Goal: Task Accomplishment & Management: Manage account settings

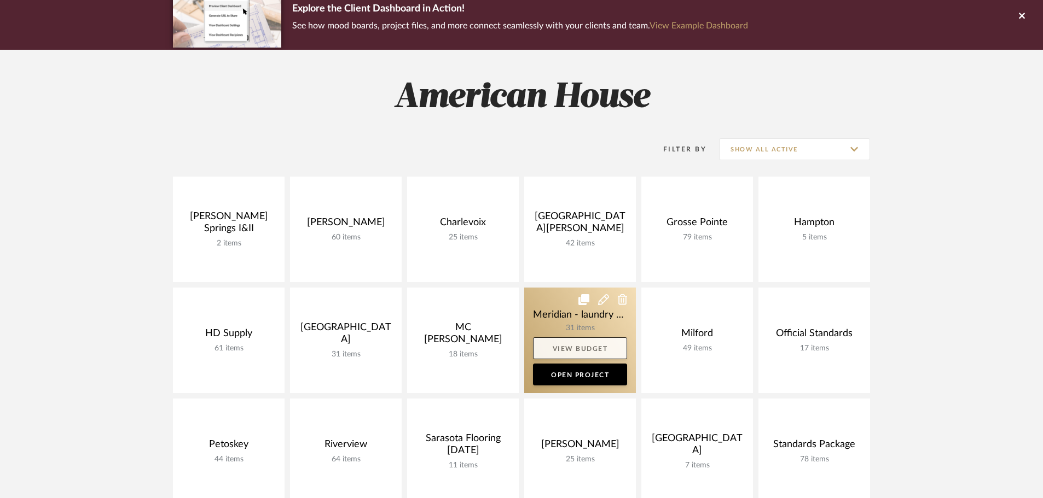
scroll to position [109, 0]
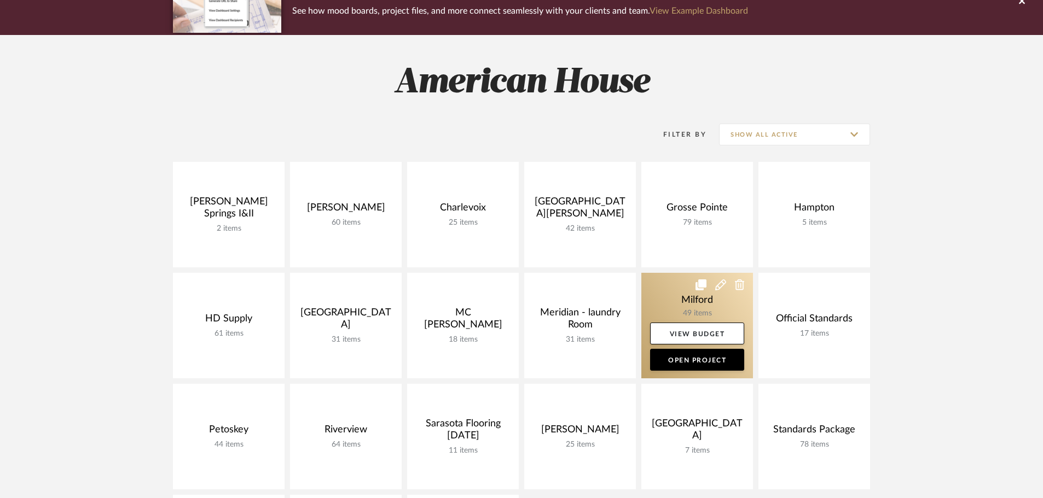
click at [672, 300] on link at bounding box center [697, 326] width 112 height 106
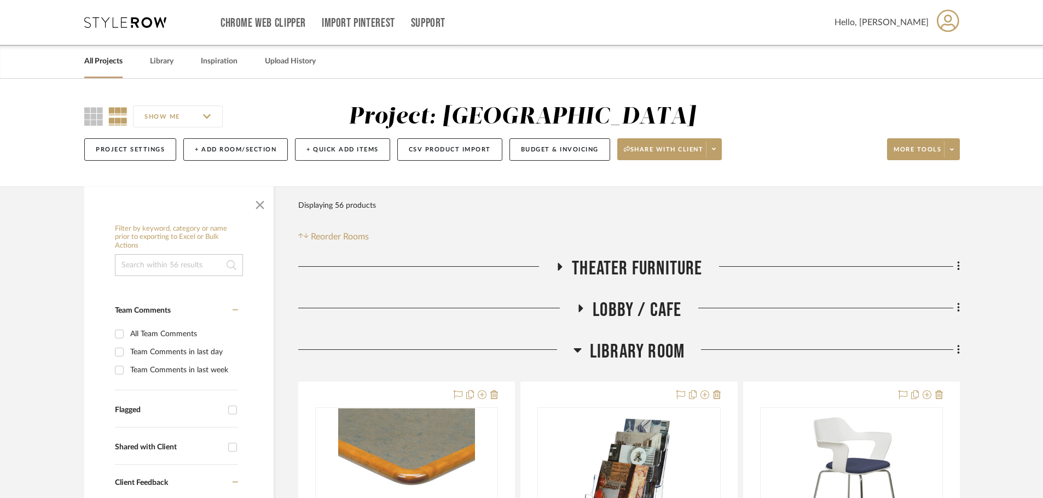
scroll to position [55, 0]
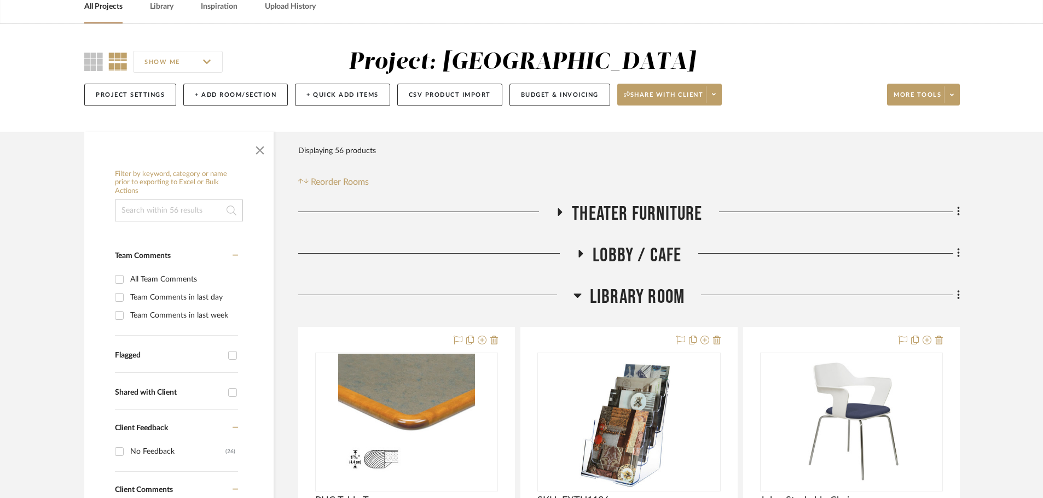
click at [562, 213] on icon at bounding box center [559, 212] width 13 height 8
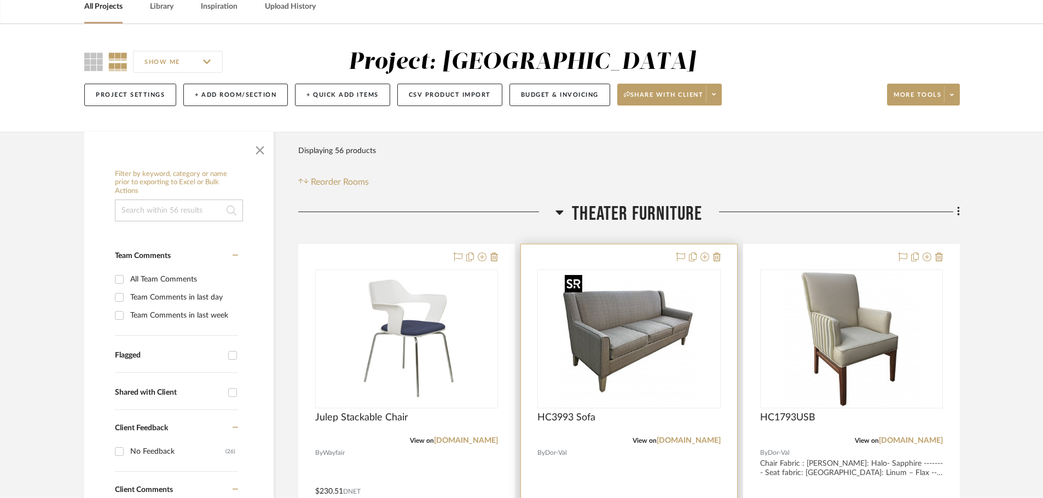
click at [651, 311] on img "0" at bounding box center [628, 339] width 137 height 137
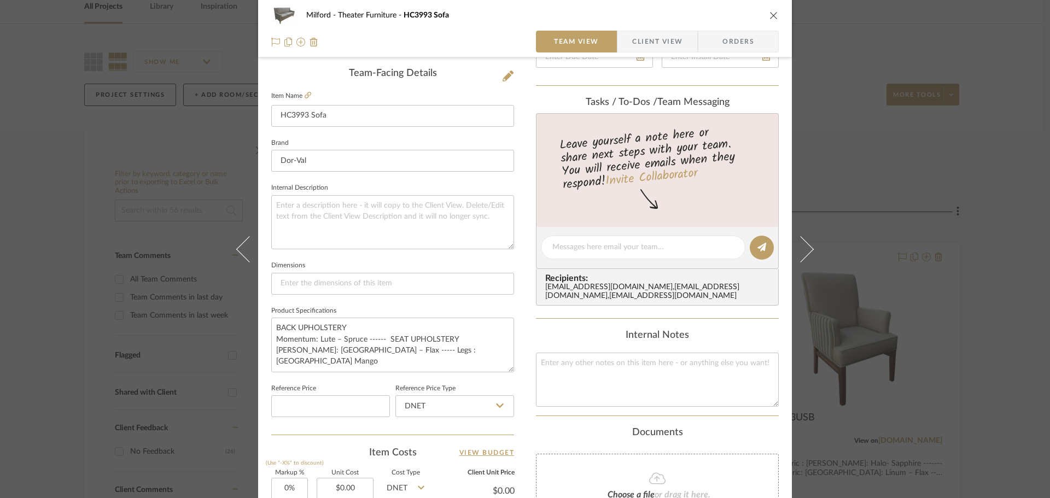
scroll to position [438, 0]
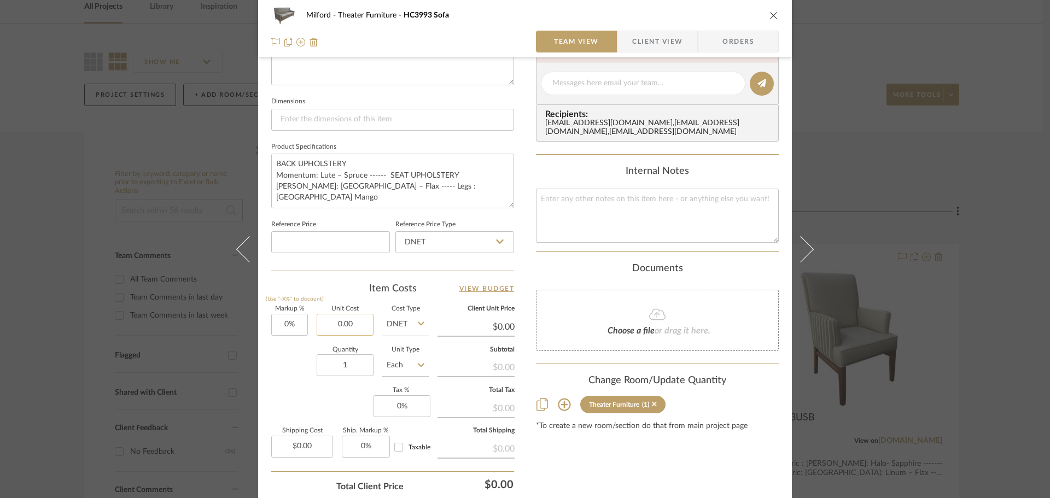
click at [357, 322] on input "0.00" at bounding box center [345, 325] width 57 height 22
type input "$2,029.00"
click at [570, 475] on div "Content here copies to Client View - confirm visibility there. Show in Client D…" at bounding box center [657, 87] width 243 height 900
type input "$2,029.00"
click at [770, 18] on icon "close" at bounding box center [774, 15] width 9 height 9
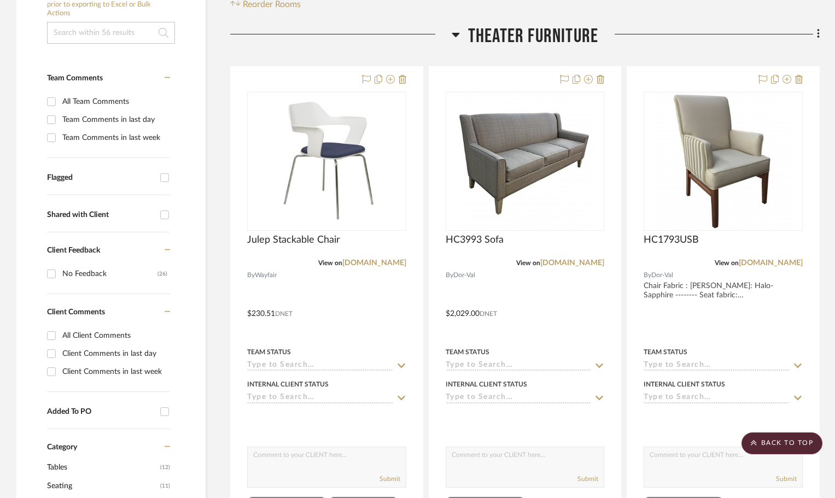
scroll to position [164, 0]
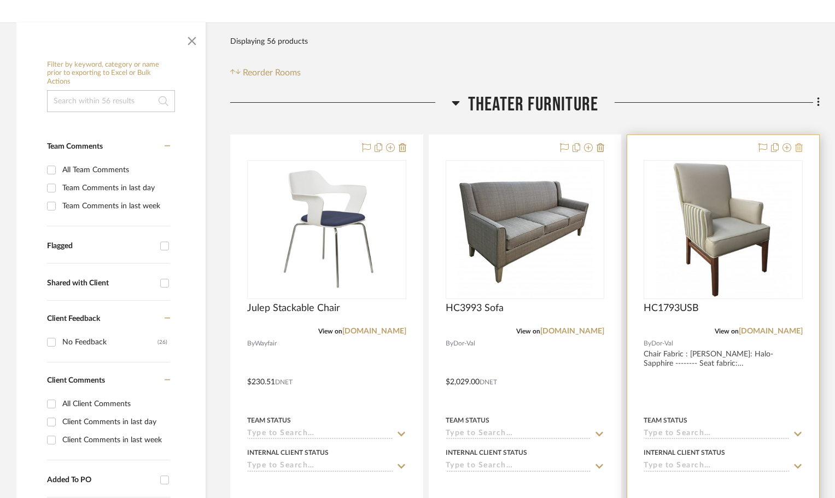
click at [797, 147] on icon at bounding box center [799, 147] width 8 height 9
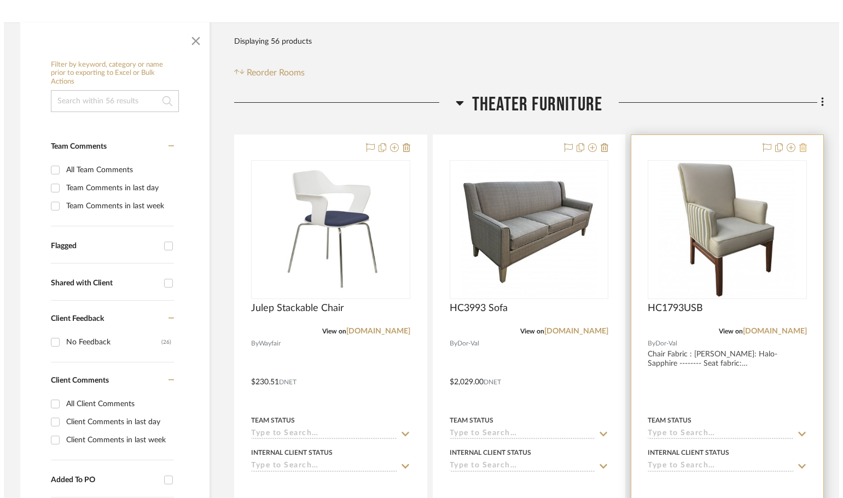
scroll to position [0, 0]
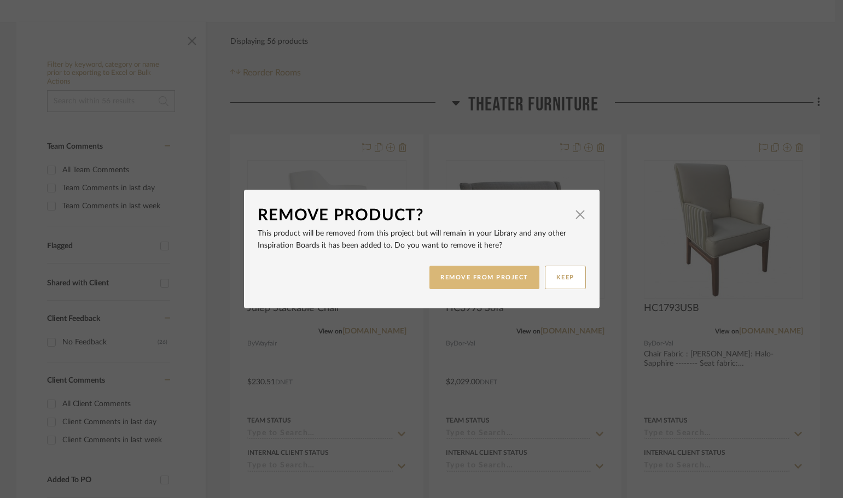
click at [501, 281] on button "REMOVE FROM PROJECT" at bounding box center [484, 278] width 110 height 24
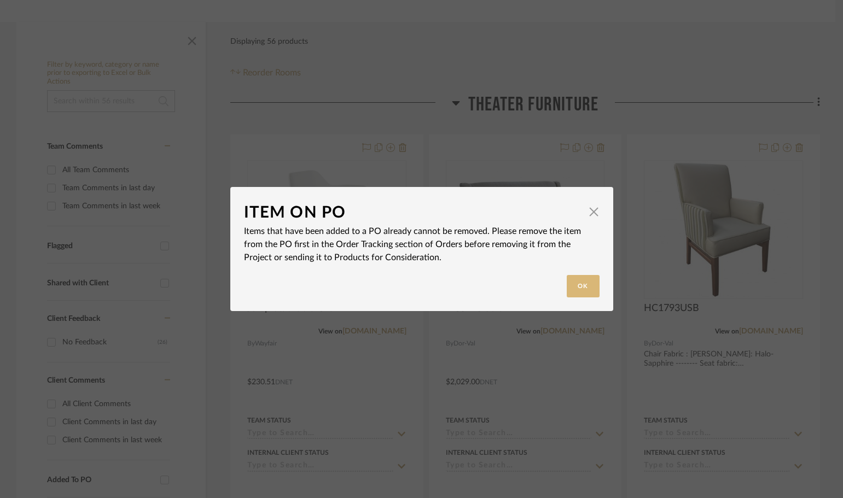
click at [580, 283] on button "Ok" at bounding box center [583, 286] width 33 height 22
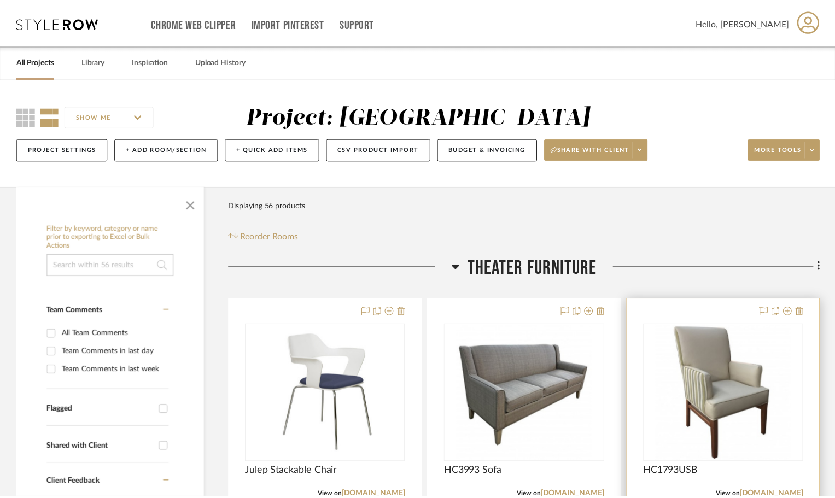
scroll to position [164, 0]
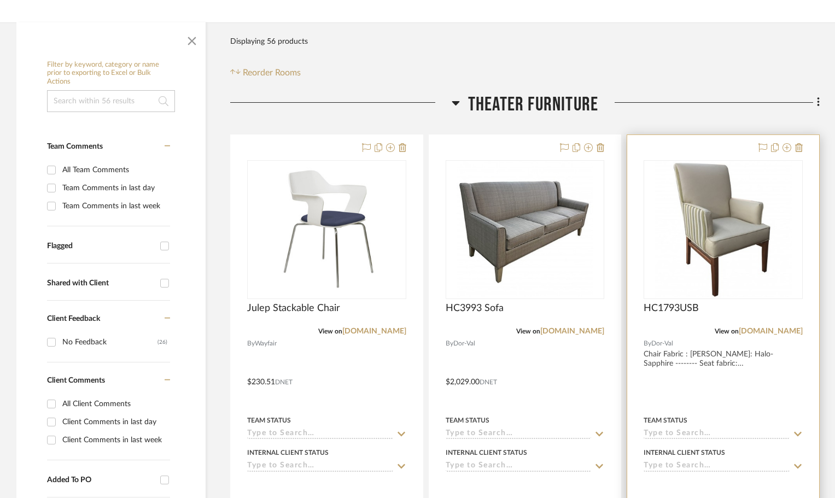
click at [656, 142] on div at bounding box center [723, 374] width 192 height 479
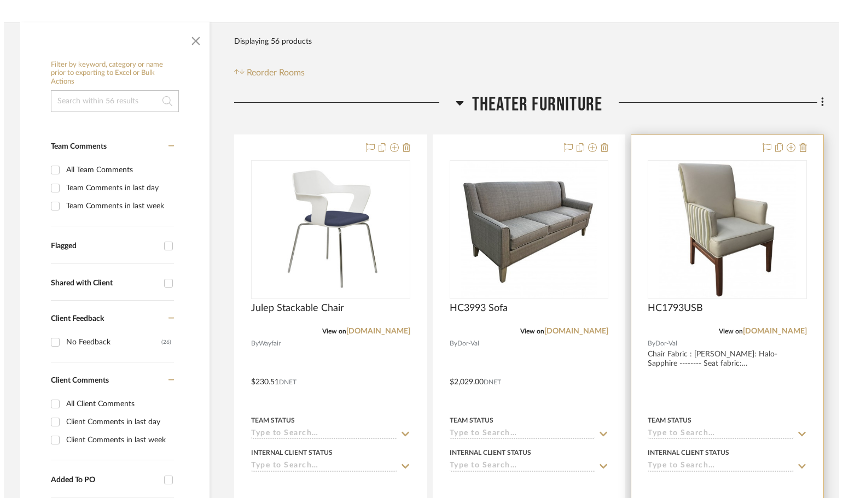
scroll to position [0, 0]
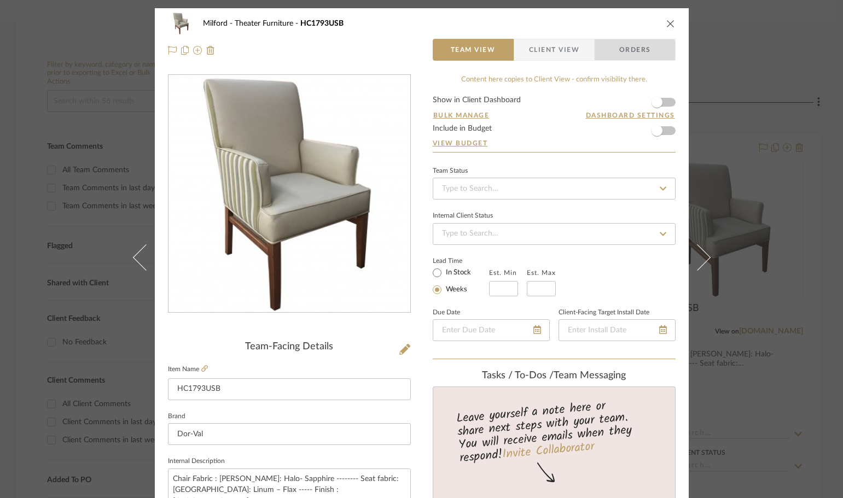
click at [609, 50] on span "Orders" at bounding box center [635, 50] width 56 height 22
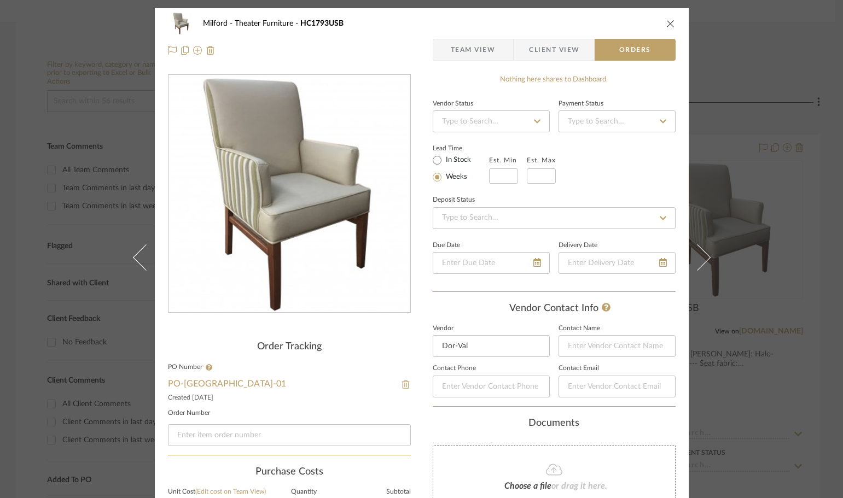
click at [401, 381] on img at bounding box center [406, 384] width 10 height 9
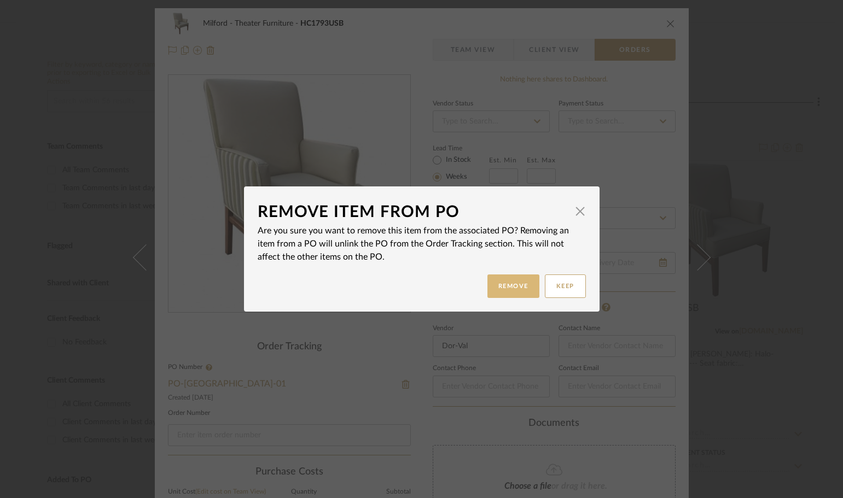
click at [497, 280] on button "Remove" at bounding box center [513, 287] width 52 height 24
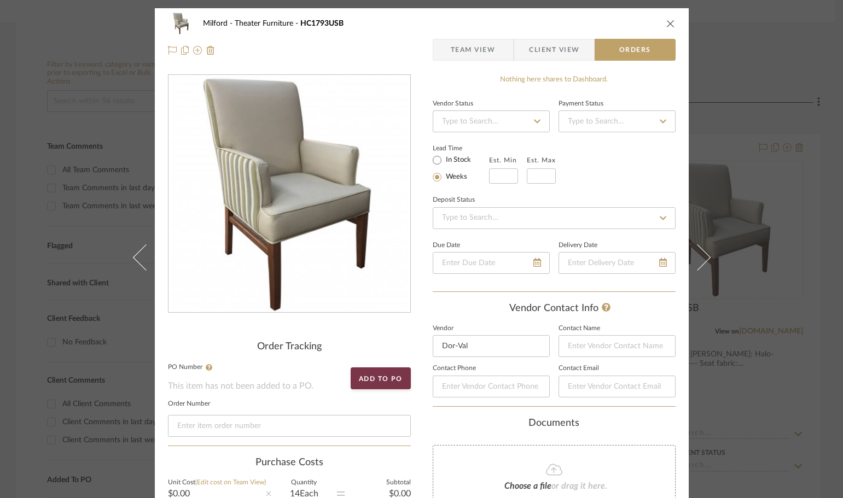
click at [666, 22] on icon "close" at bounding box center [670, 23] width 9 height 9
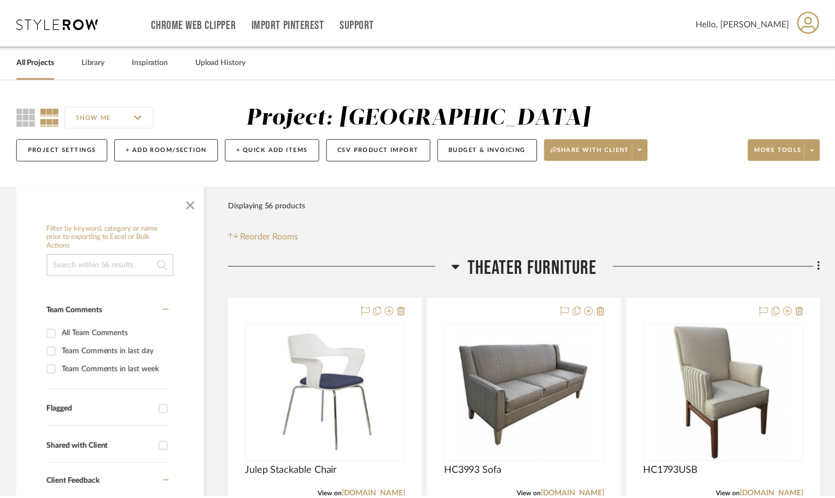
scroll to position [164, 0]
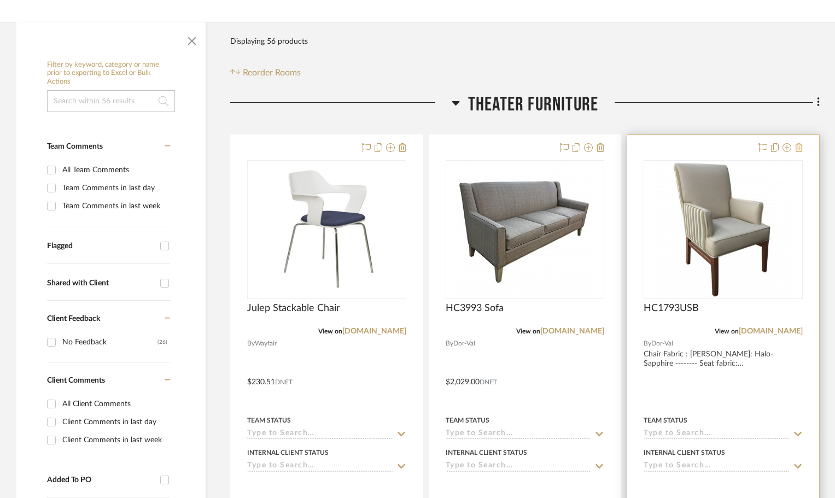
click at [800, 145] on icon at bounding box center [799, 147] width 8 height 9
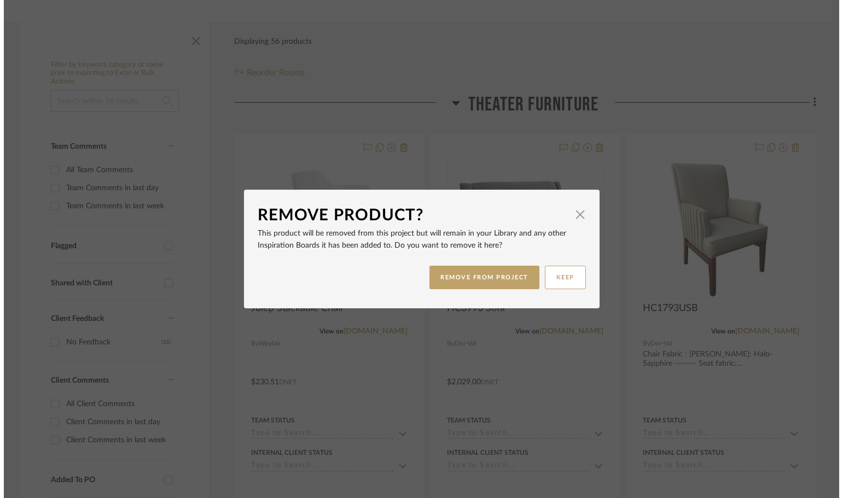
scroll to position [0, 0]
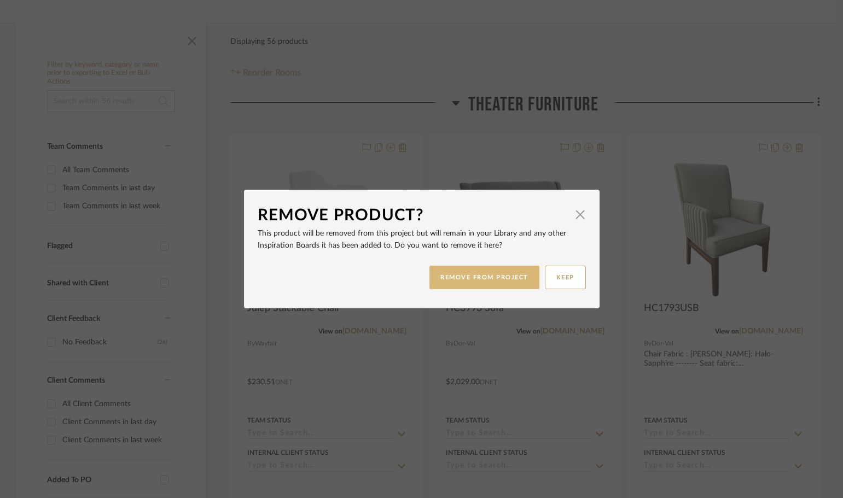
click at [499, 284] on button "REMOVE FROM PROJECT" at bounding box center [484, 278] width 110 height 24
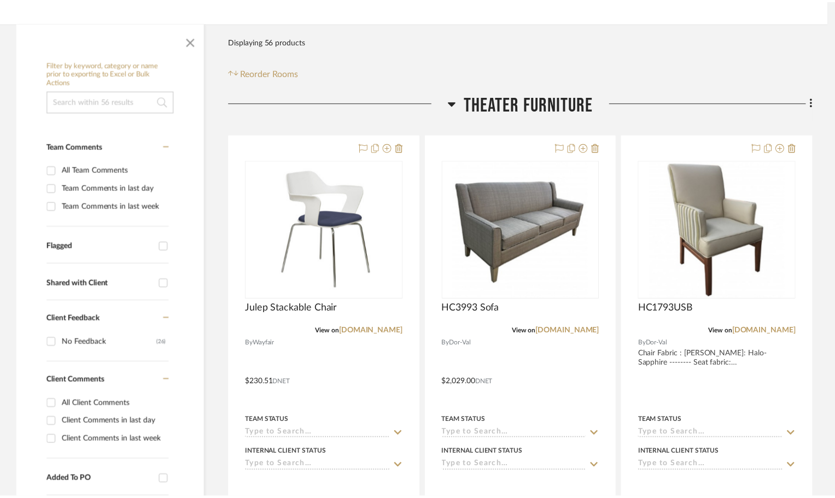
scroll to position [164, 0]
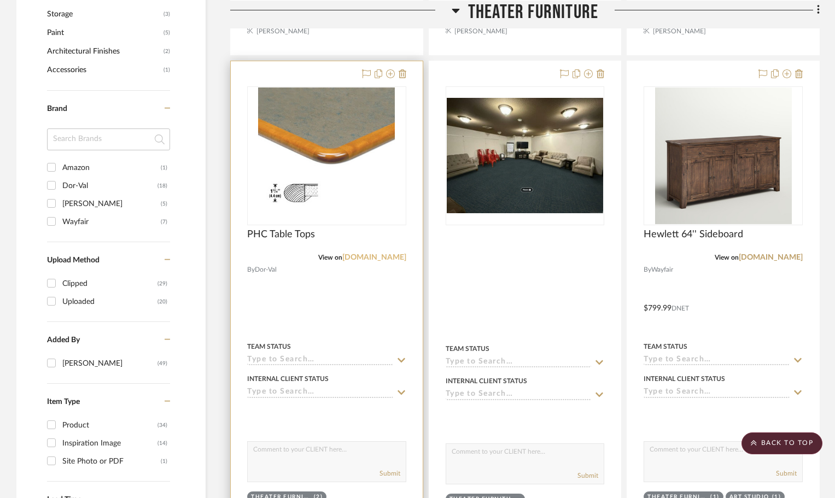
scroll to position [766, 0]
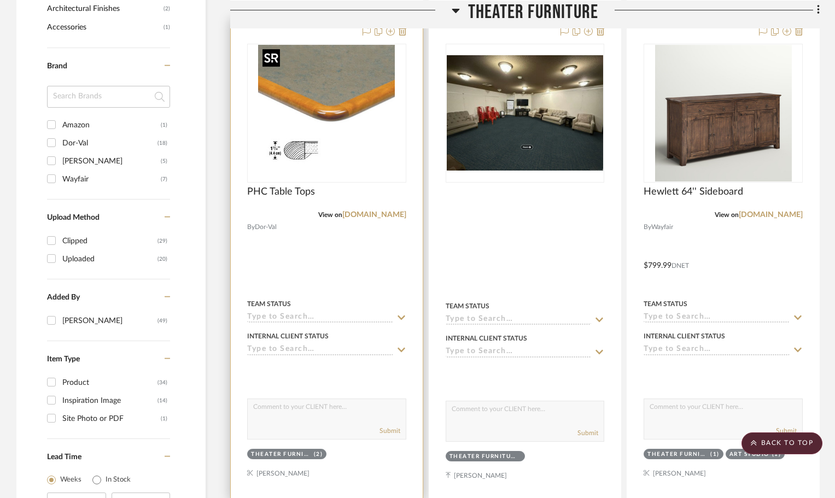
click at [290, 94] on div at bounding box center [326, 113] width 159 height 139
click at [296, 103] on img "0" at bounding box center [326, 113] width 137 height 137
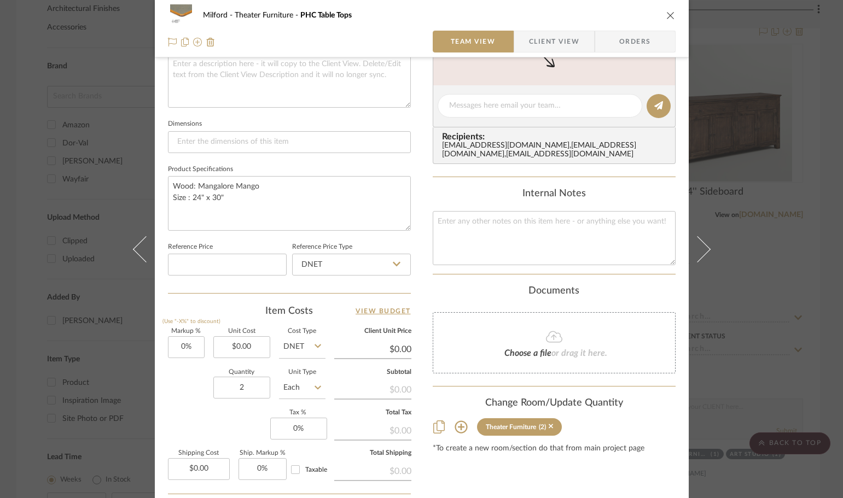
scroll to position [438, 0]
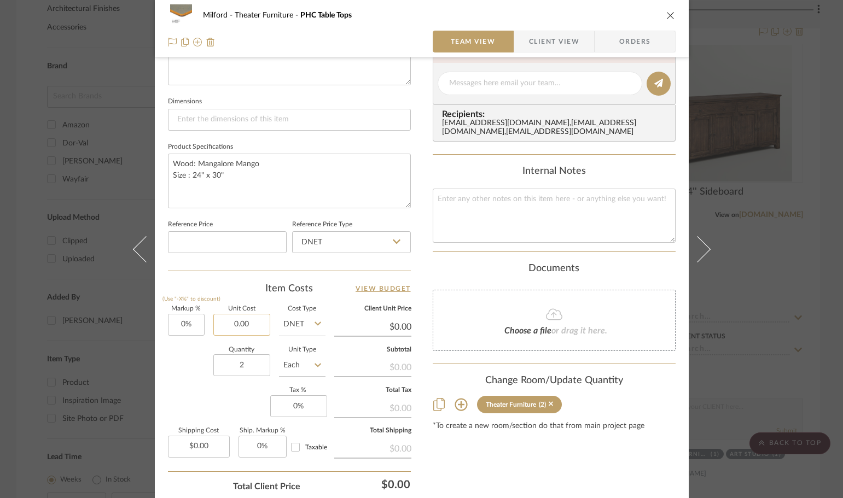
click at [254, 314] on input "0.00" at bounding box center [241, 325] width 57 height 22
type input "$459.00"
click at [455, 456] on div "Content here copies to Client View - confirm visibility there. Show in Client D…" at bounding box center [554, 87] width 243 height 900
type input "$459.00"
click at [669, 16] on icon "close" at bounding box center [670, 15] width 9 height 9
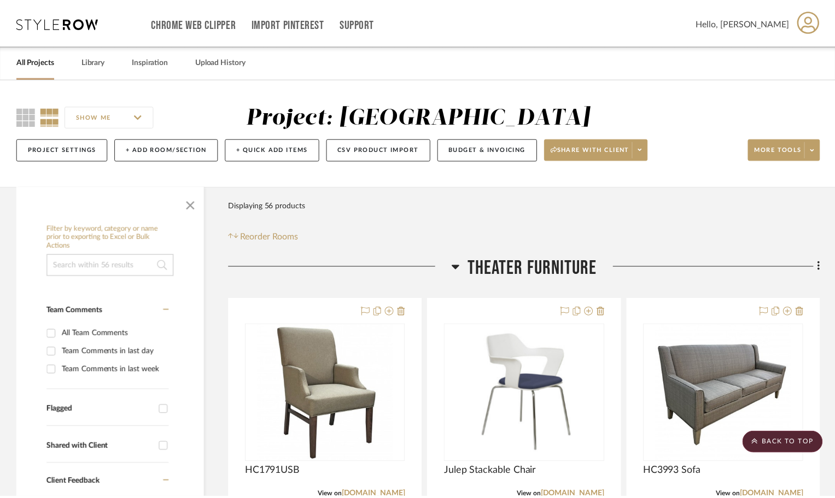
scroll to position [766, 0]
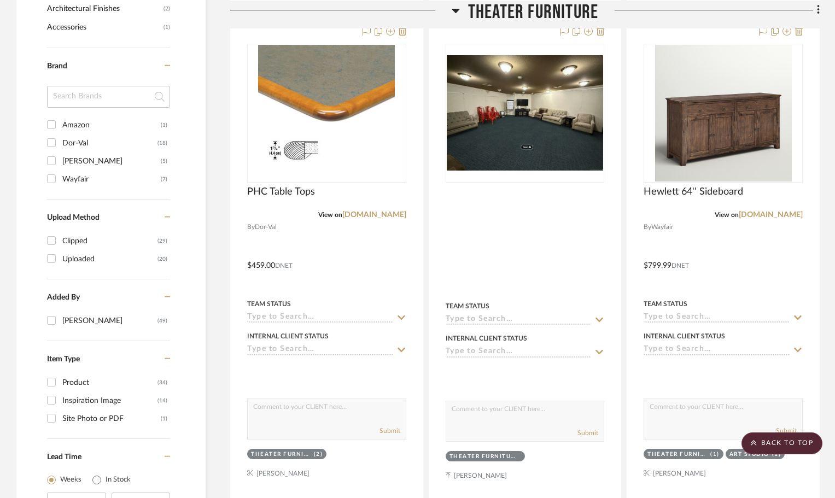
click at [453, 10] on icon at bounding box center [456, 9] width 8 height 13
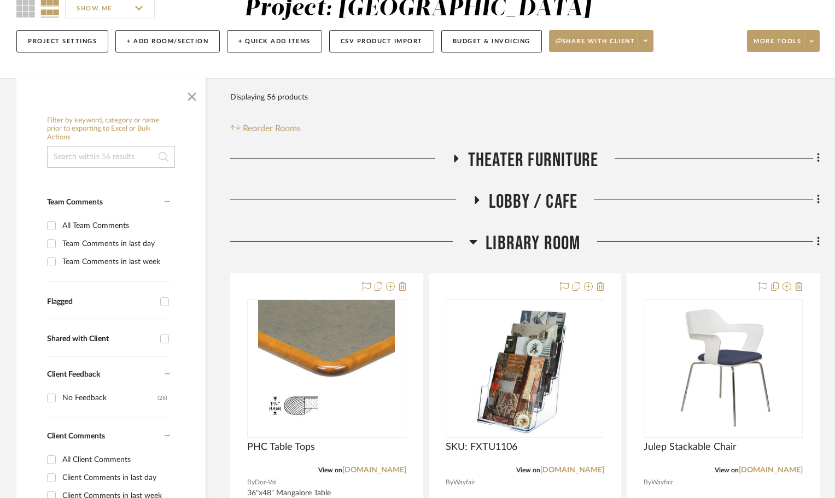
scroll to position [109, 0]
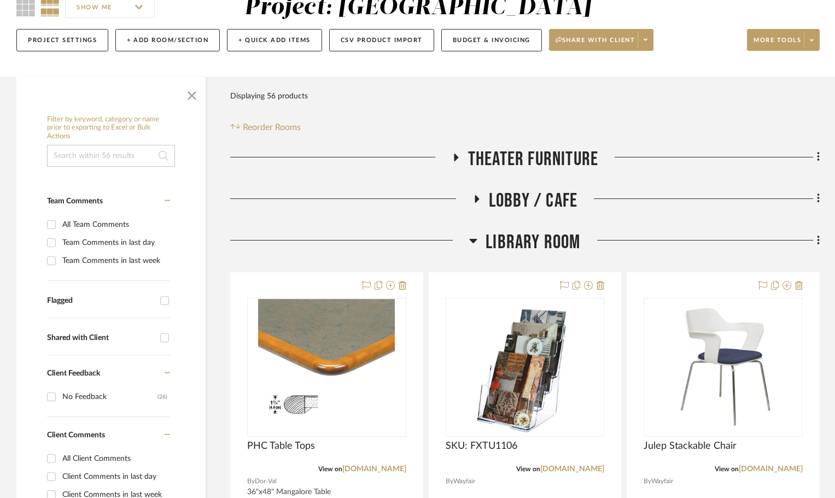
click at [475, 201] on icon at bounding box center [477, 199] width 4 height 8
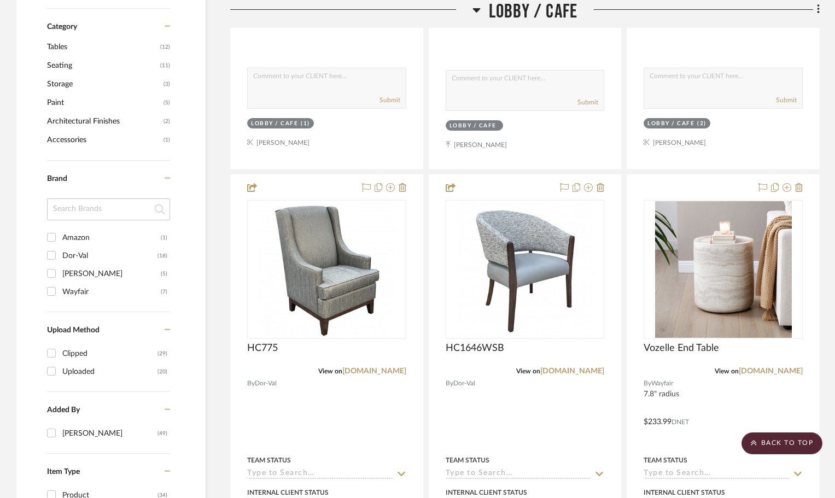
scroll to position [656, 0]
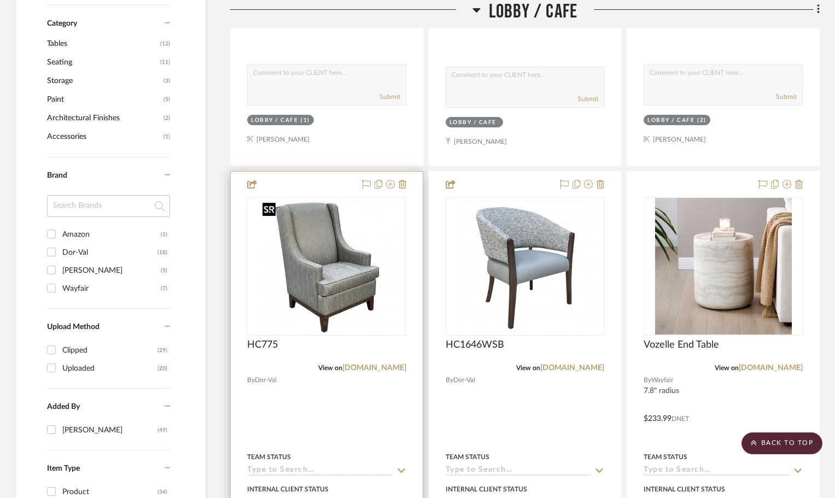
click at [0, 0] on img at bounding box center [0, 0] width 0 height 0
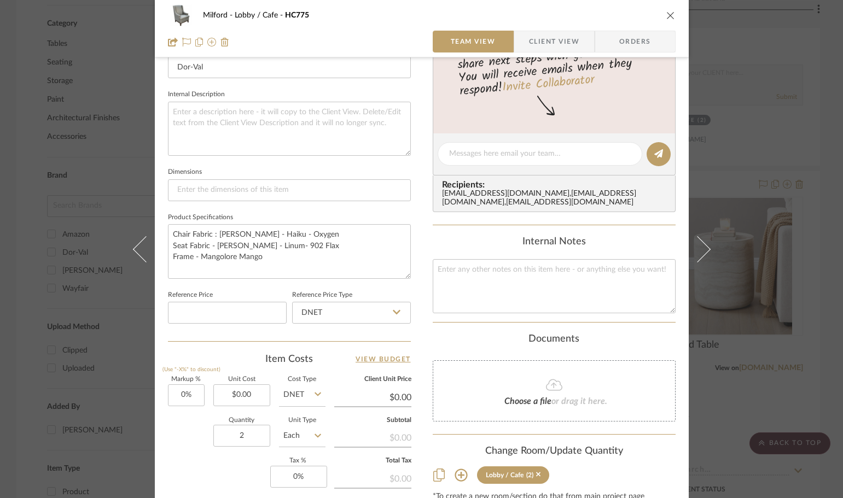
scroll to position [383, 0]
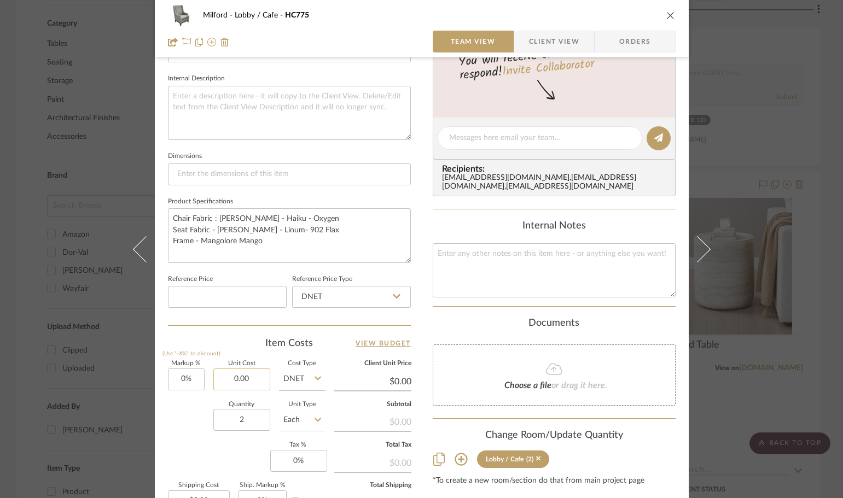
click at [260, 381] on input "0.00" at bounding box center [241, 380] width 57 height 22
type input "$1,379.00"
click at [170, 461] on div "Markup % (Use "-X%" to discount) 0% Unit Cost $1,379.00 Cost Type DNET Client U…" at bounding box center [289, 441] width 243 height 160
type input "$1,379.00"
click at [671, 18] on icon "close" at bounding box center [670, 15] width 9 height 9
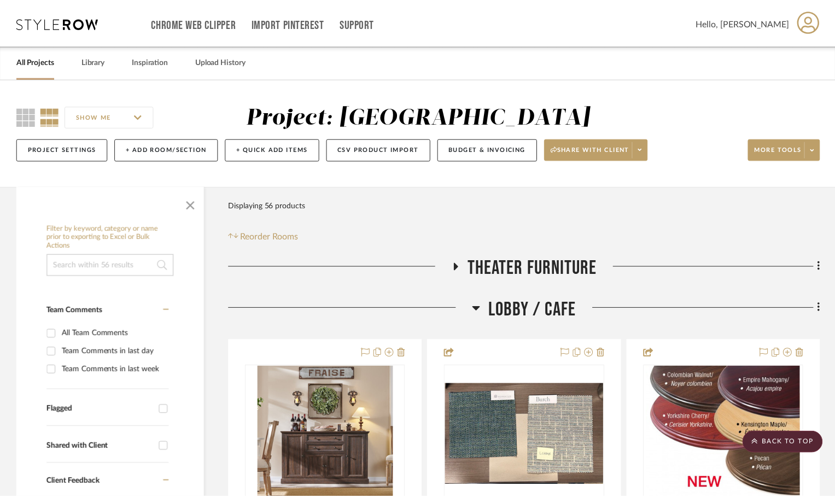
scroll to position [656, 0]
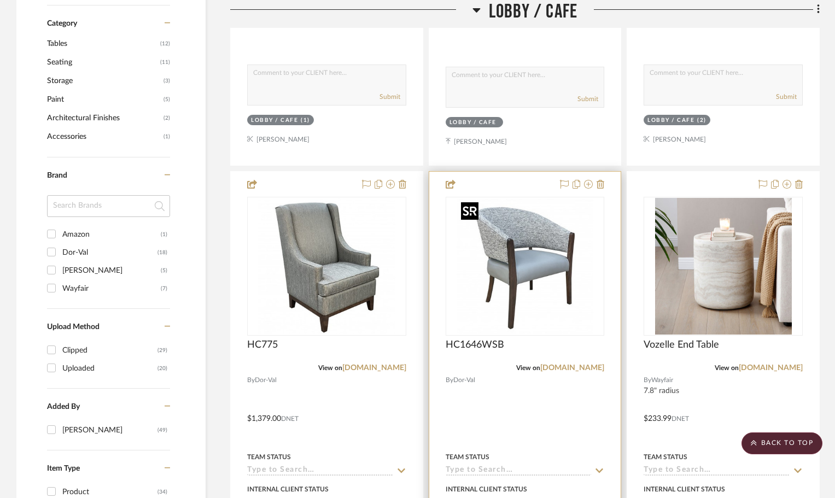
click at [537, 267] on img "0" at bounding box center [525, 266] width 137 height 137
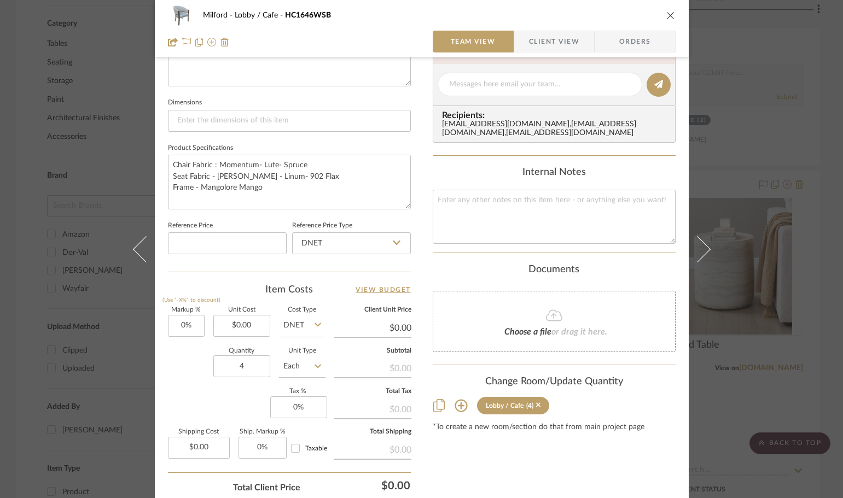
scroll to position [438, 0]
click at [251, 331] on input "0.00" at bounding box center [241, 325] width 57 height 22
type input "$909.00"
click at [168, 386] on div "Markup % (Use "-X%" to discount) 0% Unit Cost $909.00 Cost Type DNET Client Uni…" at bounding box center [289, 386] width 243 height 160
type input "$909.00"
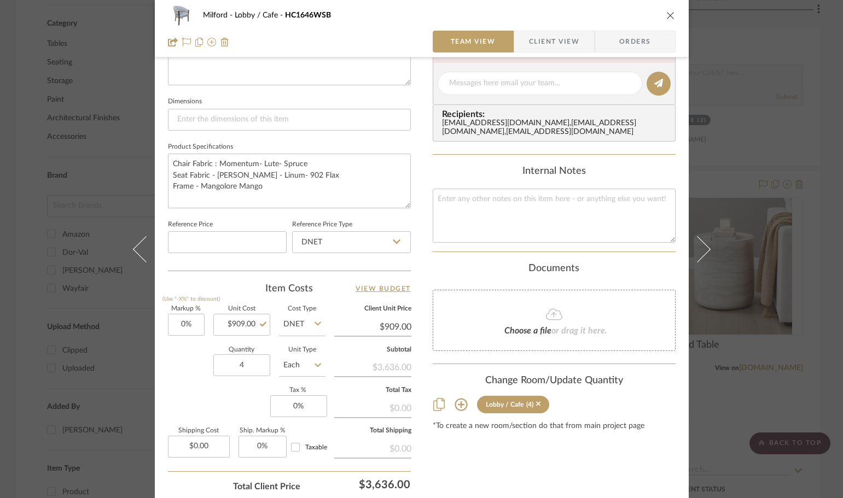
click at [671, 15] on icon "close" at bounding box center [670, 15] width 9 height 9
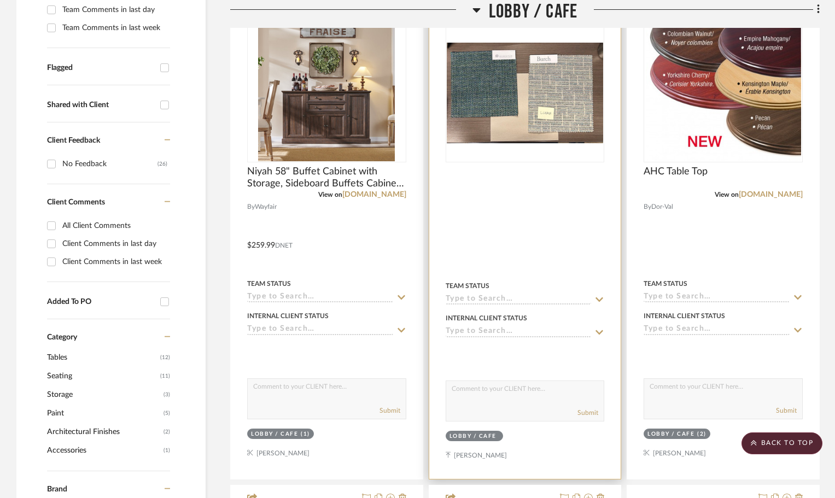
scroll to position [273, 0]
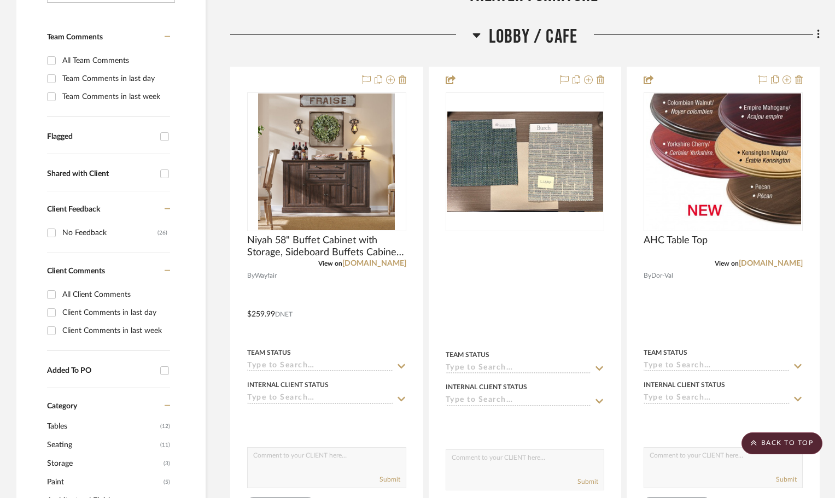
click at [475, 37] on icon at bounding box center [477, 34] width 8 height 13
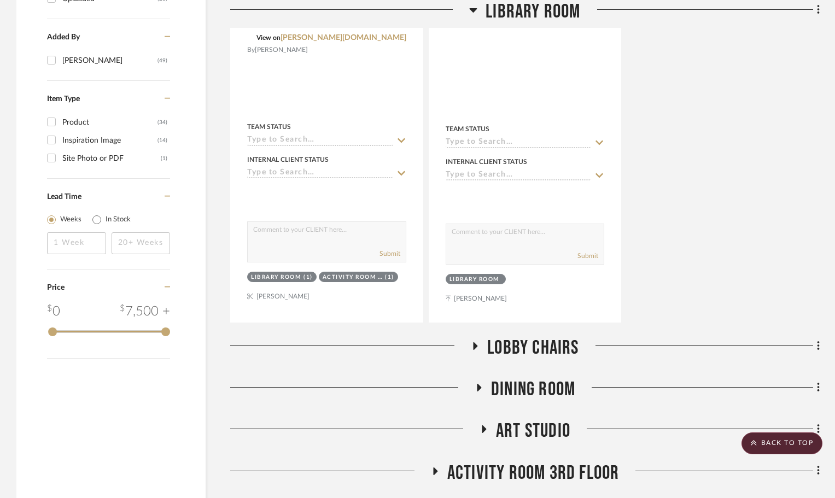
scroll to position [1149, 0]
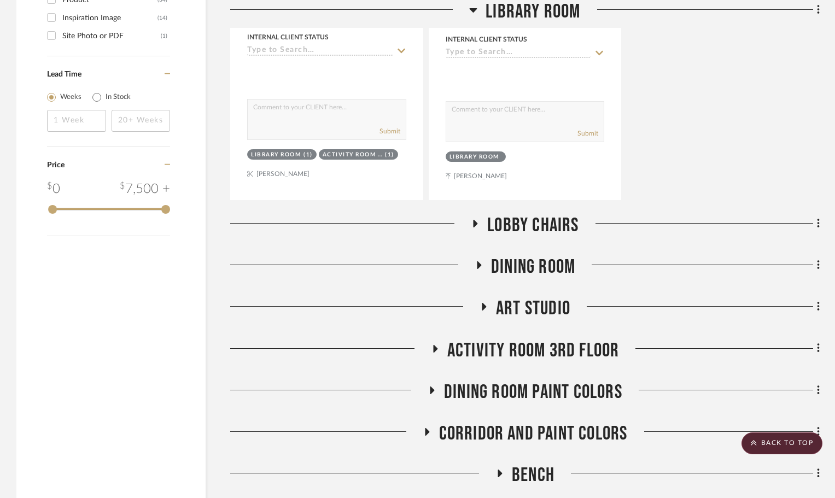
click at [473, 223] on icon at bounding box center [475, 224] width 13 height 8
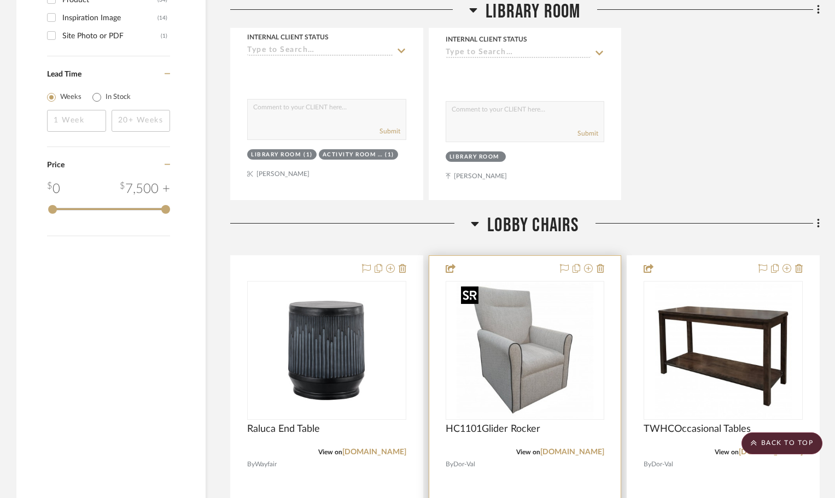
click at [0, 0] on img at bounding box center [0, 0] width 0 height 0
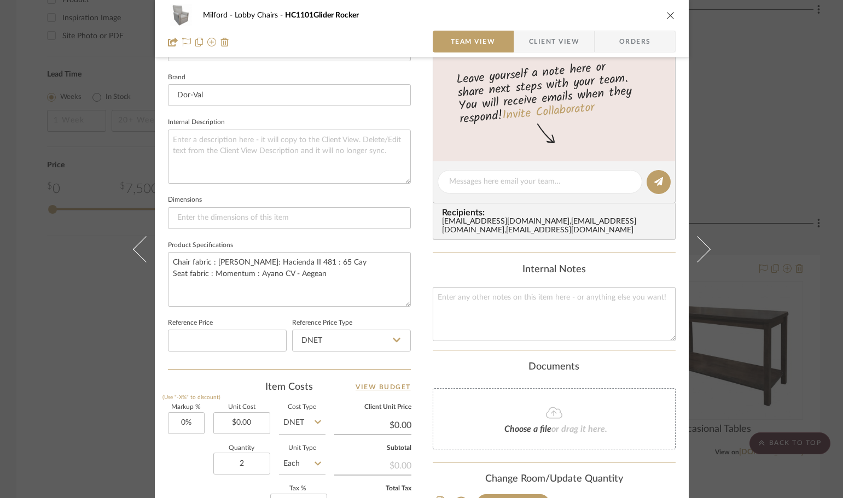
scroll to position [383, 0]
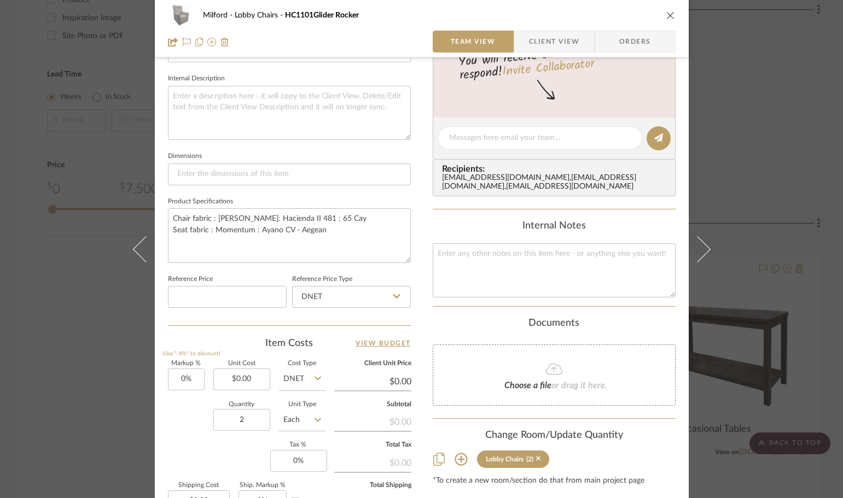
click at [264, 365] on label "Unit Cost" at bounding box center [241, 363] width 57 height 5
click at [253, 376] on input "0.00" at bounding box center [241, 380] width 57 height 22
type input "$2,209.00"
click at [185, 413] on div "Quantity 2 Unit Type Each" at bounding box center [247, 421] width 158 height 39
type input "$2,209.00"
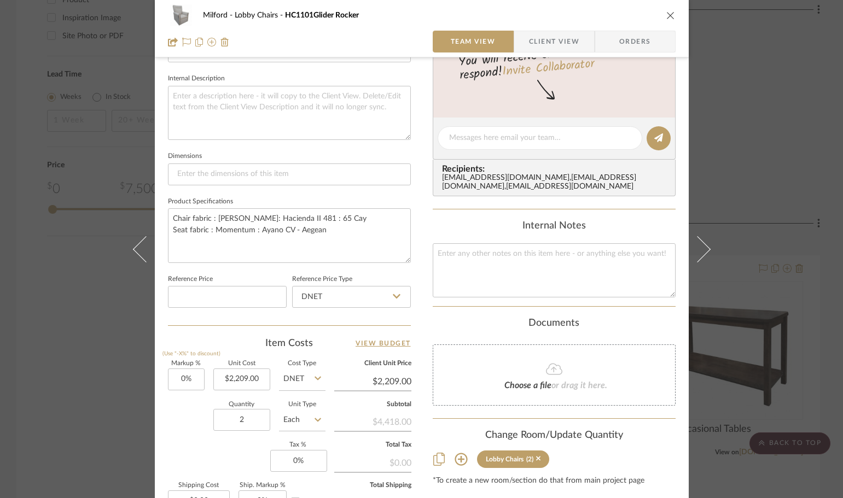
click at [669, 13] on icon "close" at bounding box center [670, 15] width 9 height 9
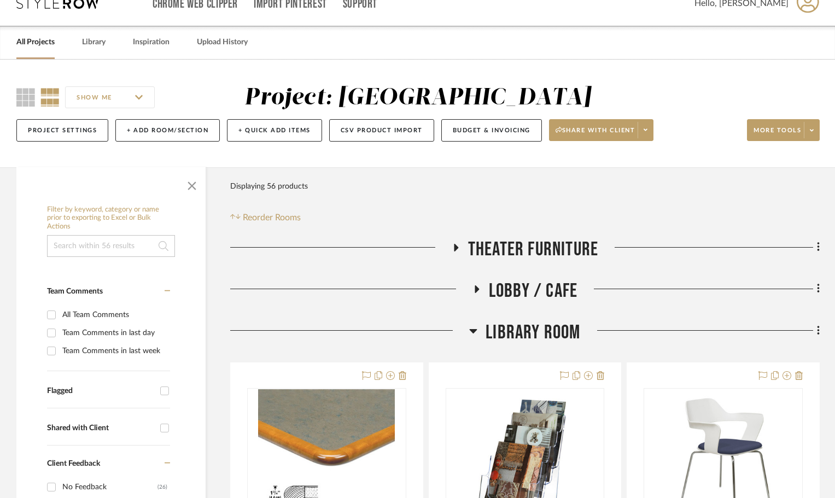
scroll to position [0, 0]
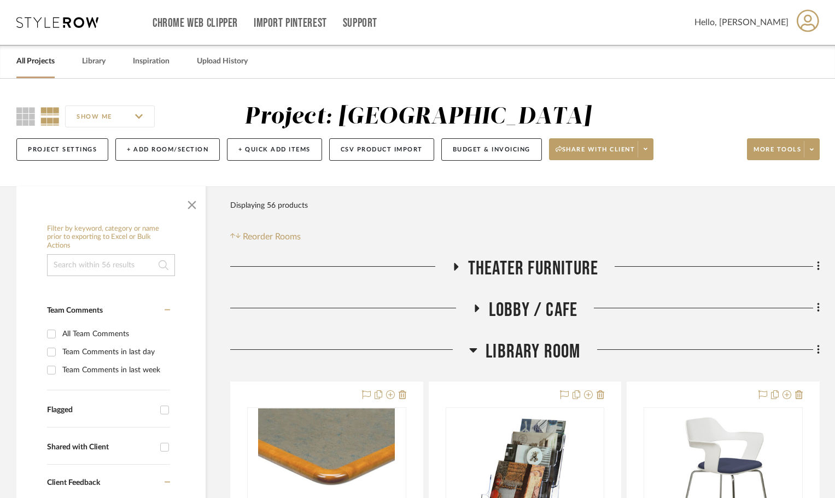
click at [484, 308] on h3 "Lobby / Cafe" at bounding box center [525, 311] width 105 height 24
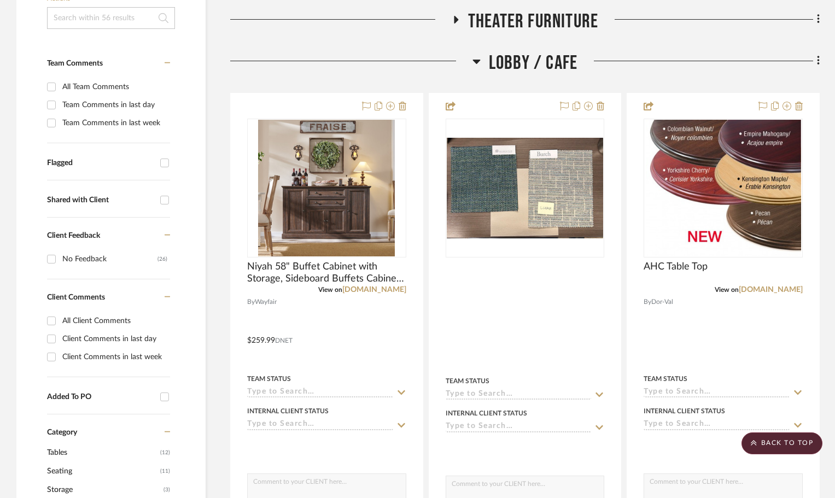
scroll to position [219, 0]
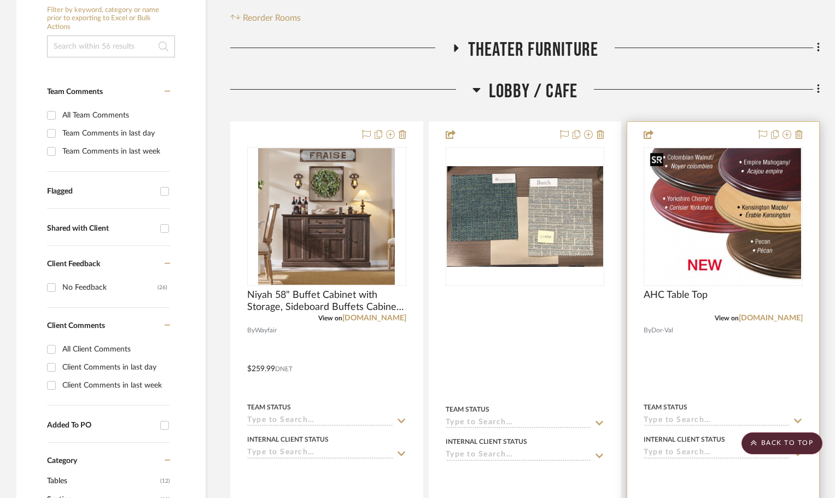
click at [0, 0] on img at bounding box center [0, 0] width 0 height 0
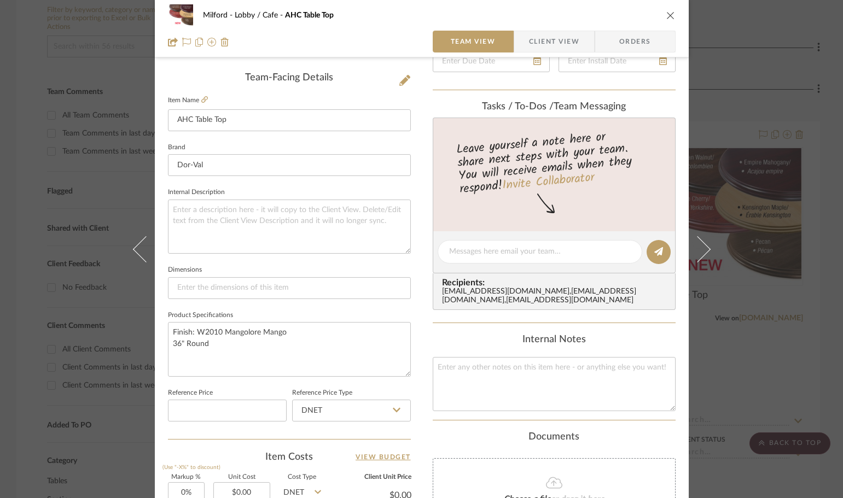
scroll to position [383, 0]
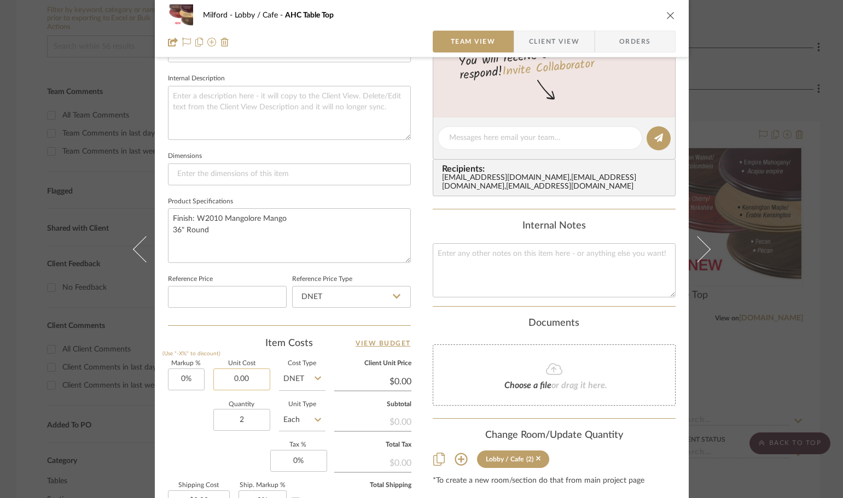
click at [246, 375] on input "0.00" at bounding box center [241, 380] width 57 height 22
type input "$549.00"
click at [162, 440] on div "Milford Lobby / Cafe AHC Table Top Team View Client View Orders Team-Facing Det…" at bounding box center [422, 130] width 534 height 1010
type input "$549.00"
click at [666, 15] on icon "close" at bounding box center [670, 15] width 9 height 9
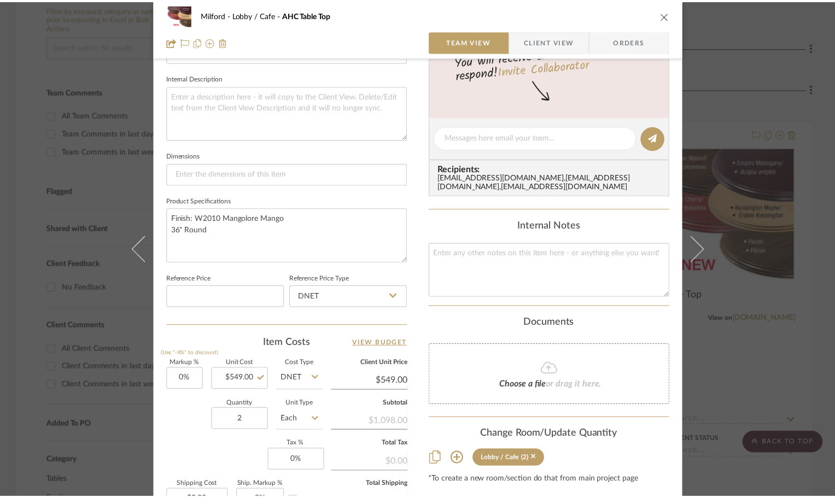
scroll to position [219, 0]
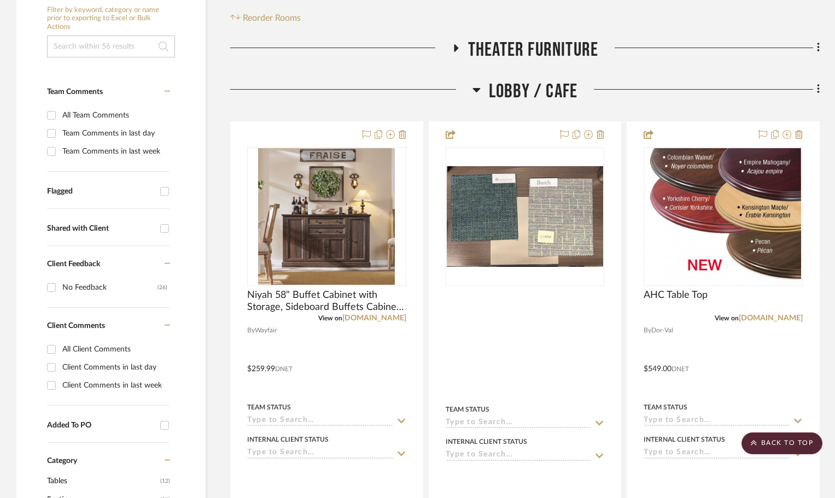
click at [458, 49] on icon at bounding box center [455, 48] width 13 height 8
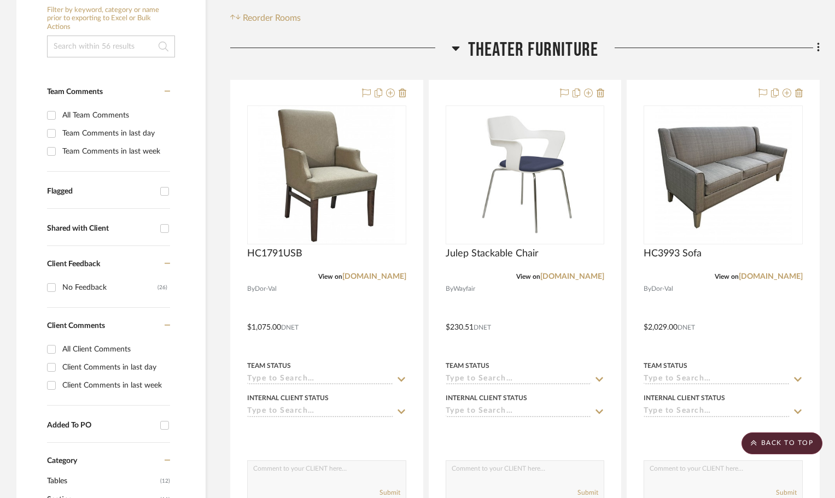
click at [458, 49] on icon at bounding box center [456, 48] width 8 height 13
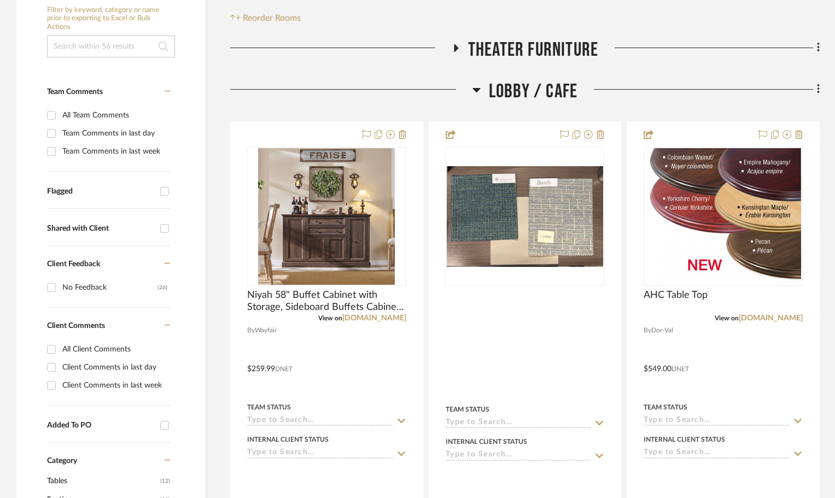
click at [480, 84] on icon at bounding box center [477, 89] width 8 height 13
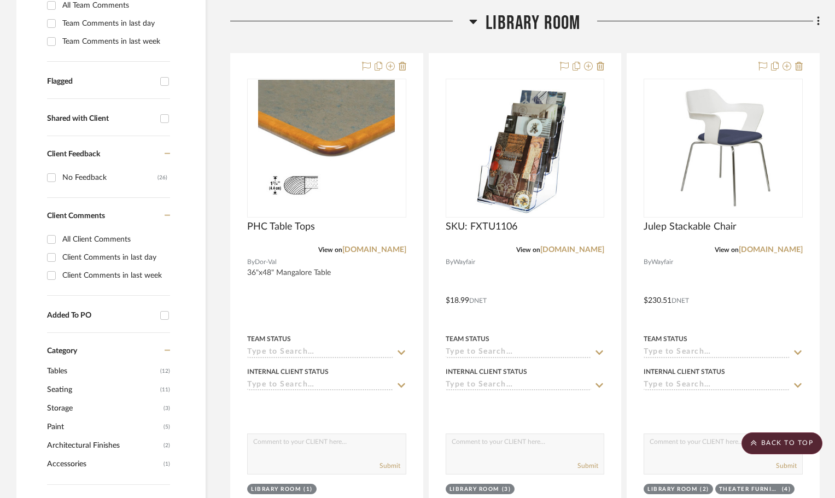
scroll to position [328, 0]
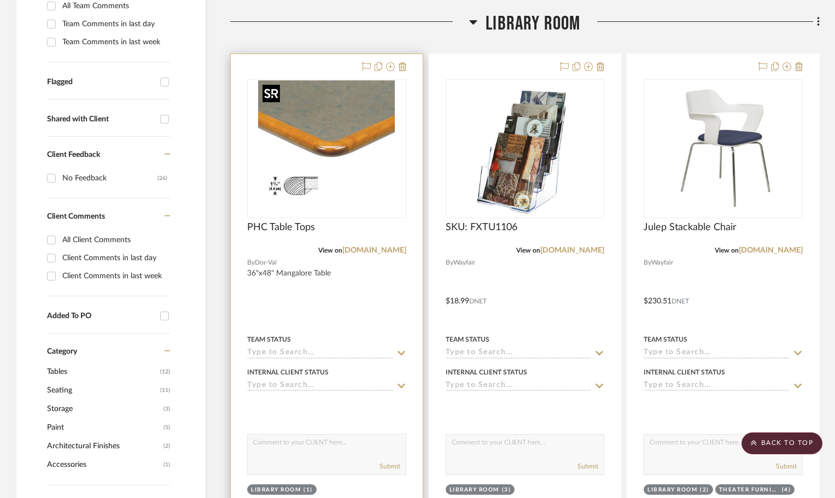
click at [0, 0] on img at bounding box center [0, 0] width 0 height 0
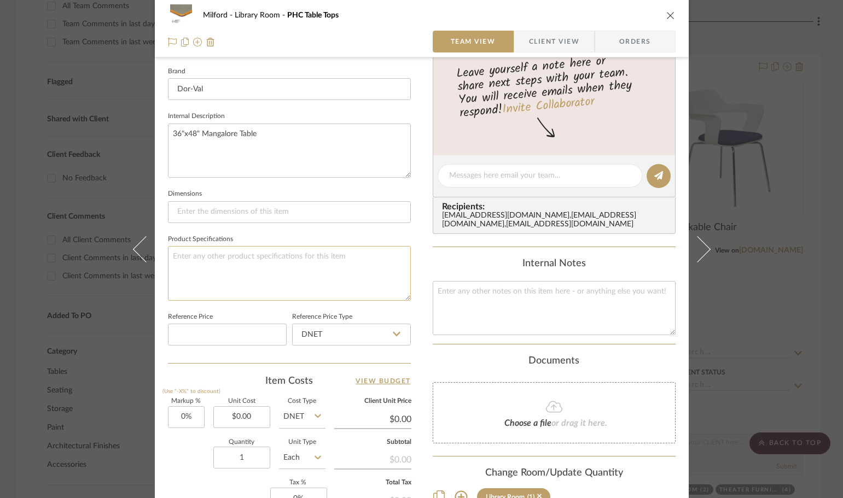
scroll to position [383, 0]
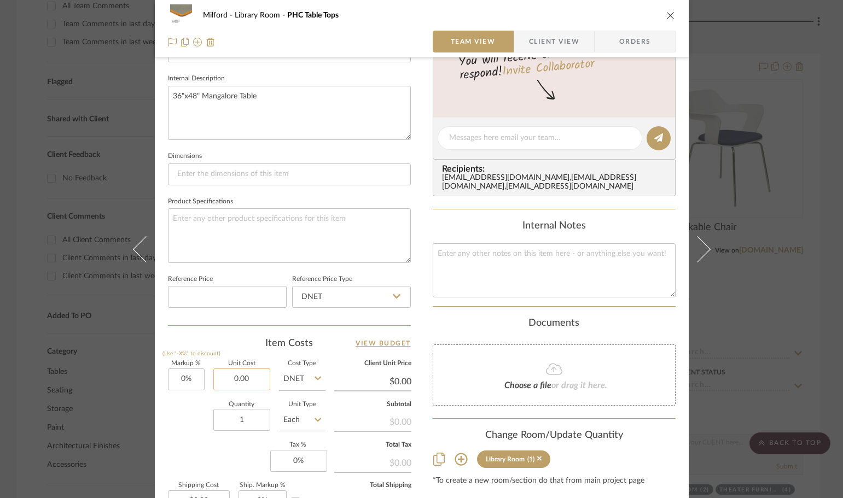
click at [248, 383] on input "0.00" at bounding box center [241, 380] width 57 height 22
type input "$749.00"
click at [169, 462] on div "Markup % (Use "-X%" to discount) 0% Unit Cost $749.00 Cost Type DNET Client Uni…" at bounding box center [289, 441] width 243 height 160
type input "$749.00"
click at [666, 17] on icon "close" at bounding box center [670, 15] width 9 height 9
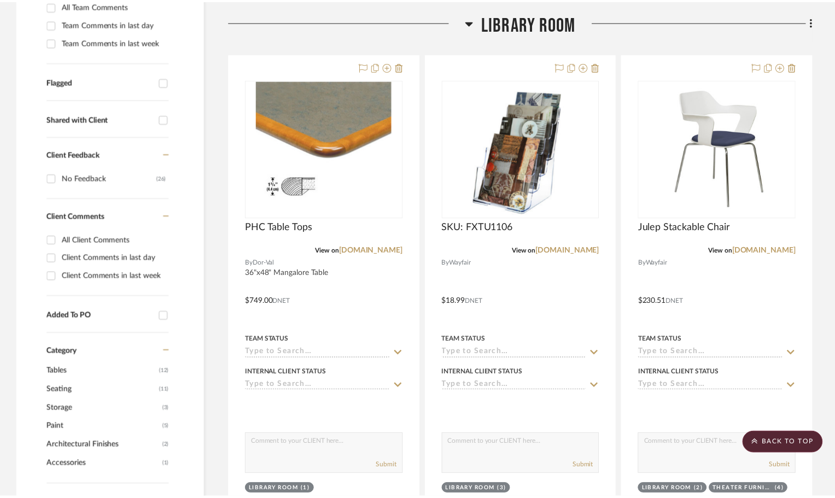
scroll to position [328, 0]
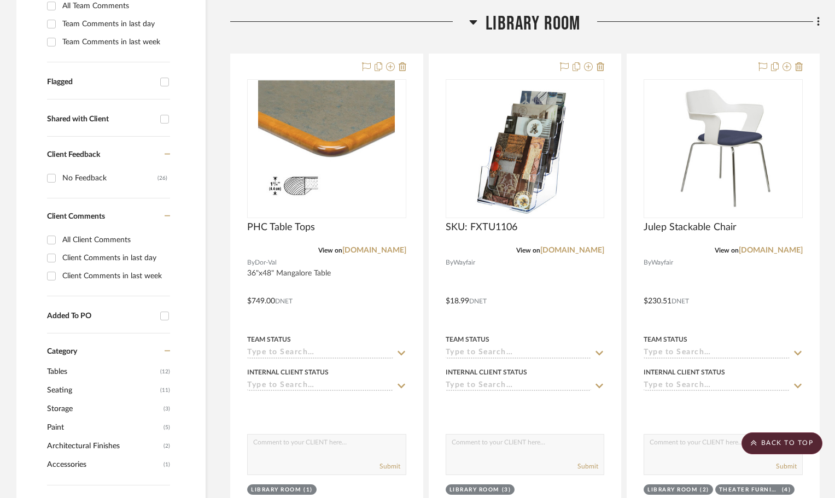
click at [464, 20] on div at bounding box center [349, 26] width 239 height 28
click at [470, 21] on icon at bounding box center [473, 21] width 8 height 13
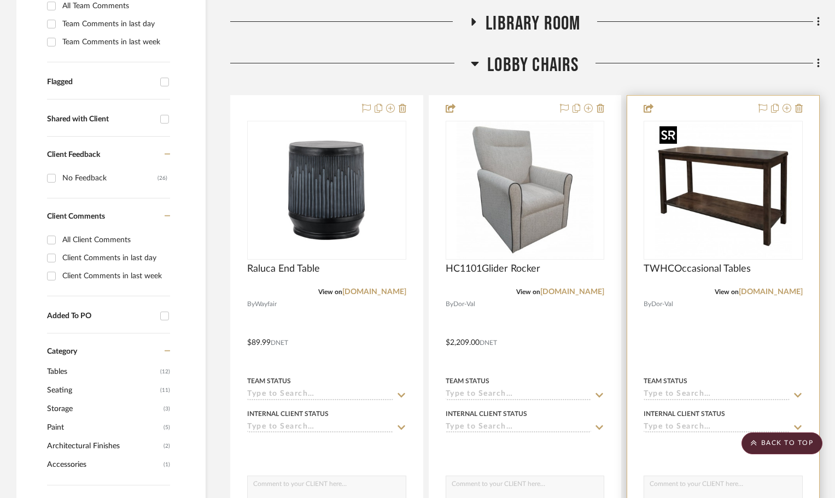
click at [0, 0] on img at bounding box center [0, 0] width 0 height 0
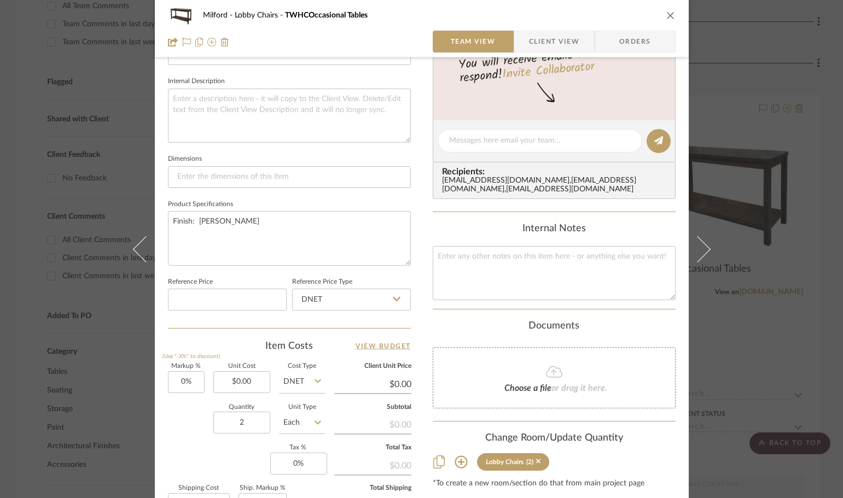
scroll to position [492, 0]
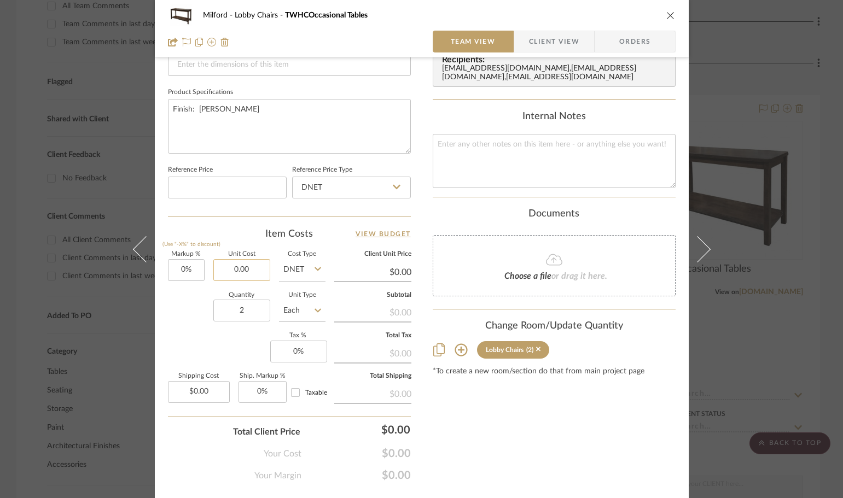
click at [263, 270] on input "0.00" at bounding box center [241, 270] width 57 height 22
type input "$635.00"
click at [201, 352] on div "Markup % (Use "-X%" to discount) 0% Unit Cost $635.00 Cost Type DNET Client Uni…" at bounding box center [289, 332] width 243 height 160
type input "$635.00"
click at [666, 14] on icon "close" at bounding box center [670, 15] width 9 height 9
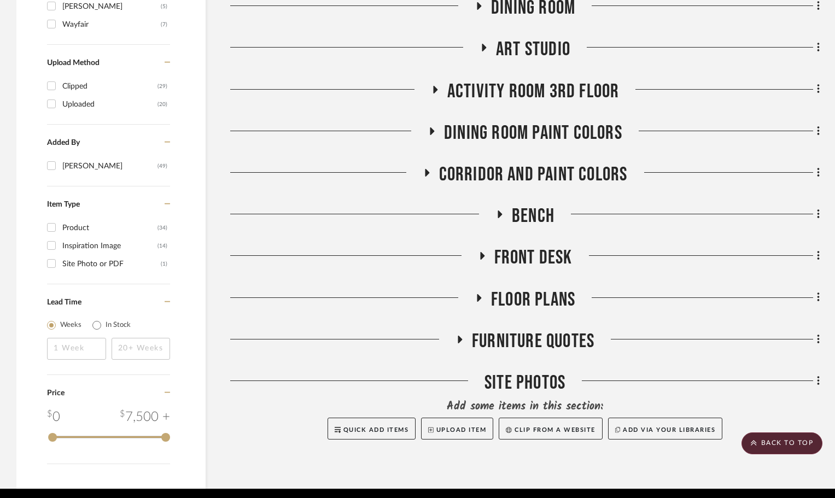
scroll to position [962, 0]
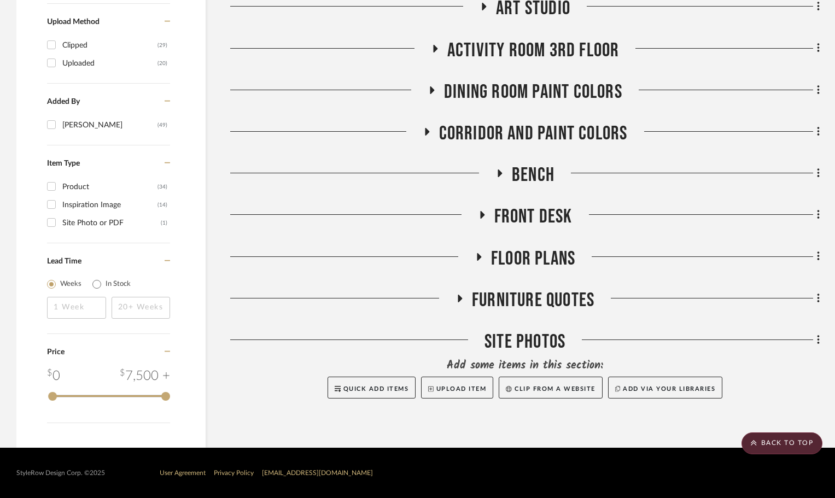
click at [502, 167] on h3 "Bench" at bounding box center [525, 176] width 59 height 24
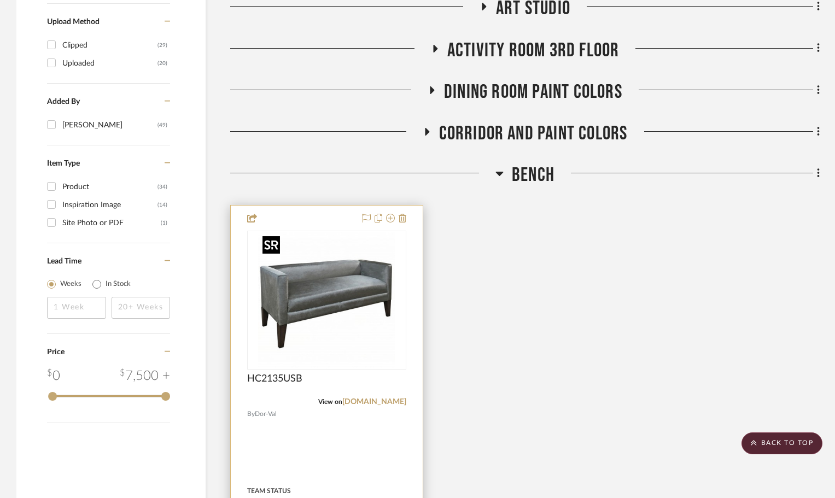
click at [0, 0] on img at bounding box center [0, 0] width 0 height 0
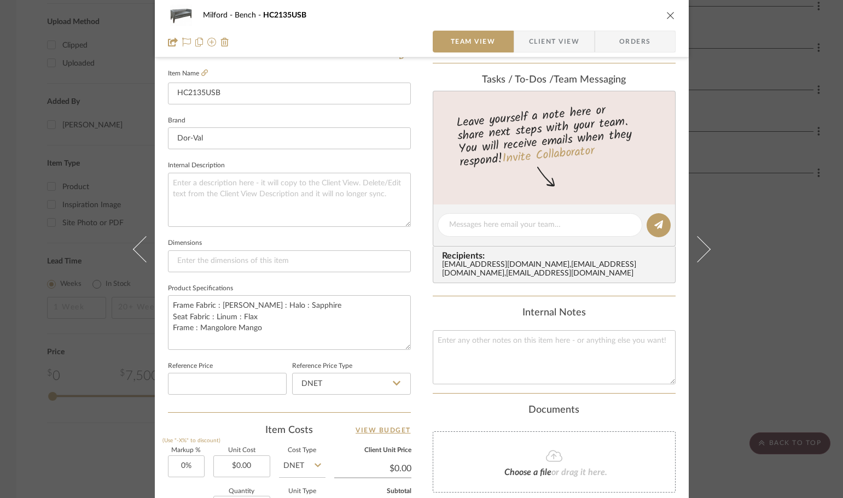
scroll to position [328, 0]
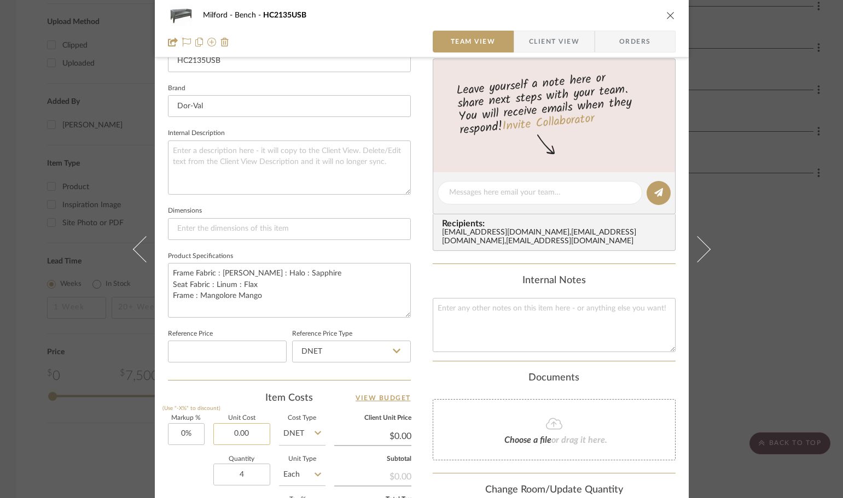
click at [254, 433] on input "0.00" at bounding box center [241, 434] width 57 height 22
type input "$1,309.00"
click at [189, 469] on div "Quantity 4 Unit Type Each" at bounding box center [247, 476] width 158 height 39
type input "$1,309.00"
click at [670, 10] on div "Milford Bench HC2135USB" at bounding box center [422, 15] width 508 height 22
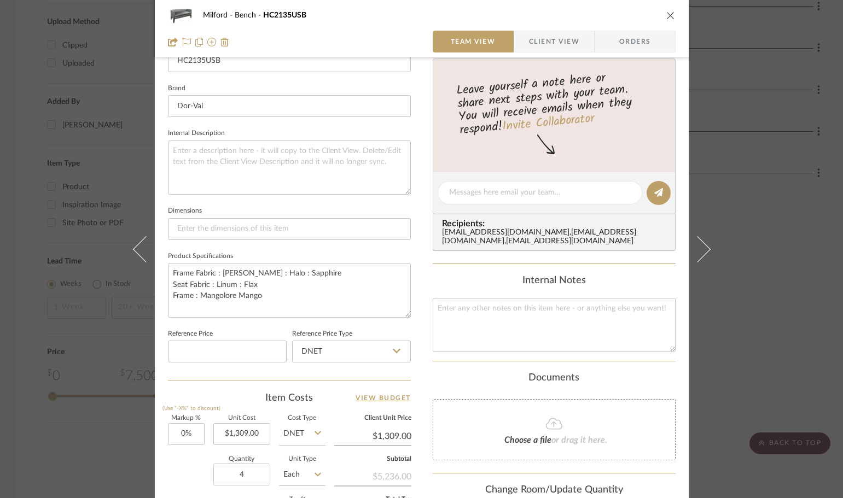
click at [669, 14] on icon "close" at bounding box center [670, 15] width 9 height 9
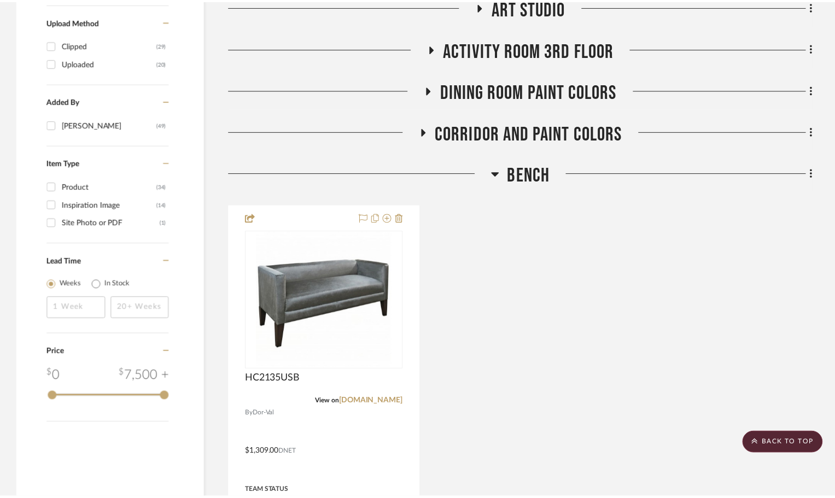
scroll to position [962, 0]
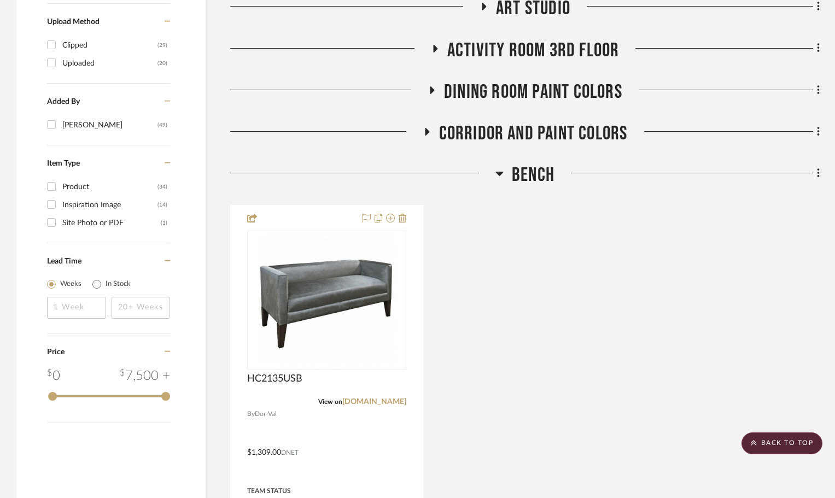
click at [499, 176] on icon at bounding box center [500, 173] width 8 height 13
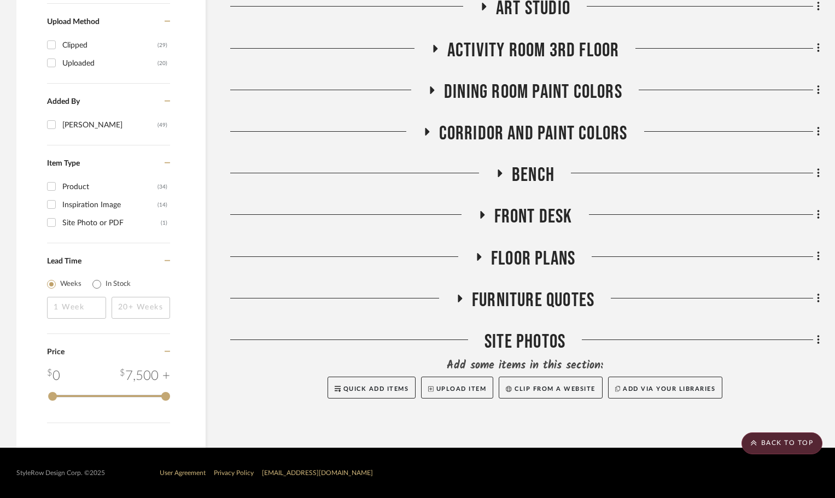
click at [433, 49] on icon at bounding box center [435, 49] width 4 height 8
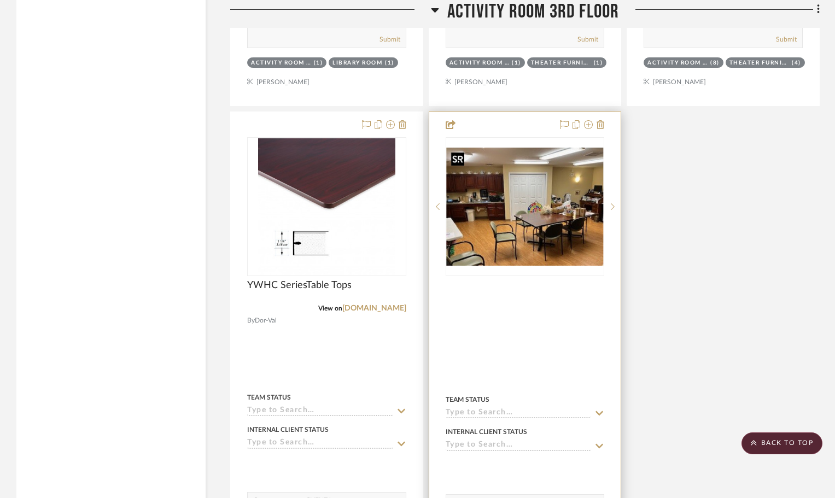
scroll to position [1399, 0]
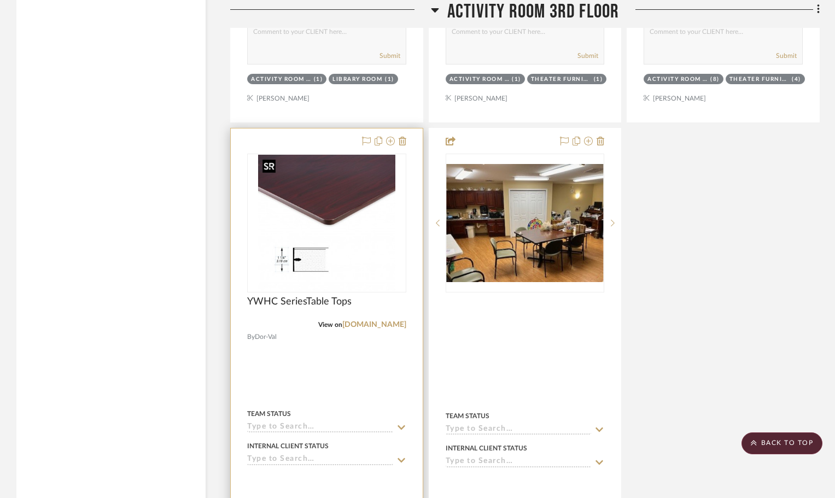
click at [0, 0] on img at bounding box center [0, 0] width 0 height 0
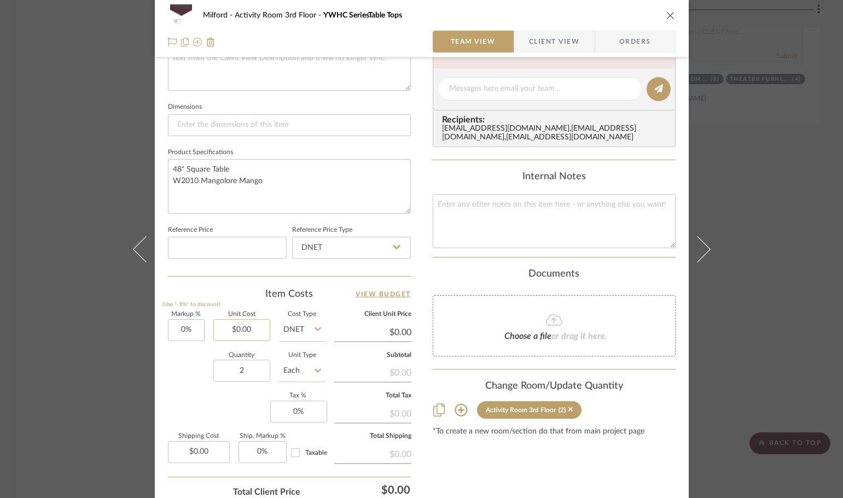
scroll to position [438, 0]
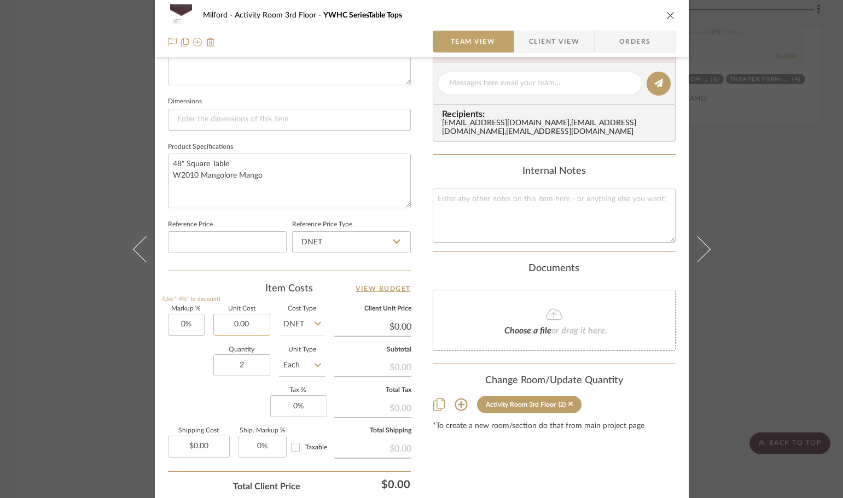
click at [245, 318] on input "0.00" at bounding box center [241, 325] width 57 height 22
type input "$539.00"
click at [195, 358] on div "Quantity 2 Unit Type Each" at bounding box center [247, 366] width 158 height 39
type input "$539.00"
click at [666, 17] on icon "close" at bounding box center [670, 15] width 9 height 9
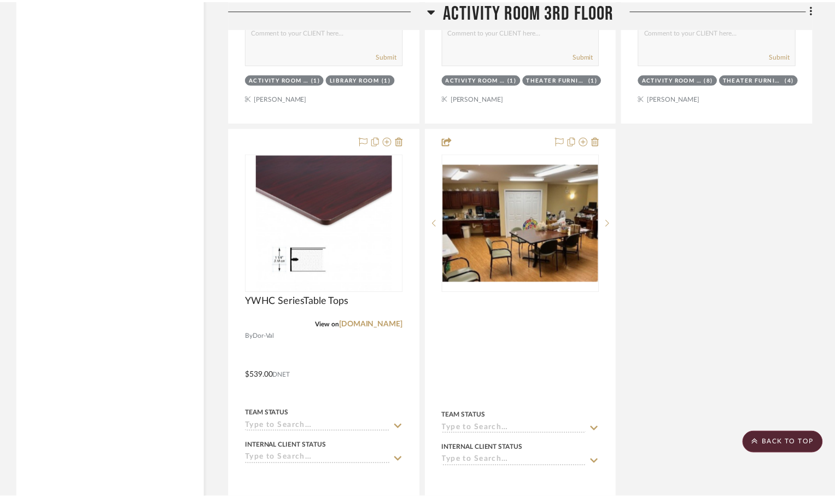
scroll to position [1399, 0]
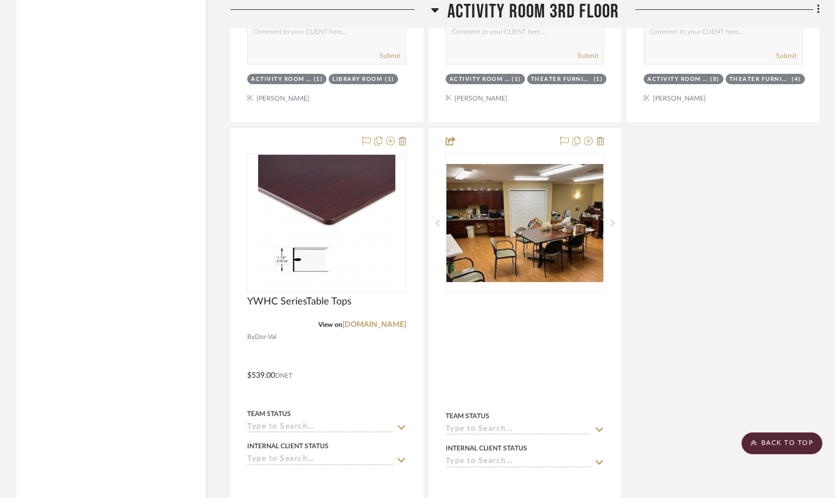
click at [433, 8] on icon at bounding box center [435, 10] width 8 height 4
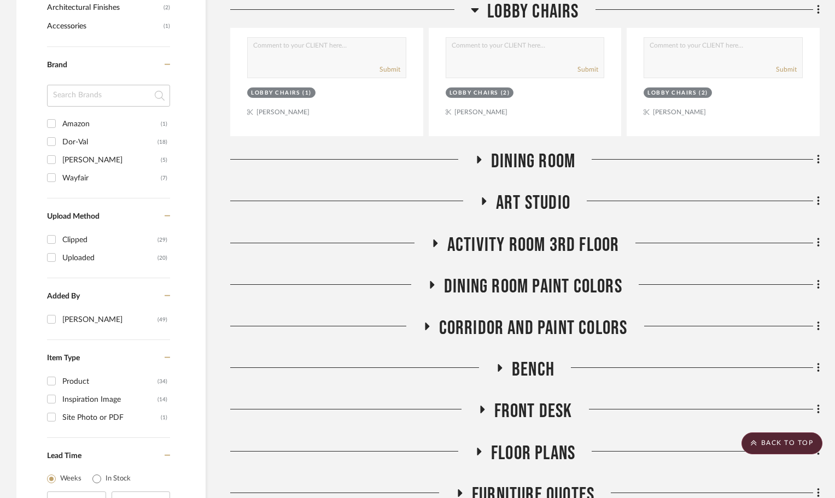
scroll to position [743, 0]
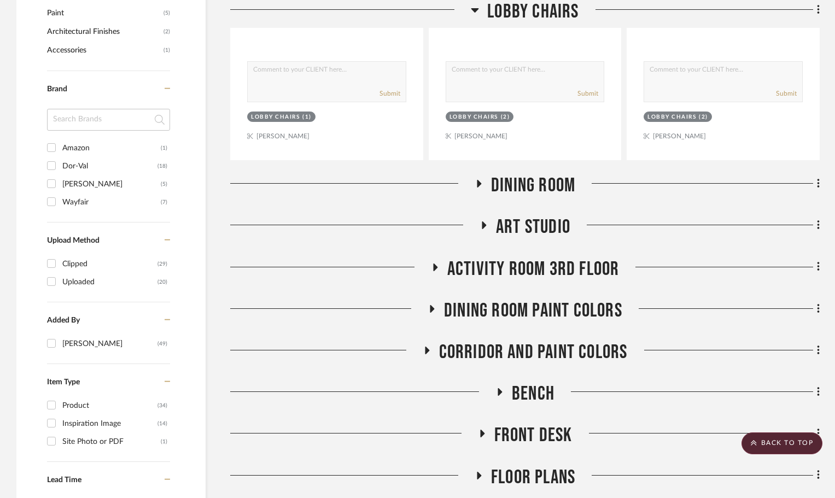
click at [482, 186] on icon at bounding box center [478, 184] width 13 height 8
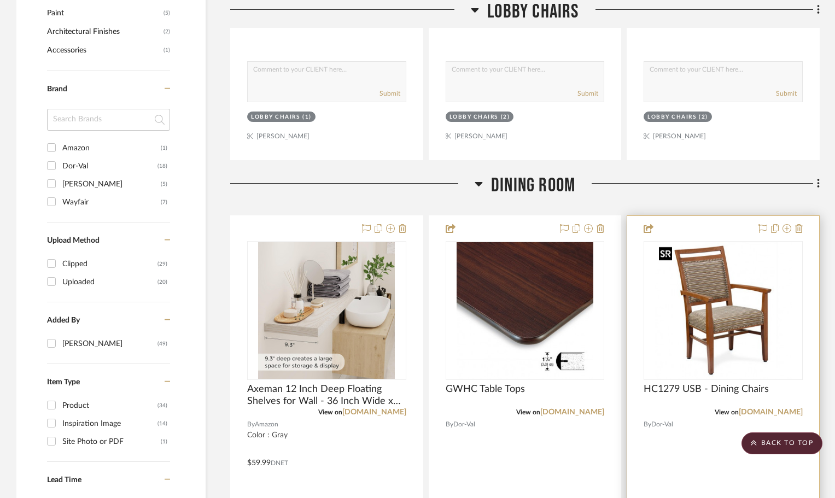
click at [0, 0] on img at bounding box center [0, 0] width 0 height 0
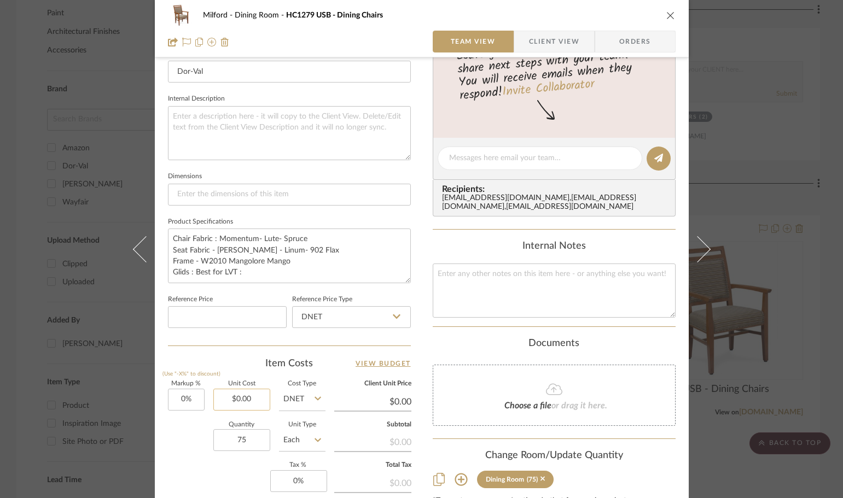
scroll to position [383, 0]
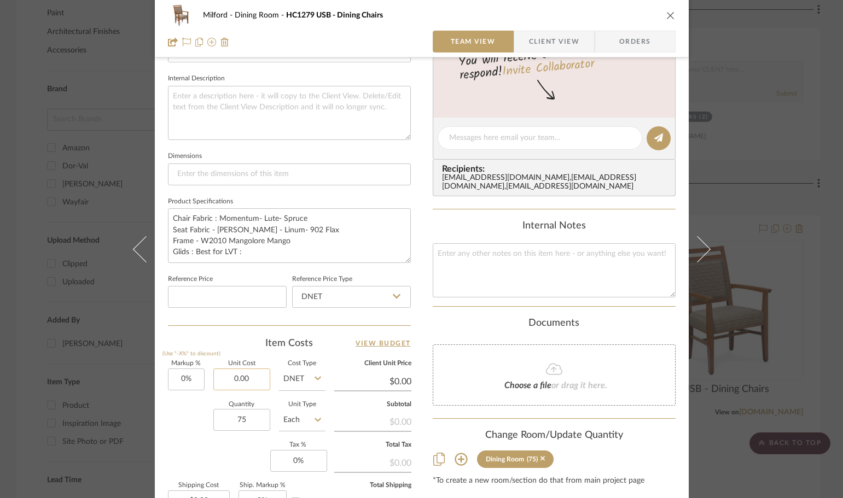
click at [243, 388] on input "0.00" at bounding box center [241, 380] width 57 height 22
type input "$529.00"
click at [171, 407] on div "Quantity 75 Unit Type Each" at bounding box center [247, 421] width 158 height 39
type input "$529.00"
click at [667, 18] on icon "close" at bounding box center [670, 15] width 9 height 9
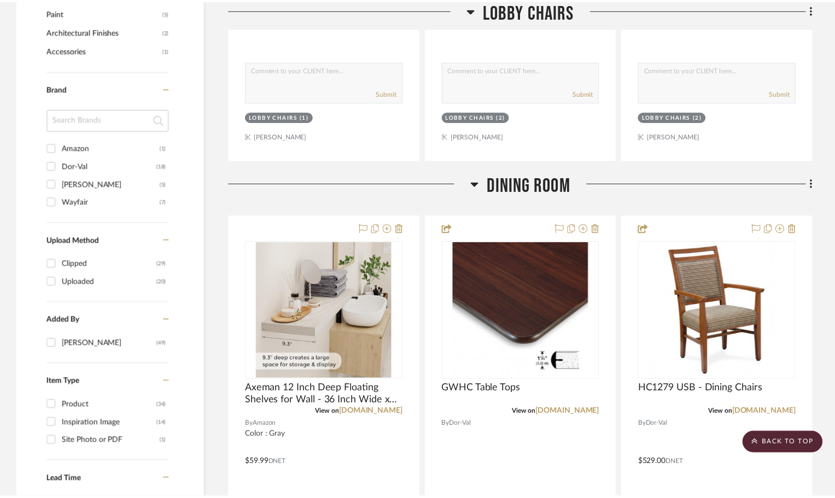
scroll to position [743, 0]
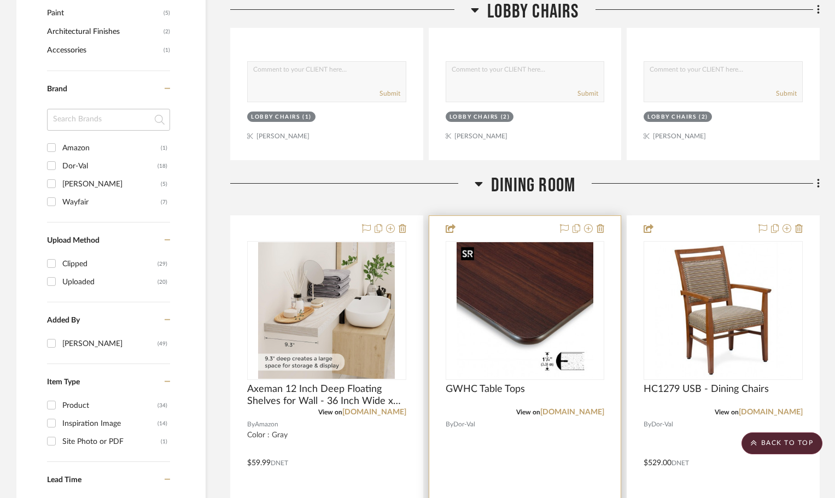
click at [527, 289] on img "0" at bounding box center [525, 310] width 137 height 137
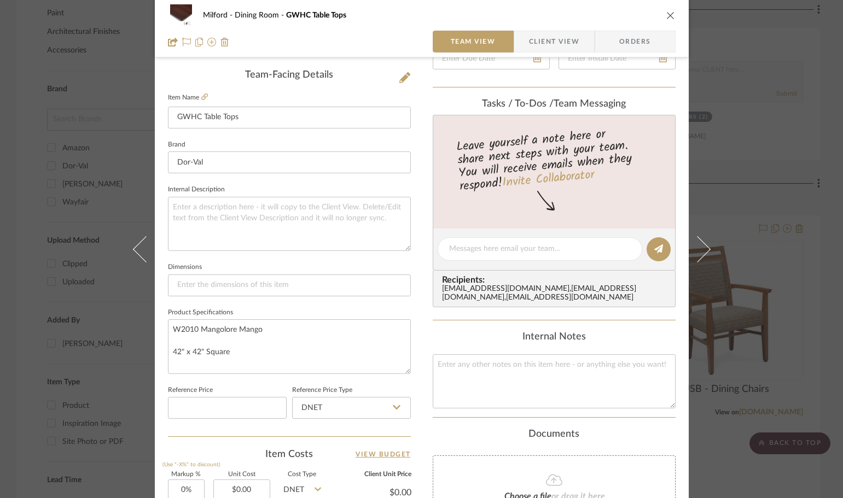
scroll to position [383, 0]
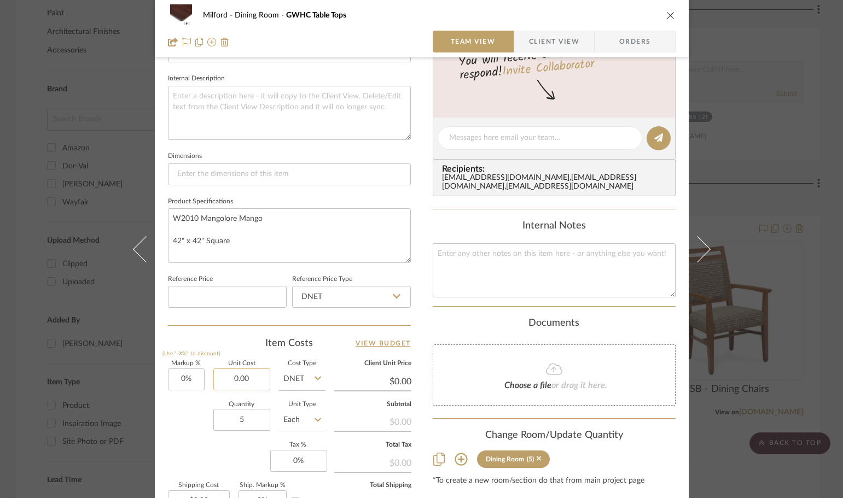
click at [253, 387] on input "0.00" at bounding box center [241, 380] width 57 height 22
type input "$529.00"
click at [199, 457] on div "Markup % (Use "-X%" to discount) 0% Unit Cost $529.00 Cost Type DNET Client Uni…" at bounding box center [289, 441] width 243 height 160
type input "$529.00"
click at [667, 12] on icon "close" at bounding box center [670, 15] width 9 height 9
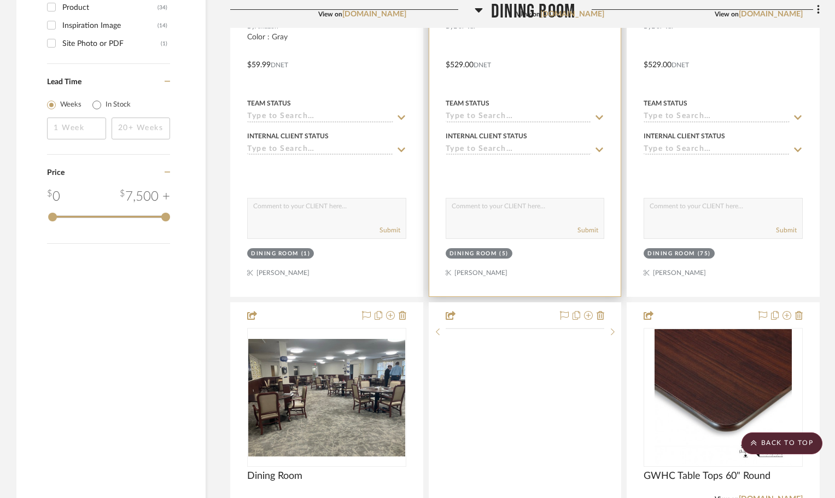
scroll to position [1180, 0]
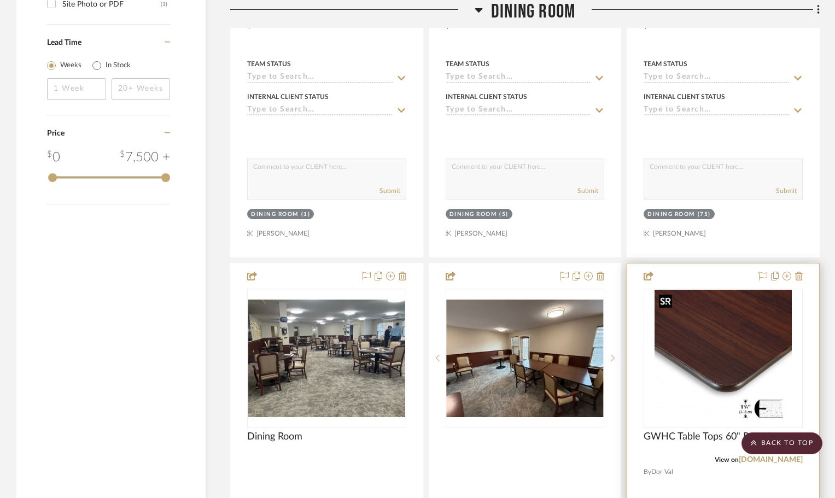
click at [0, 0] on img at bounding box center [0, 0] width 0 height 0
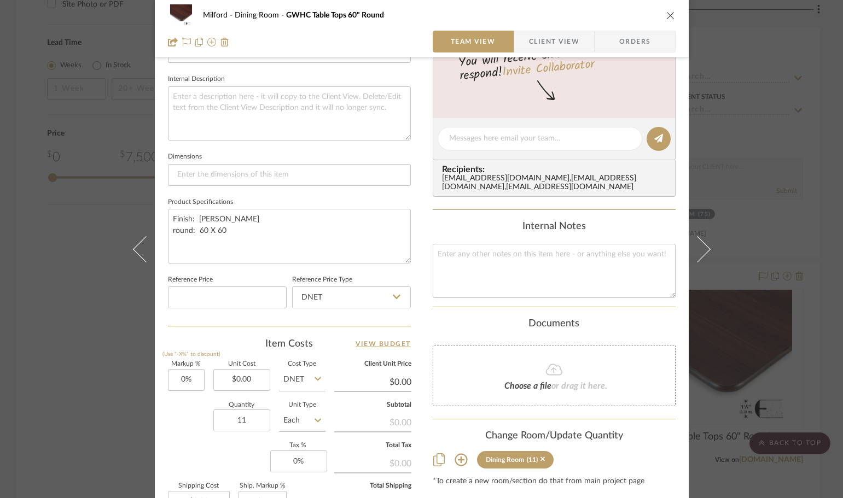
scroll to position [383, 0]
click at [236, 381] on input "0.00" at bounding box center [241, 380] width 57 height 22
type input "$820.00"
click at [193, 451] on div "Markup % (Use "-X%" to discount) 0% Unit Cost $820.00 Cost Type DNET Client Uni…" at bounding box center [289, 441] width 243 height 160
type input "$820.00"
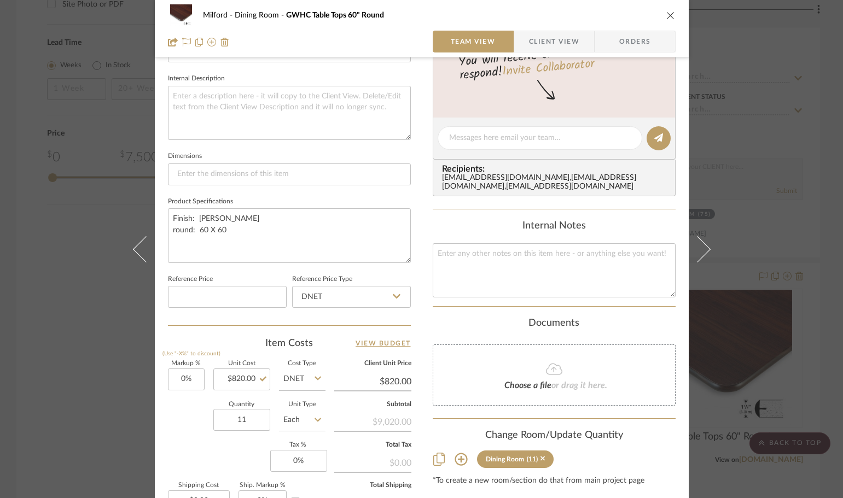
click at [667, 13] on icon "close" at bounding box center [670, 15] width 9 height 9
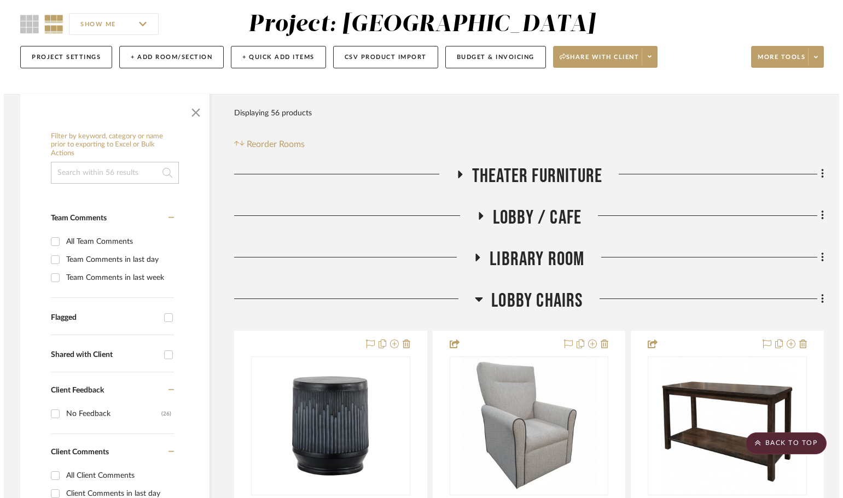
scroll to position [0, 0]
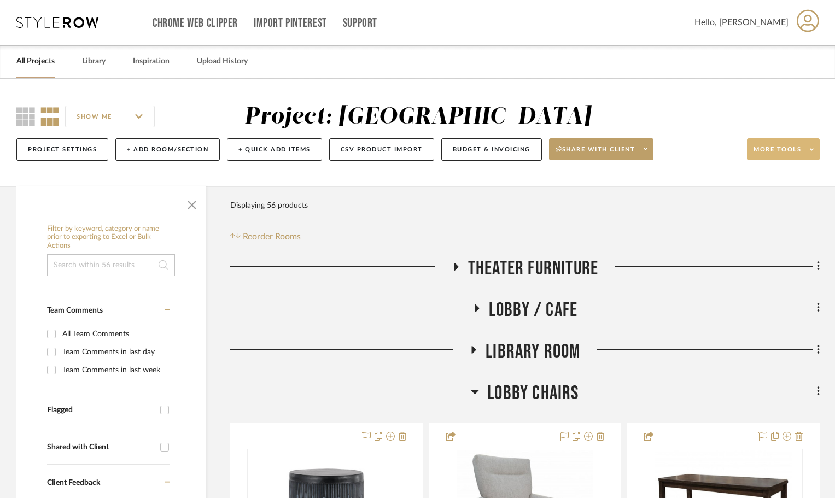
click at [810, 151] on span at bounding box center [811, 149] width 15 height 16
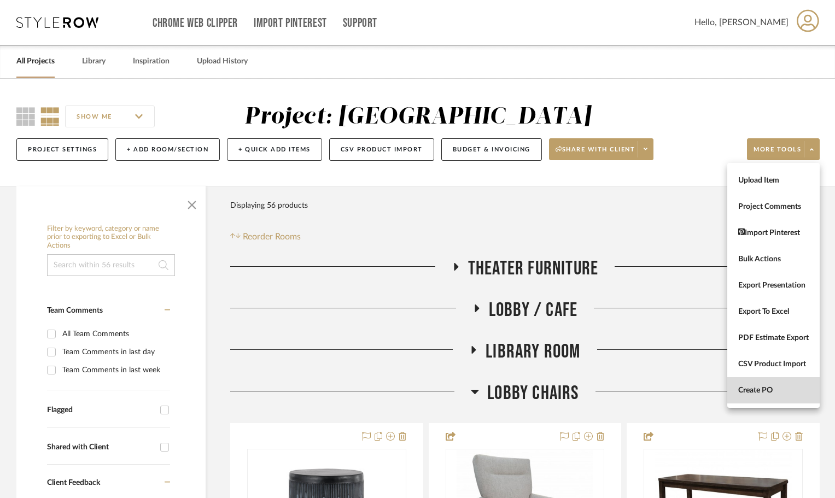
click at [771, 396] on button "Create PO" at bounding box center [773, 390] width 92 height 26
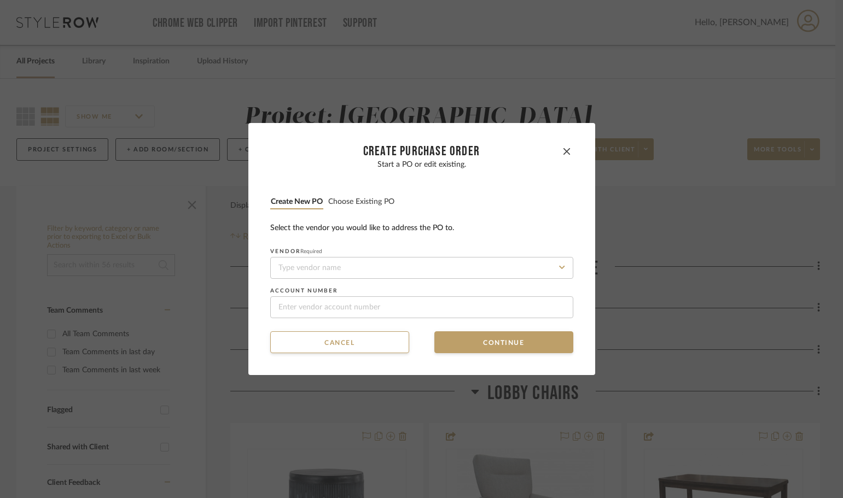
click at [379, 202] on button "Choose existing PO" at bounding box center [361, 202] width 67 height 10
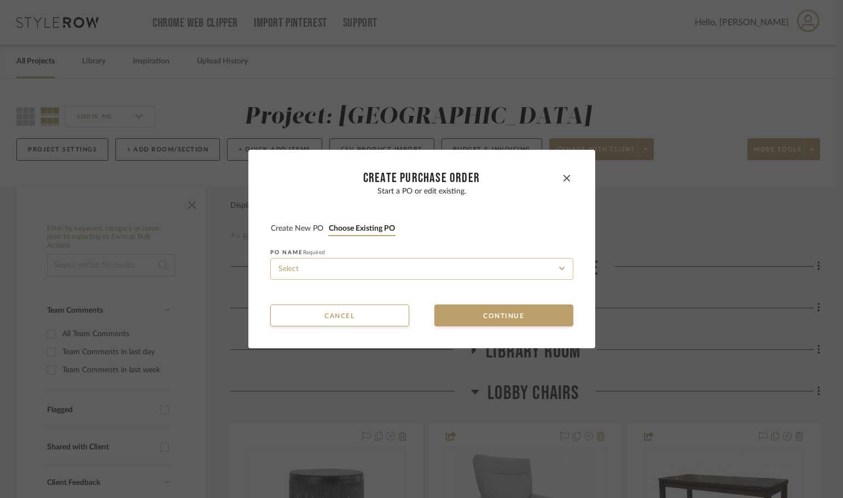
click at [411, 278] on input at bounding box center [421, 269] width 303 height 22
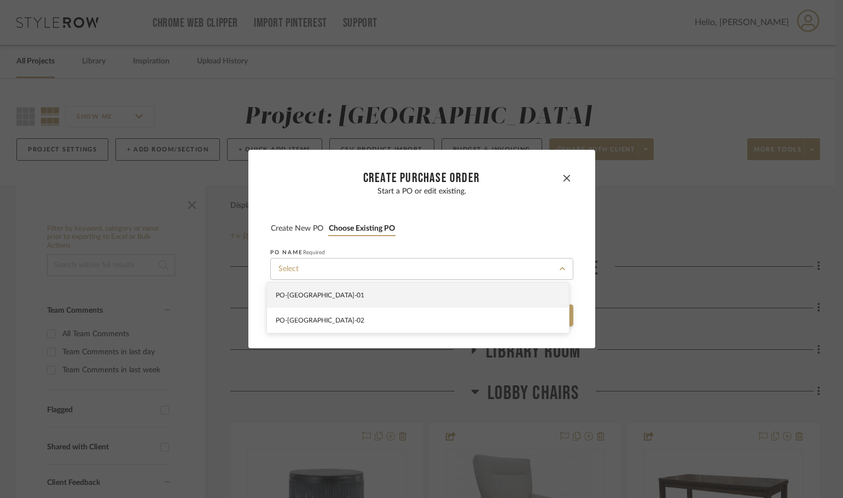
click at [410, 300] on div "PO-[GEOGRAPHIC_DATA]-01" at bounding box center [418, 295] width 302 height 25
type input "PO-[GEOGRAPHIC_DATA]-01"
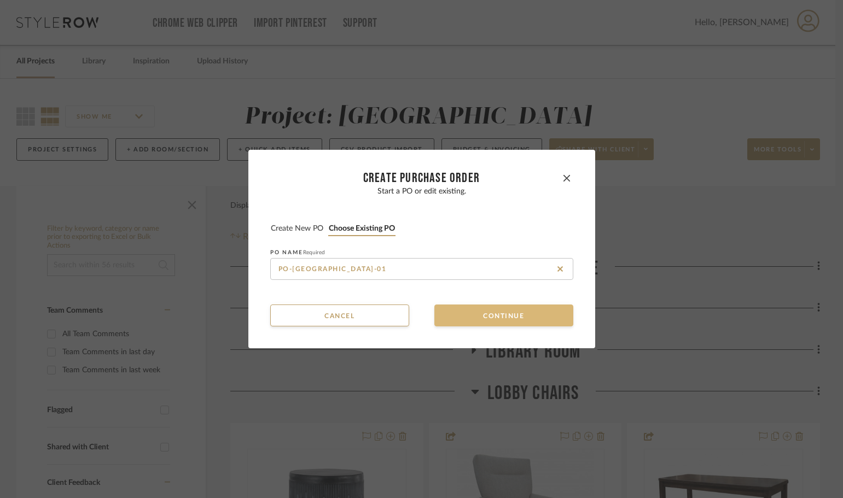
click at [457, 322] on button "Continue" at bounding box center [503, 316] width 139 height 22
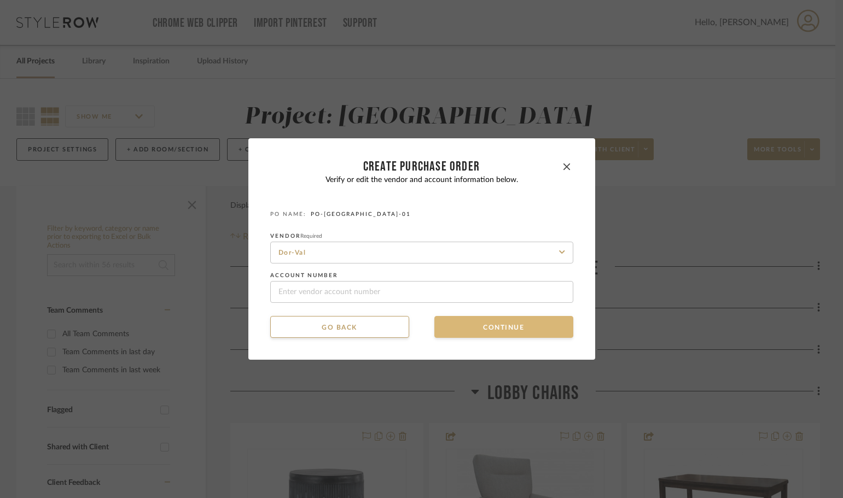
click at [462, 324] on button "Continue" at bounding box center [503, 327] width 139 height 22
click at [468, 327] on button "Continue" at bounding box center [503, 327] width 139 height 22
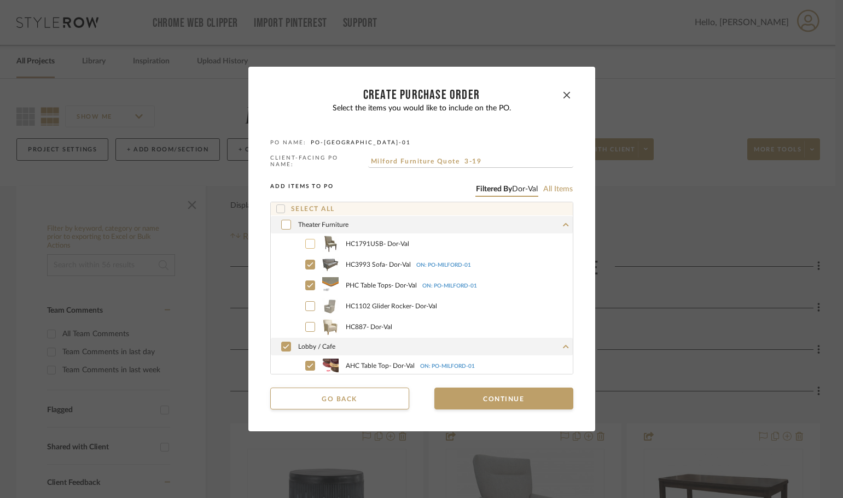
click at [305, 246] on div at bounding box center [310, 244] width 10 height 10
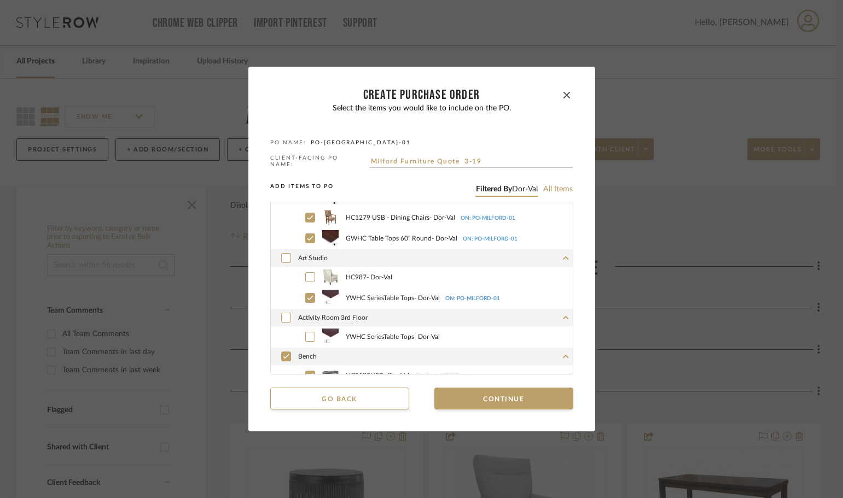
scroll to position [360, 0]
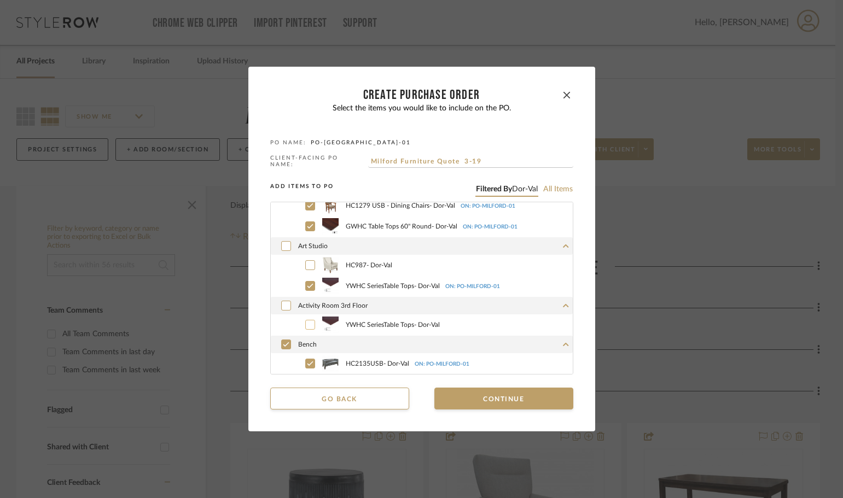
click at [307, 322] on icon at bounding box center [310, 325] width 7 height 8
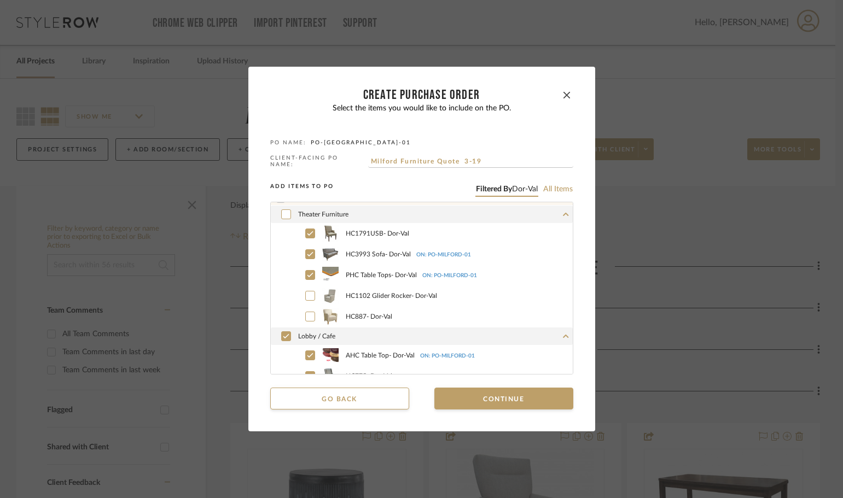
scroll to position [0, 0]
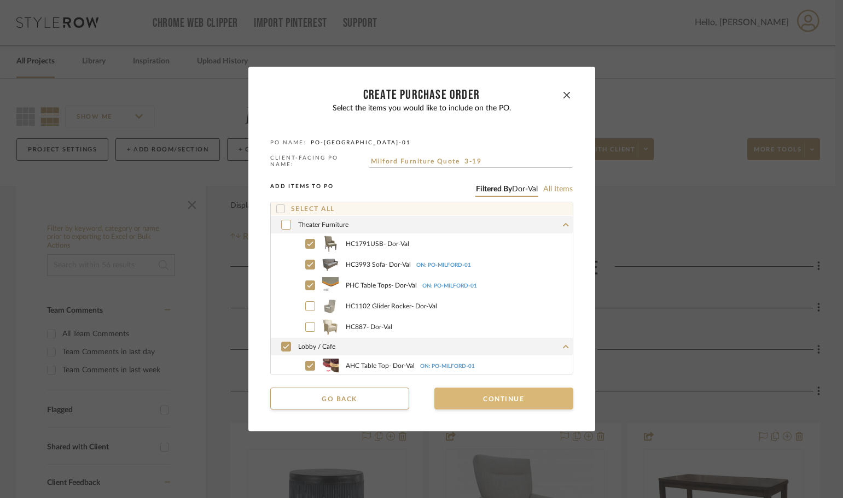
click at [527, 406] on button "Continue" at bounding box center [503, 399] width 139 height 22
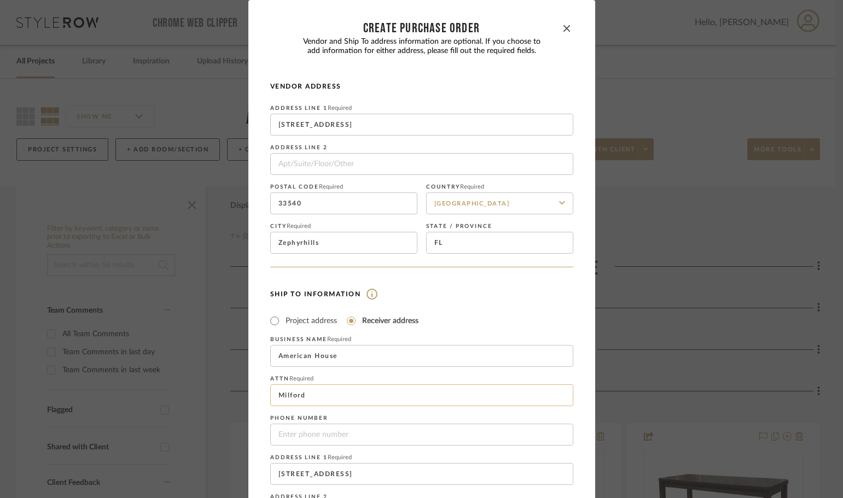
scroll to position [162, 0]
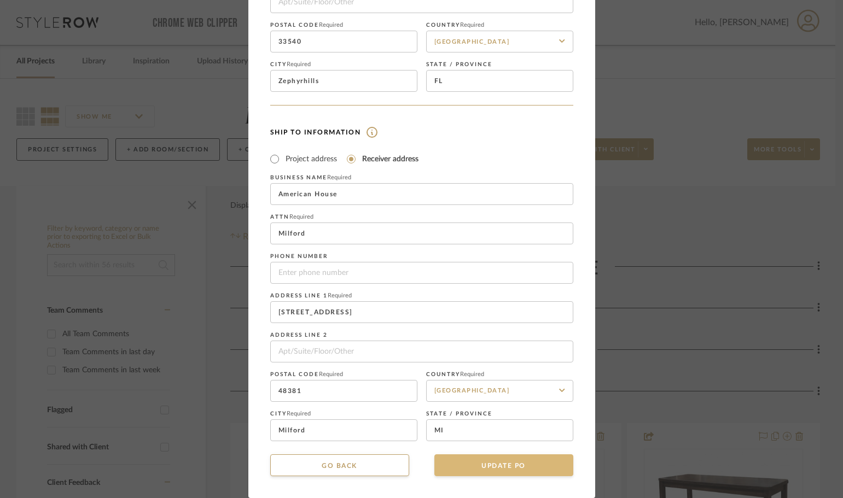
click at [531, 473] on button "UPDATE PO" at bounding box center [503, 466] width 139 height 22
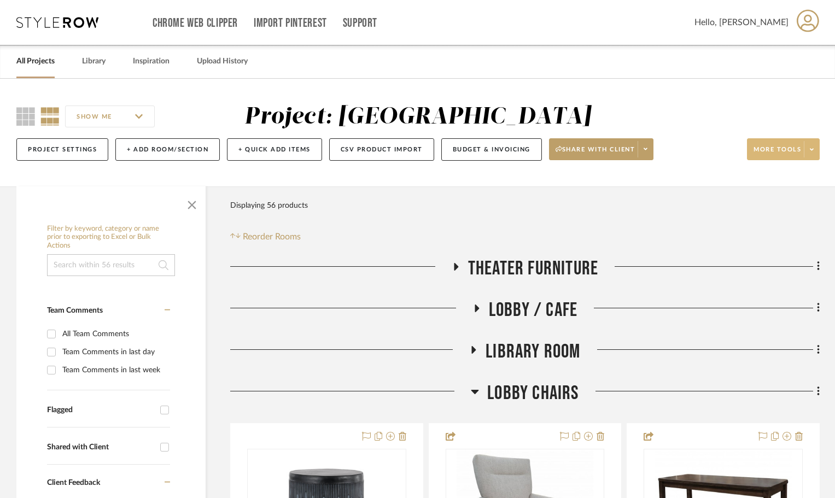
click at [812, 150] on icon at bounding box center [812, 149] width 4 height 2
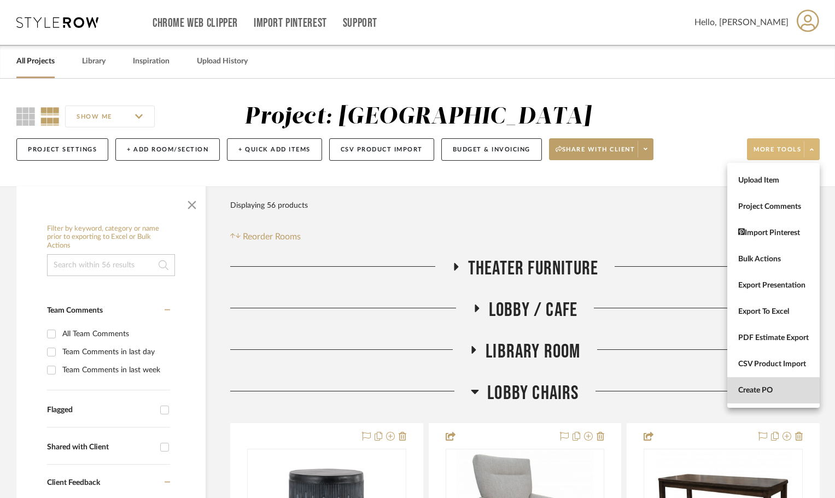
click at [747, 395] on span "Create PO" at bounding box center [773, 390] width 71 height 9
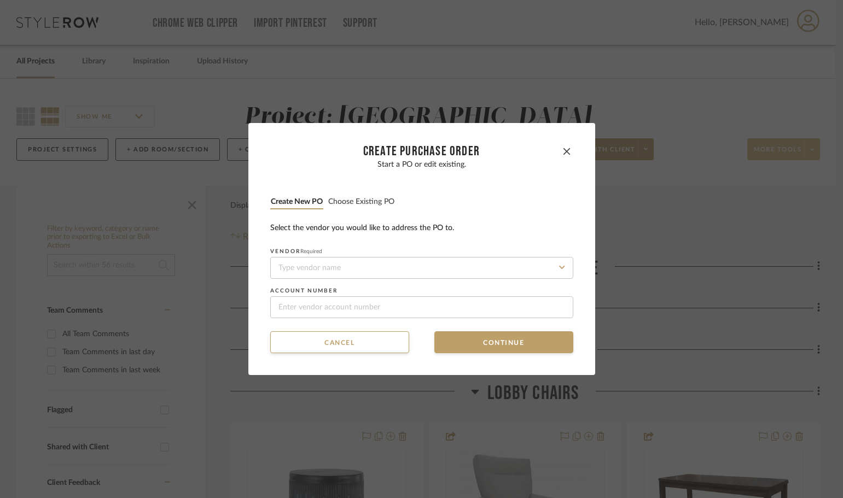
click at [349, 200] on button "Choose existing PO" at bounding box center [361, 202] width 67 height 10
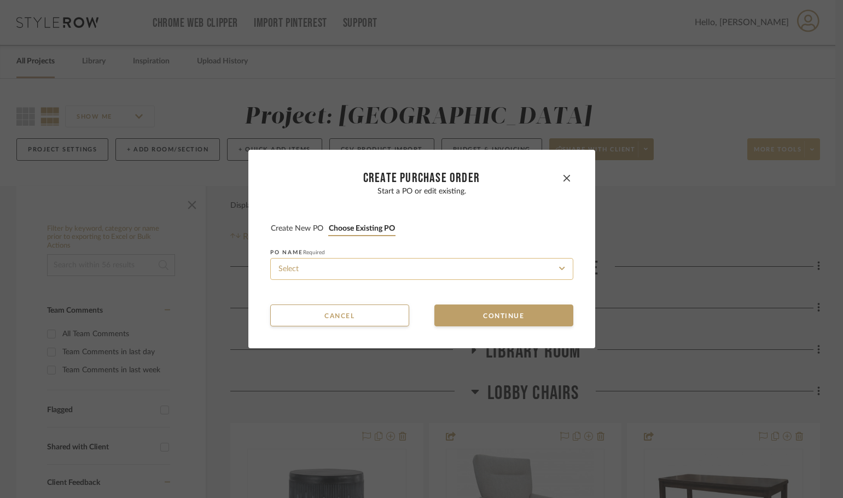
click at [375, 272] on input at bounding box center [421, 269] width 303 height 22
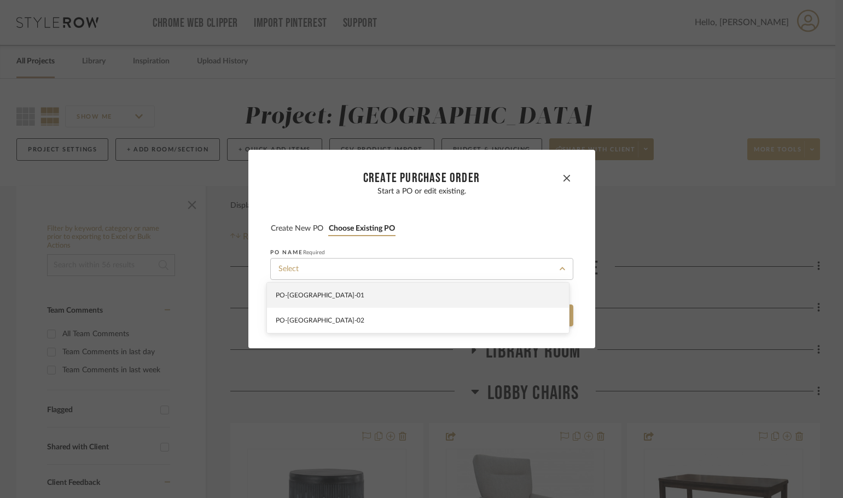
click at [377, 289] on div "PO-[GEOGRAPHIC_DATA]-01" at bounding box center [418, 295] width 302 height 25
type input "PO-[GEOGRAPHIC_DATA]-01"
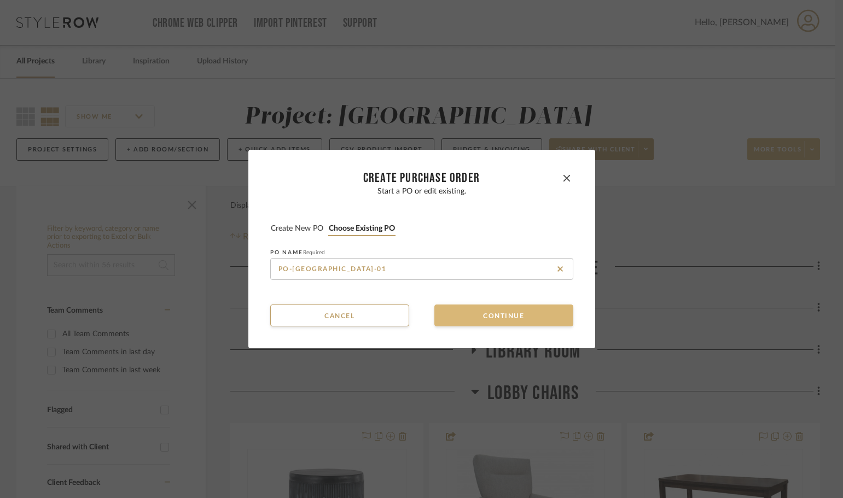
click at [486, 320] on button "Continue" at bounding box center [503, 316] width 139 height 22
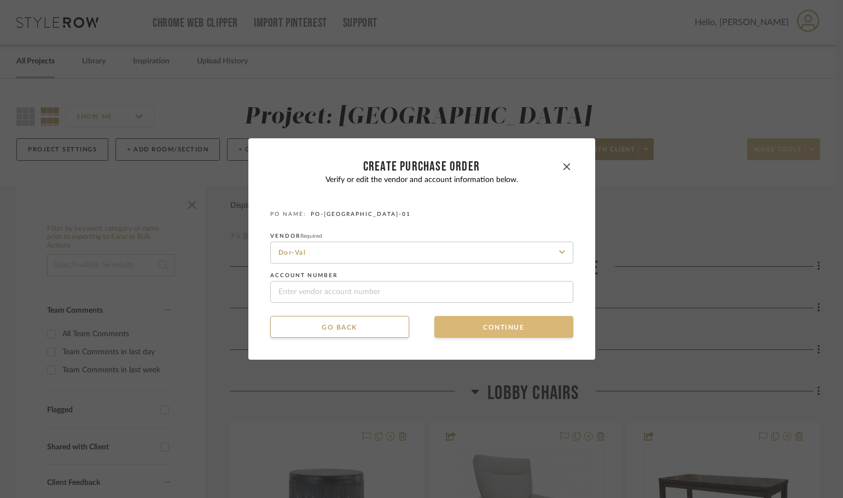
click at [486, 320] on button "Continue" at bounding box center [503, 327] width 139 height 22
click at [485, 328] on button "Continue" at bounding box center [503, 327] width 139 height 22
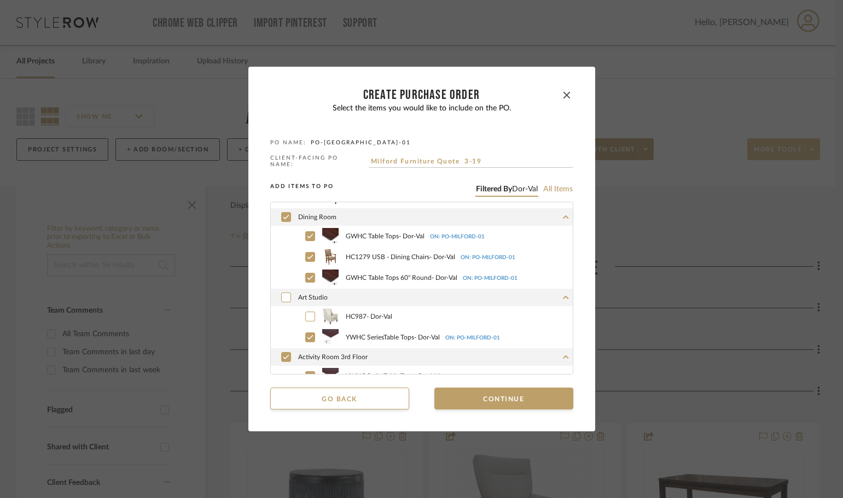
scroll to position [328, 0]
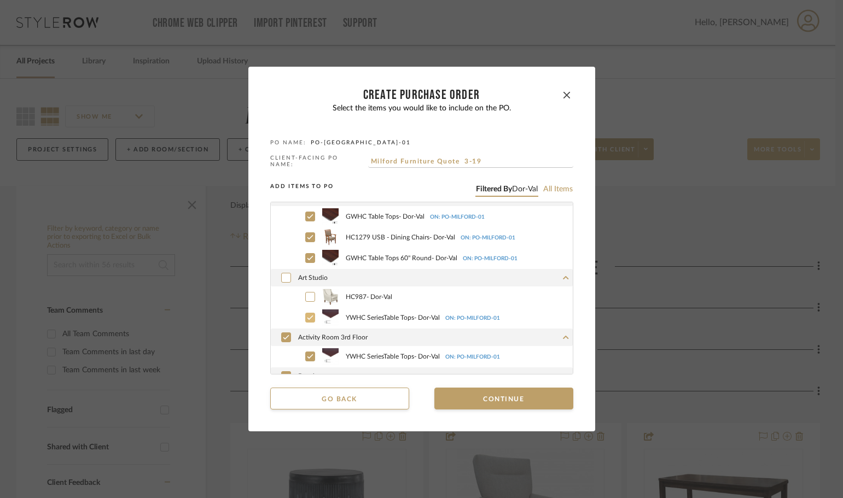
click at [307, 317] on icon at bounding box center [310, 318] width 7 height 8
click at [283, 335] on icon at bounding box center [286, 338] width 7 height 8
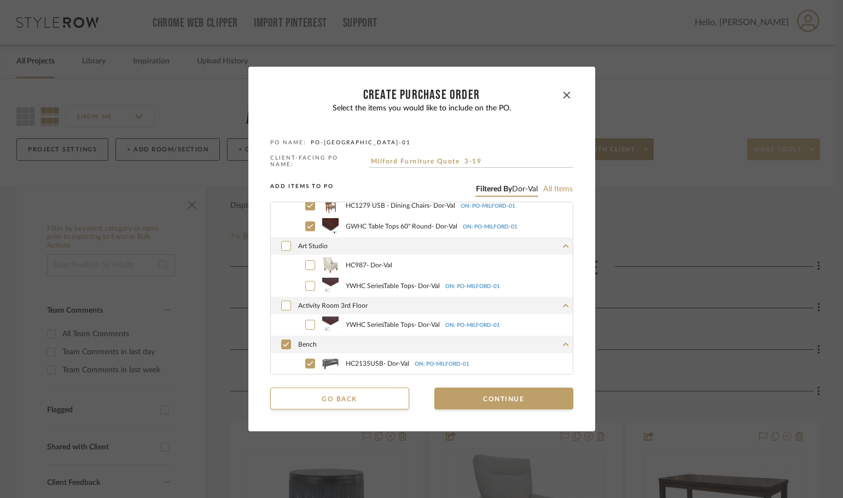
click at [280, 336] on div "Bench" at bounding box center [422, 345] width 302 height 18
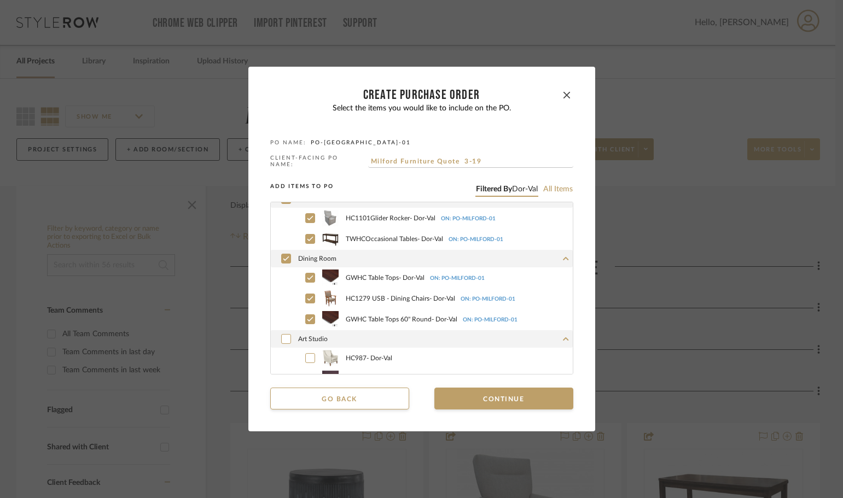
scroll to position [273, 0]
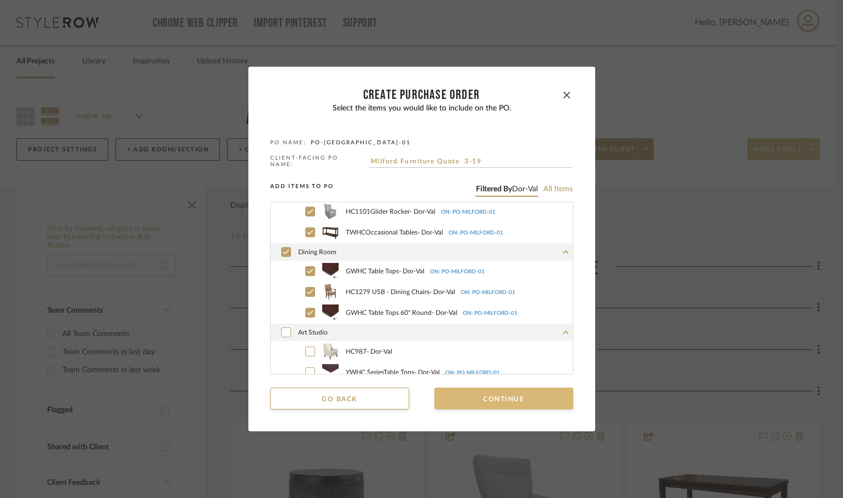
click at [471, 391] on button "Continue" at bounding box center [503, 399] width 139 height 22
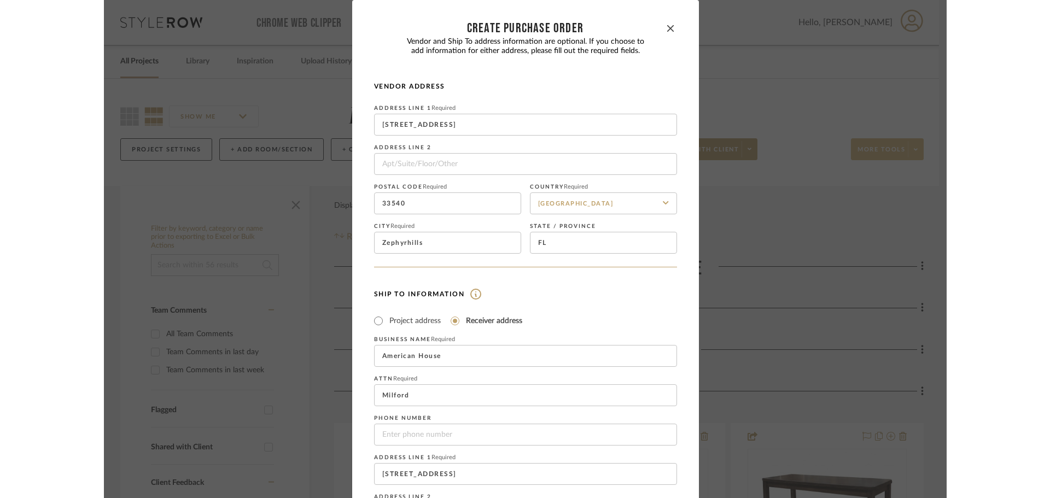
scroll to position [162, 0]
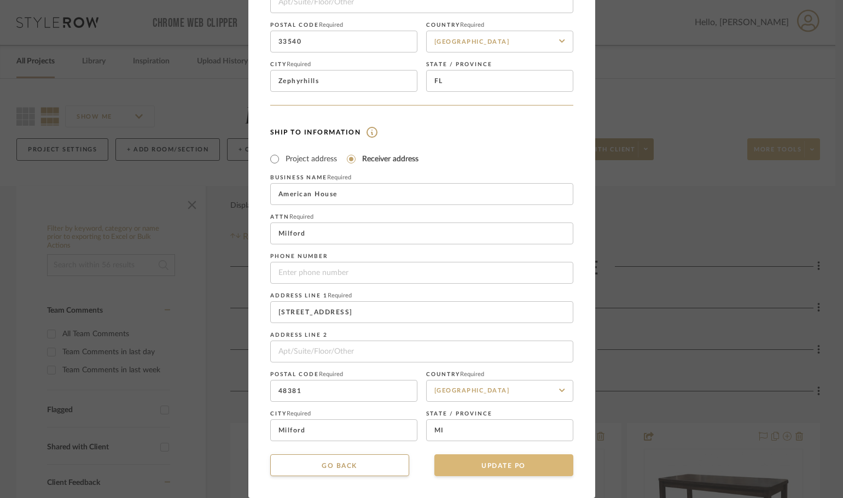
click at [518, 461] on button "UPDATE PO" at bounding box center [503, 466] width 139 height 22
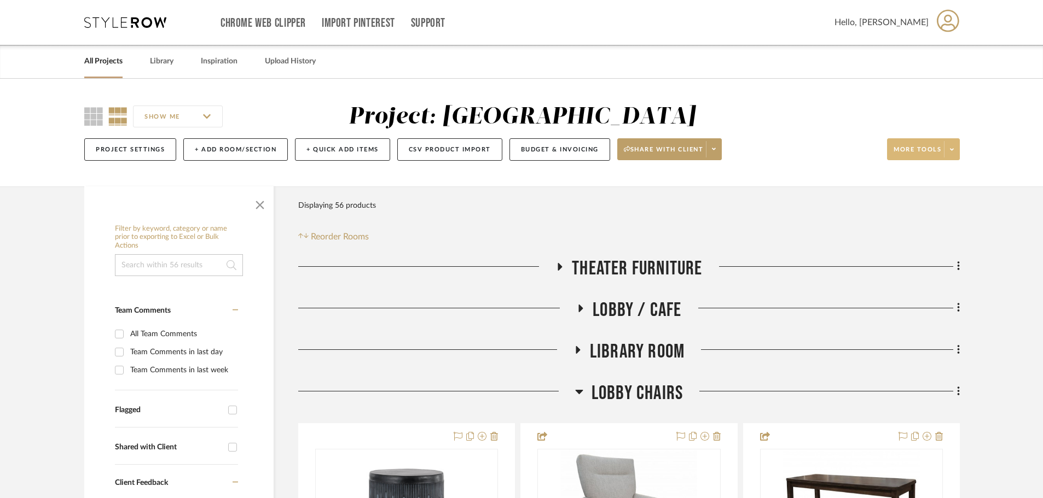
click at [842, 150] on div "SHOW ME Project: Milford Project Settings + Add Room/Section + Quick Add Items …" at bounding box center [521, 135] width 907 height 65
click at [842, 144] on span at bounding box center [951, 149] width 15 height 16
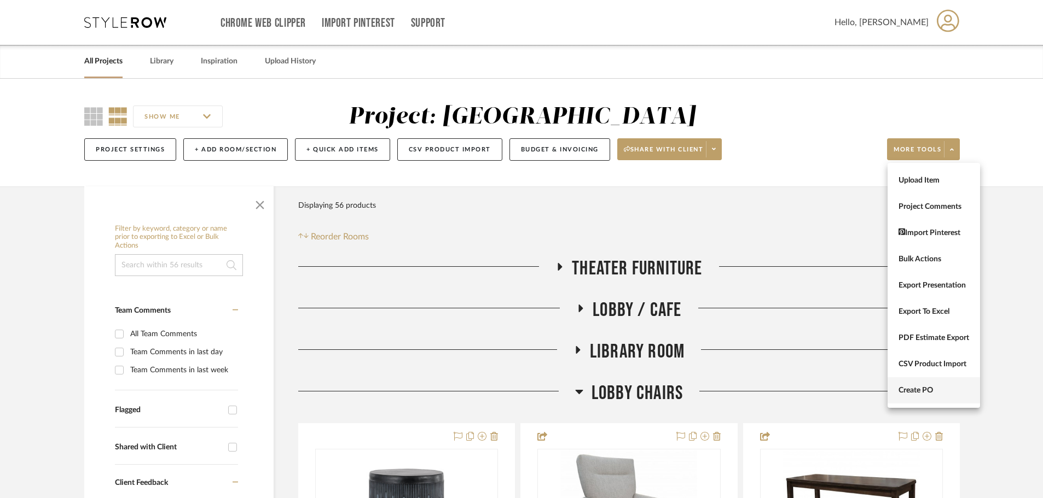
click at [842, 392] on span "Create PO" at bounding box center [933, 390] width 71 height 9
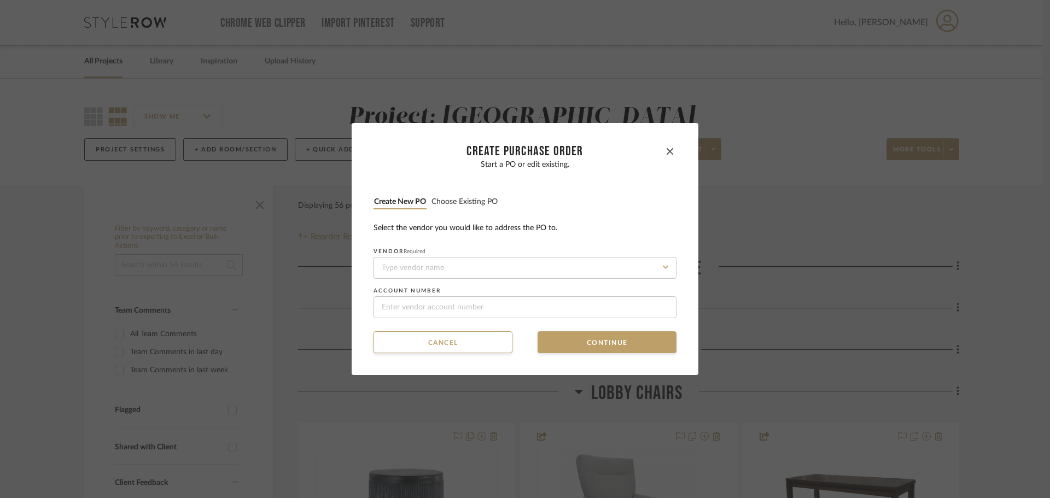
click at [453, 202] on button "Choose existing PO" at bounding box center [464, 202] width 67 height 10
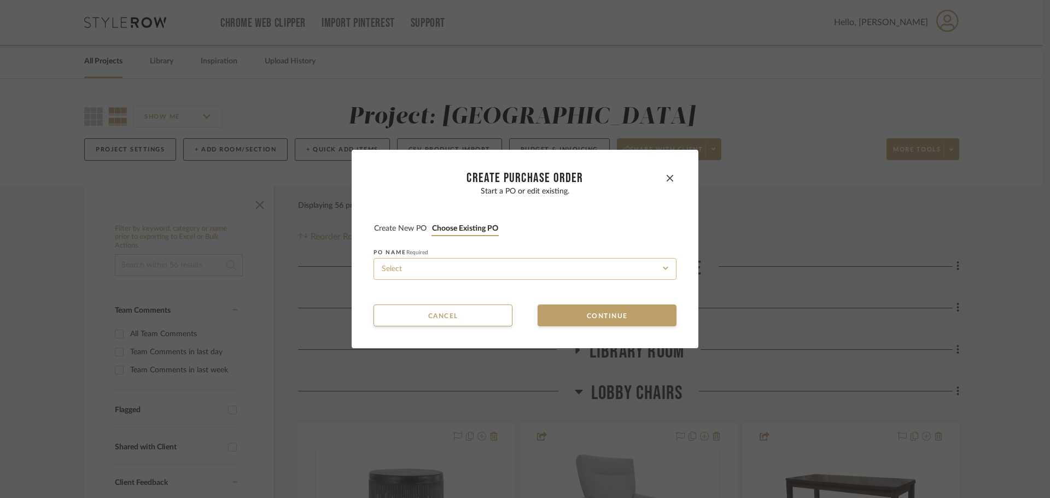
click at [503, 271] on input at bounding box center [525, 269] width 303 height 22
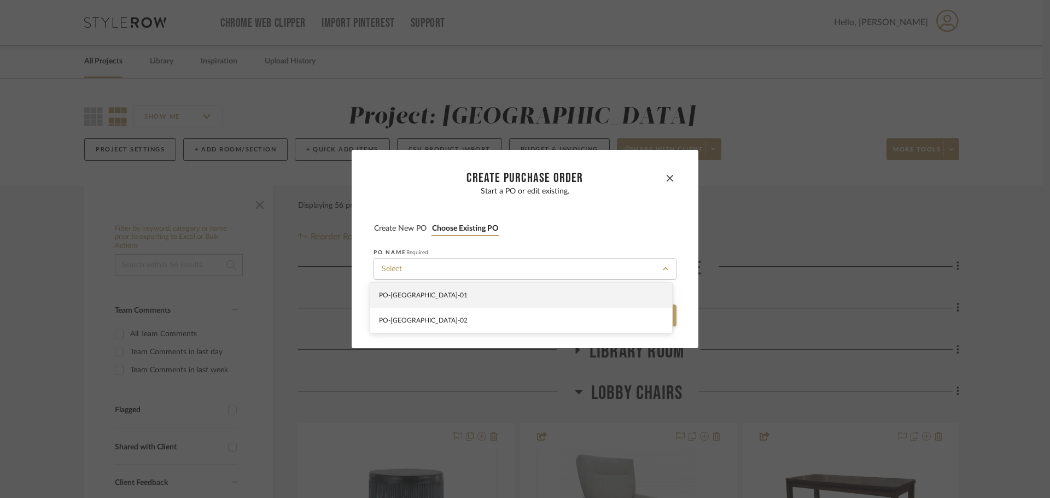
click at [500, 299] on div "PO-[GEOGRAPHIC_DATA]-01" at bounding box center [521, 295] width 302 height 25
type input "PO-[GEOGRAPHIC_DATA]-01"
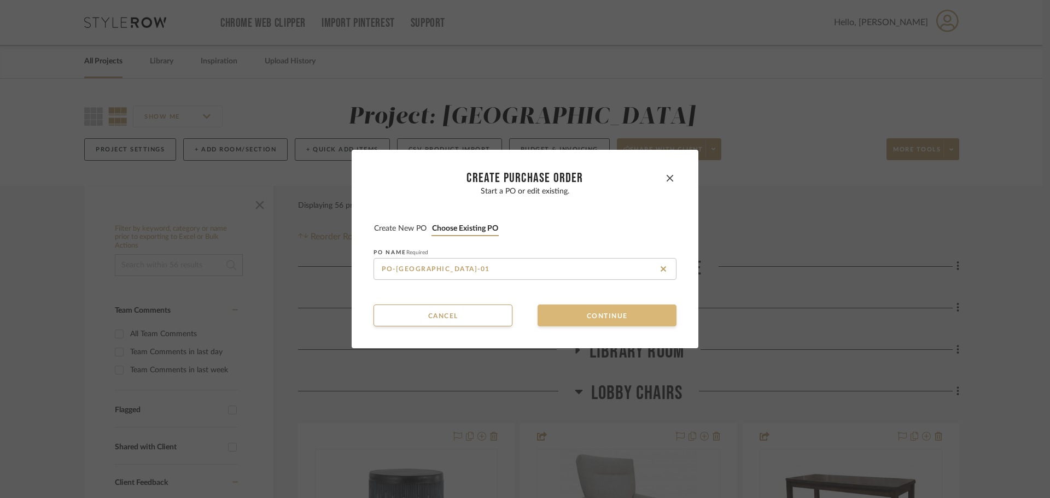
click at [557, 324] on button "Continue" at bounding box center [607, 316] width 139 height 22
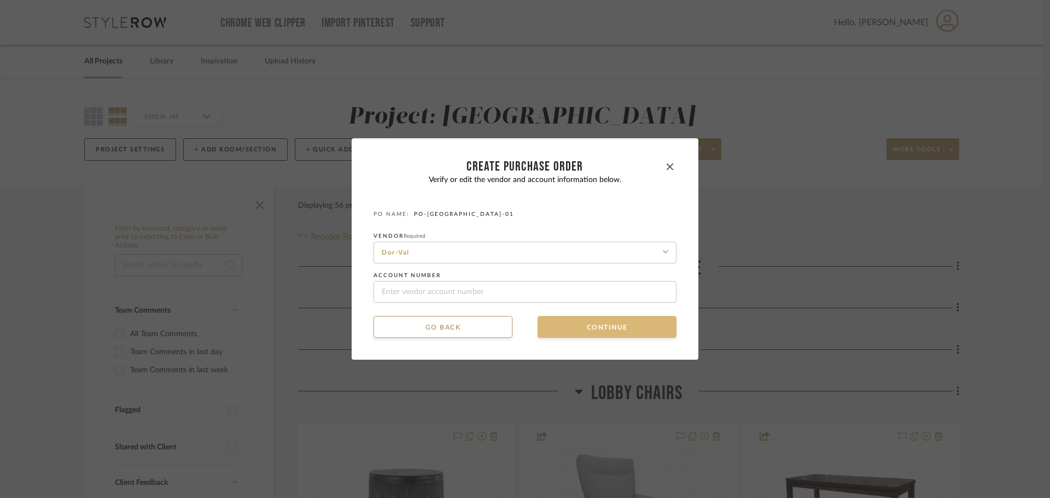
click at [559, 329] on button "Continue" at bounding box center [607, 327] width 139 height 22
click at [566, 327] on button "Continue" at bounding box center [607, 327] width 139 height 22
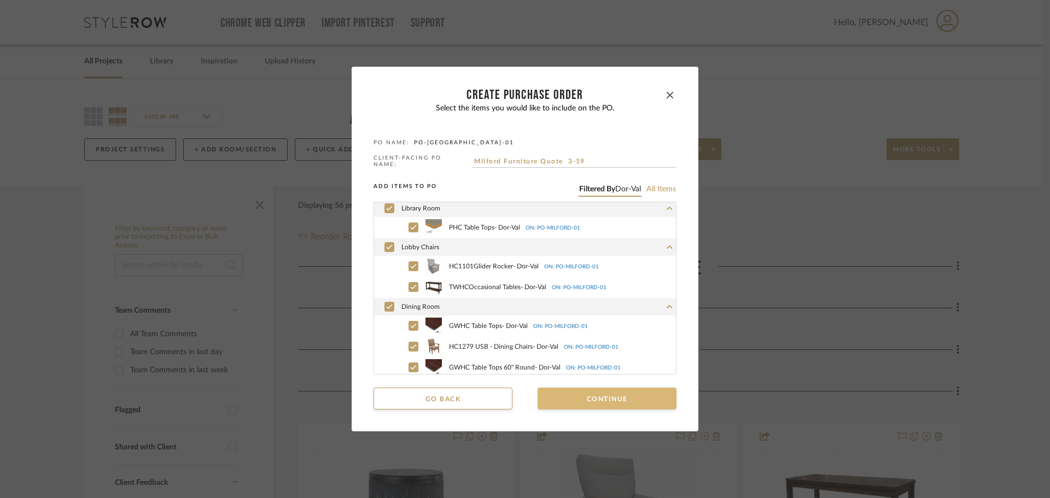
scroll to position [360, 0]
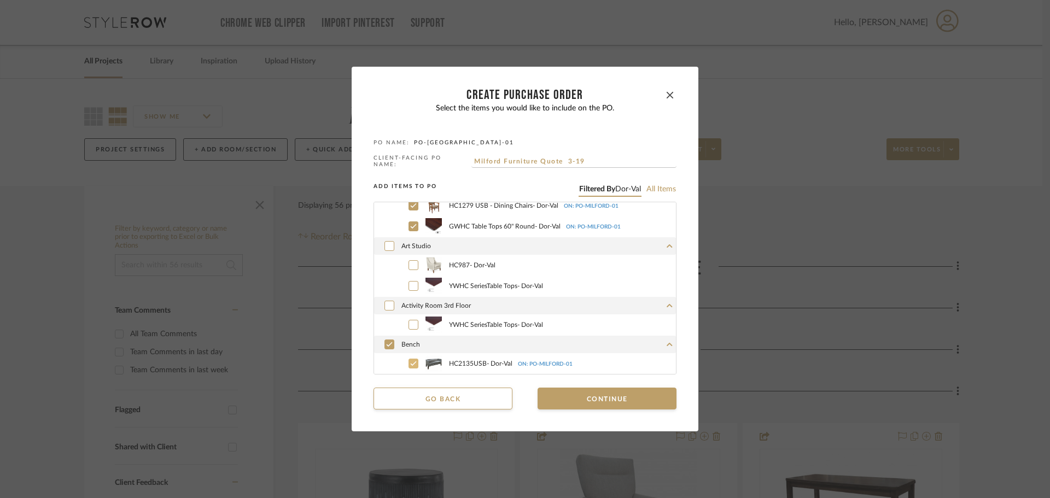
click at [409, 359] on div at bounding box center [414, 364] width 10 height 10
click at [553, 394] on button "Continue" at bounding box center [607, 399] width 139 height 22
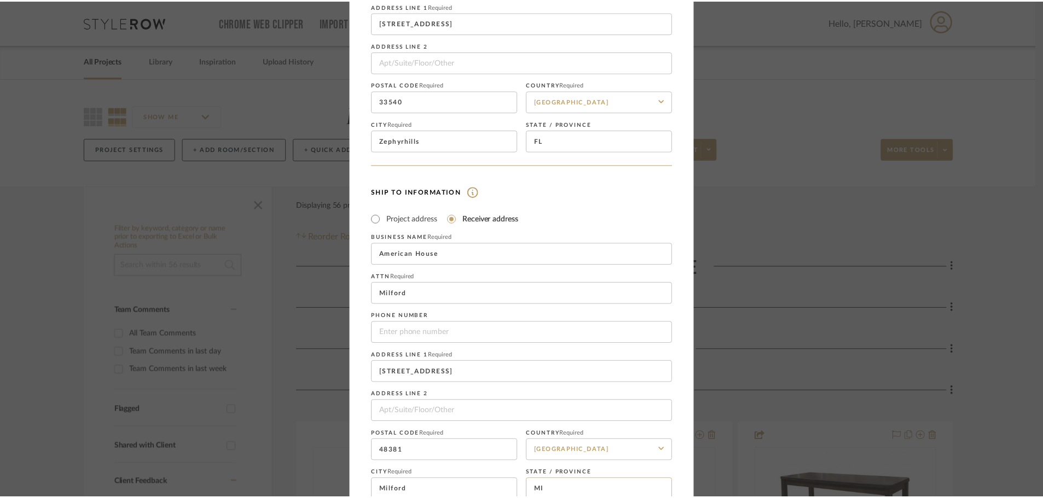
scroll to position [162, 0]
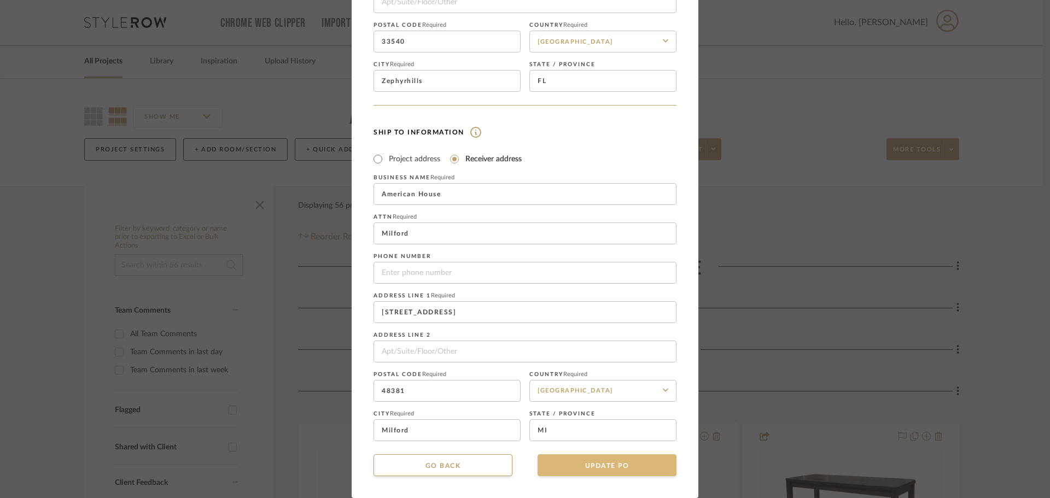
click at [636, 471] on button "UPDATE PO" at bounding box center [607, 466] width 139 height 22
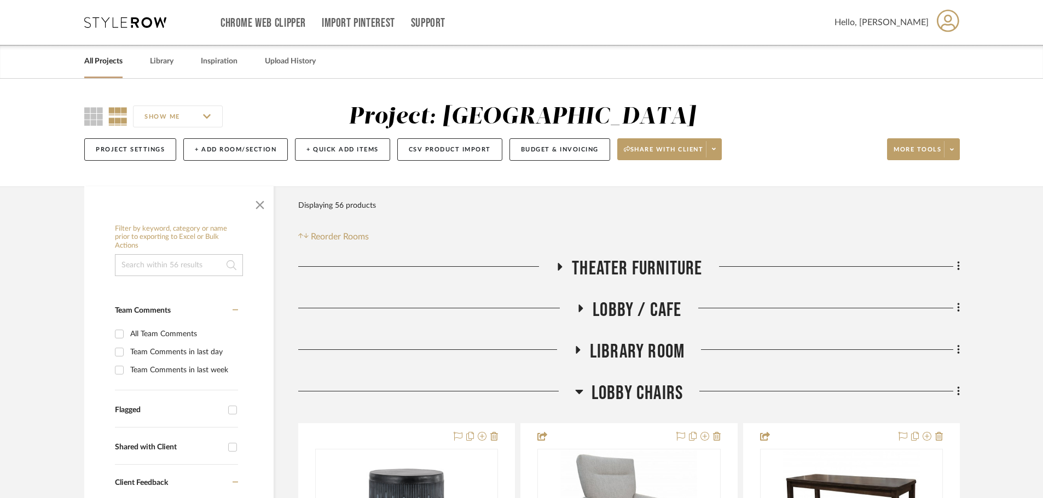
click at [579, 396] on icon at bounding box center [579, 391] width 8 height 13
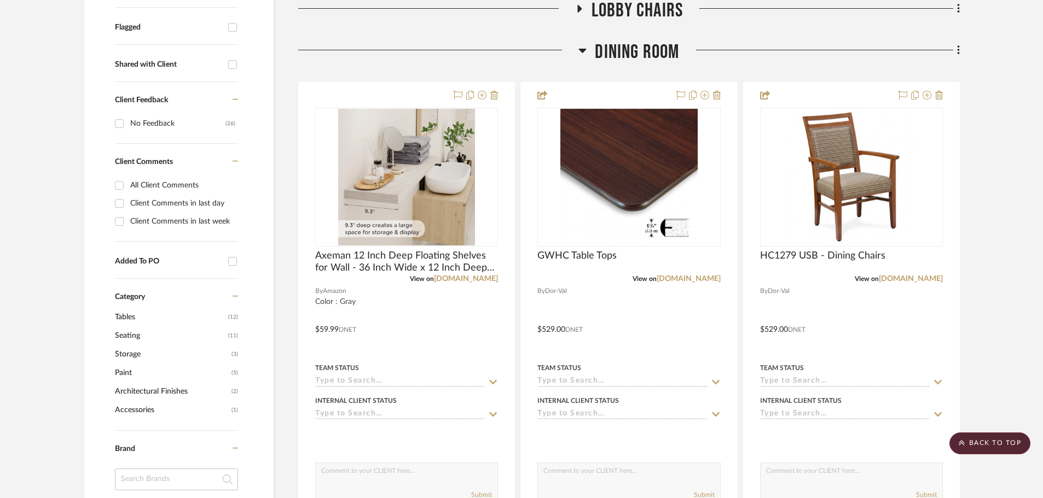
scroll to position [109, 0]
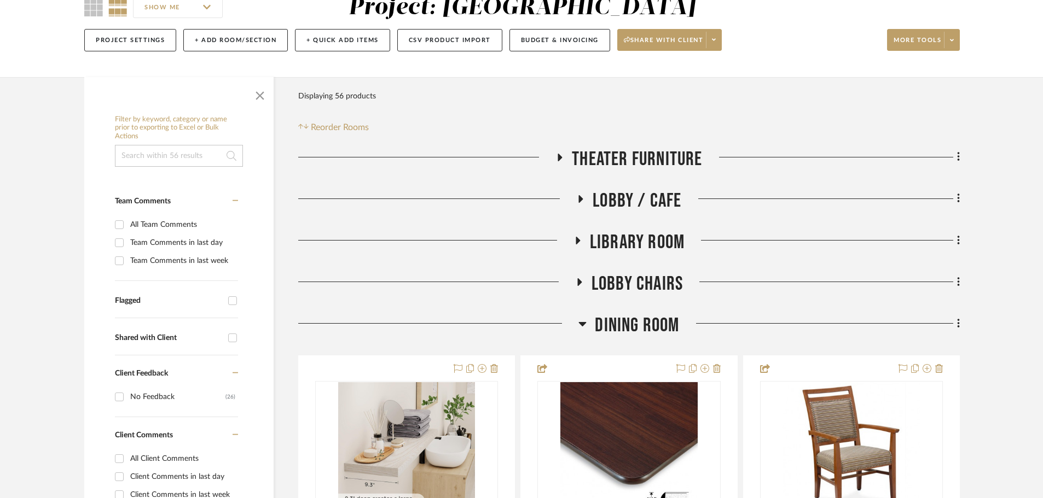
click at [585, 327] on icon at bounding box center [582, 323] width 8 height 13
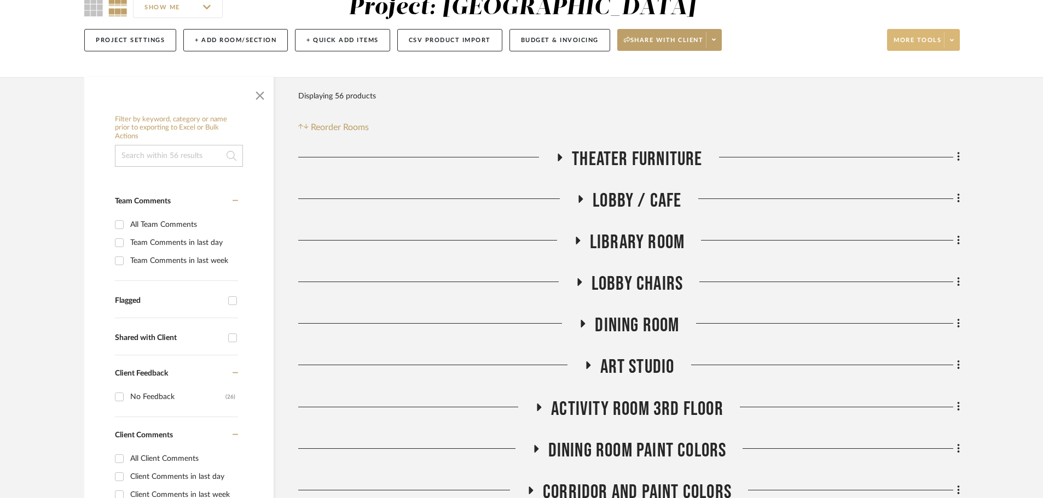
click at [842, 31] on button "More tools" at bounding box center [923, 40] width 73 height 22
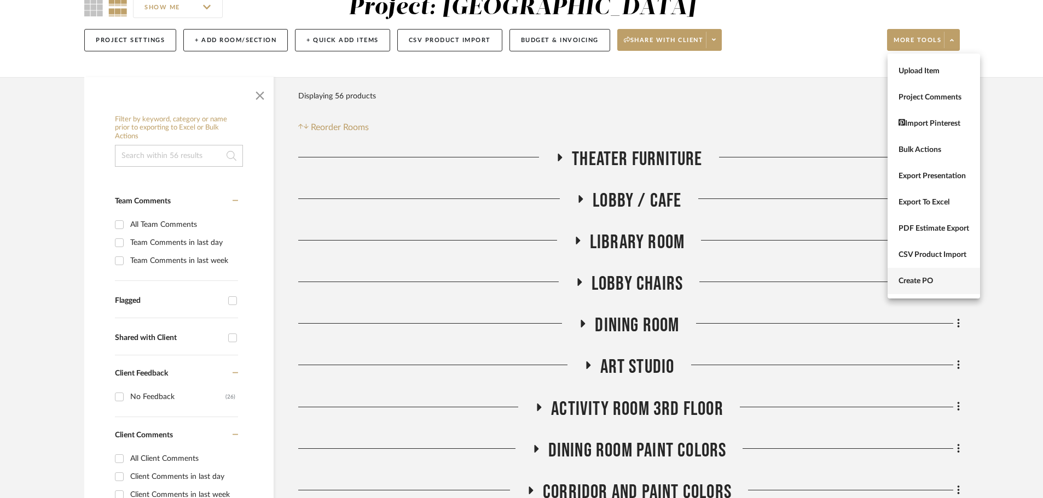
click at [842, 277] on span "Create PO" at bounding box center [933, 281] width 71 height 9
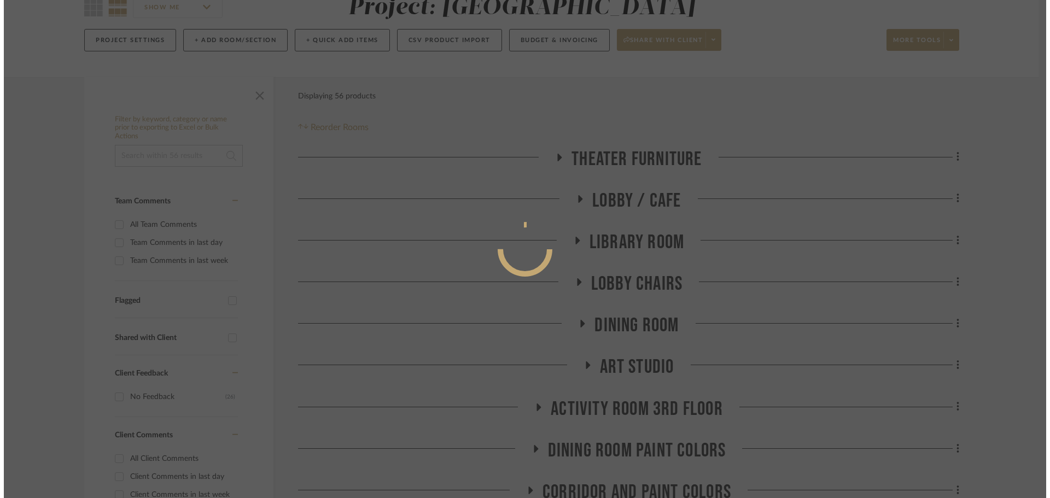
scroll to position [0, 0]
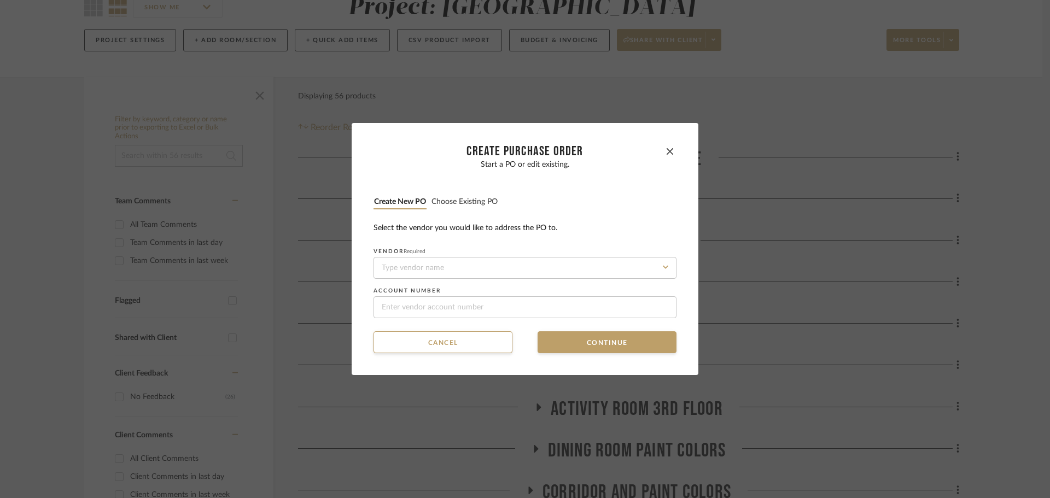
click at [464, 204] on button "Choose existing PO" at bounding box center [464, 202] width 67 height 10
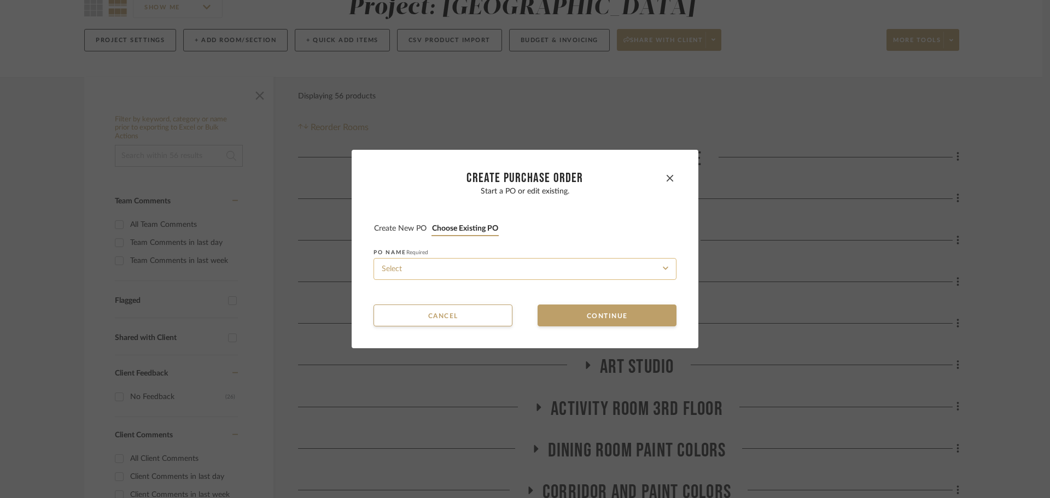
click at [507, 267] on input at bounding box center [525, 269] width 303 height 22
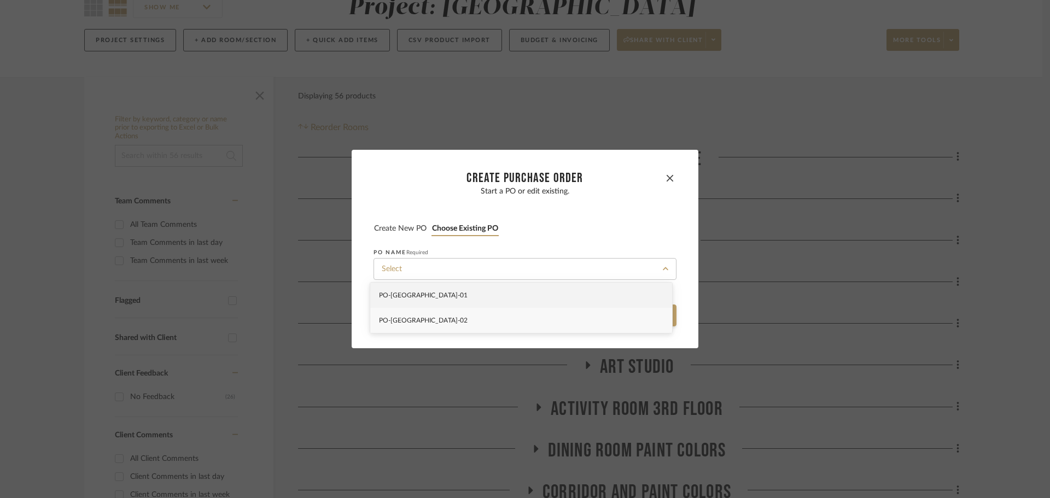
click at [513, 325] on div "PO-[GEOGRAPHIC_DATA]-02" at bounding box center [521, 320] width 302 height 25
type input "PO-[GEOGRAPHIC_DATA]-02"
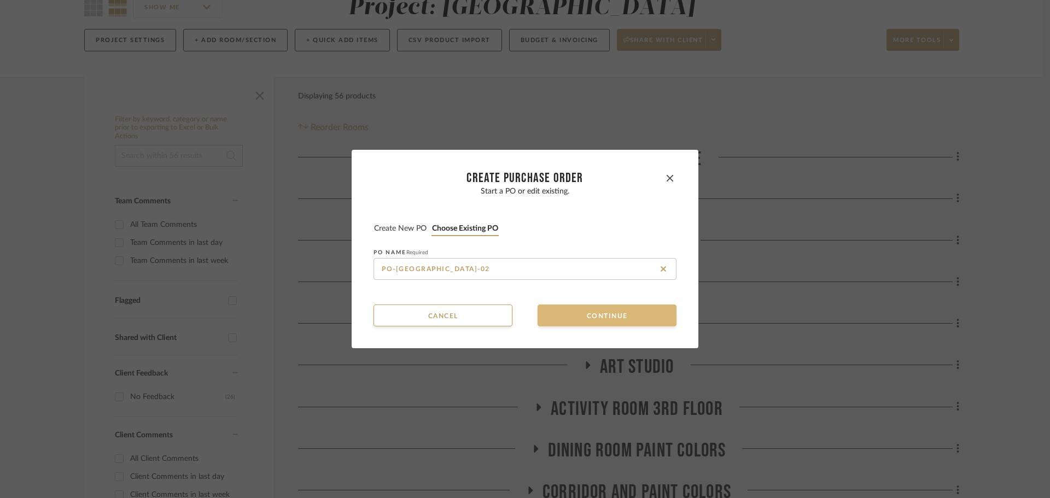
click at [550, 316] on button "Continue" at bounding box center [607, 316] width 139 height 22
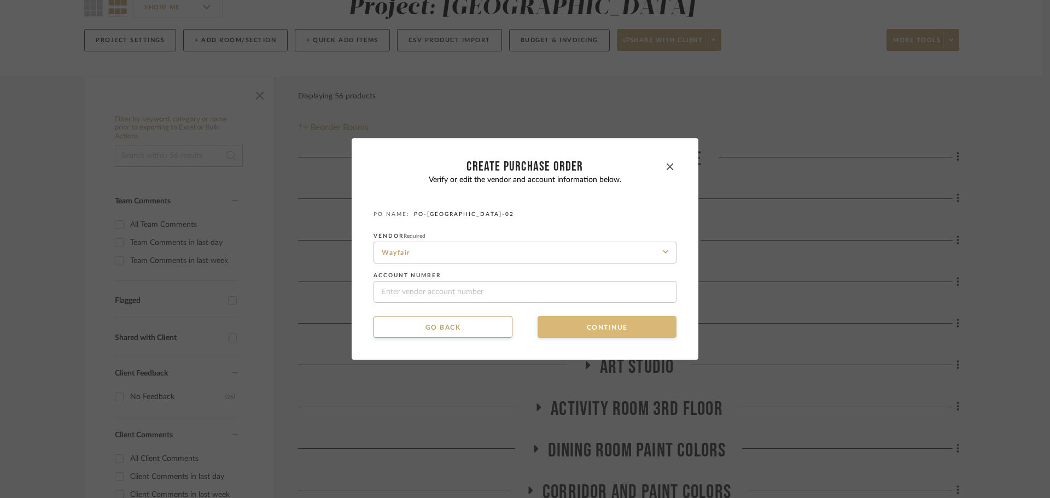
click at [556, 319] on button "Continue" at bounding box center [607, 327] width 139 height 22
click at [556, 327] on button "Continue" at bounding box center [607, 327] width 139 height 22
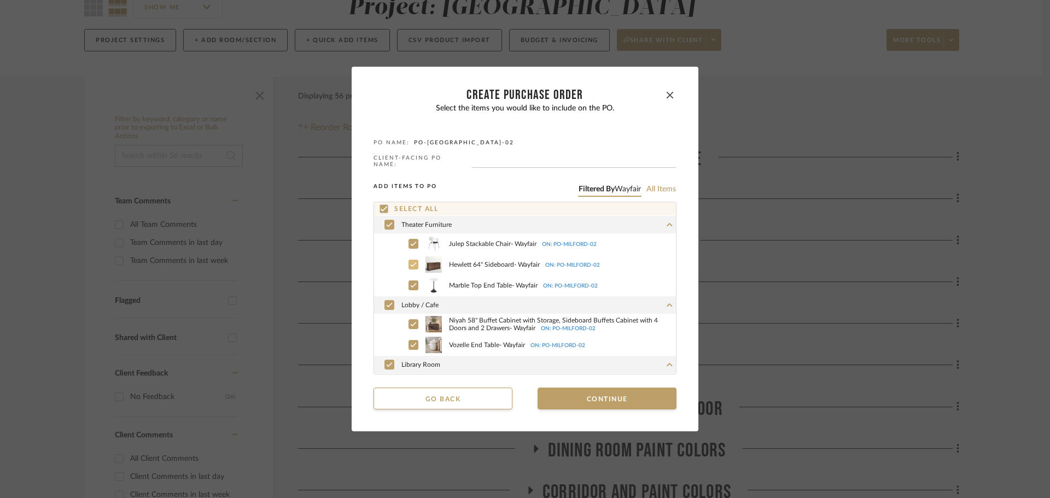
click at [403, 261] on label "Hewlett 64'' Sideboard - Wayfair ON: PO-[GEOGRAPHIC_DATA]-02" at bounding box center [537, 265] width 278 height 16
click at [410, 282] on icon at bounding box center [413, 286] width 7 height 8
click at [386, 306] on icon at bounding box center [389, 305] width 7 height 8
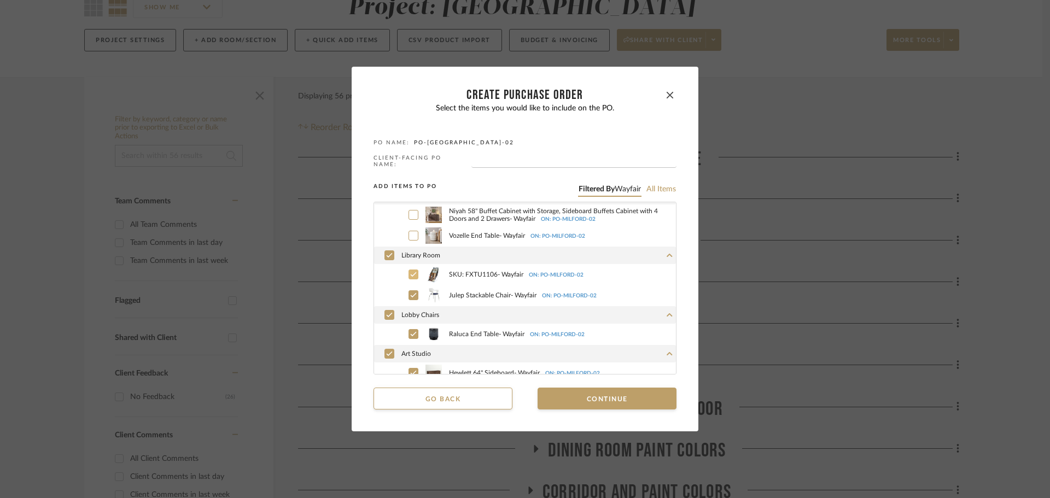
click at [411, 271] on icon at bounding box center [413, 275] width 7 height 8
click at [387, 307] on div "Lobby Chairs" at bounding box center [525, 315] width 302 height 18
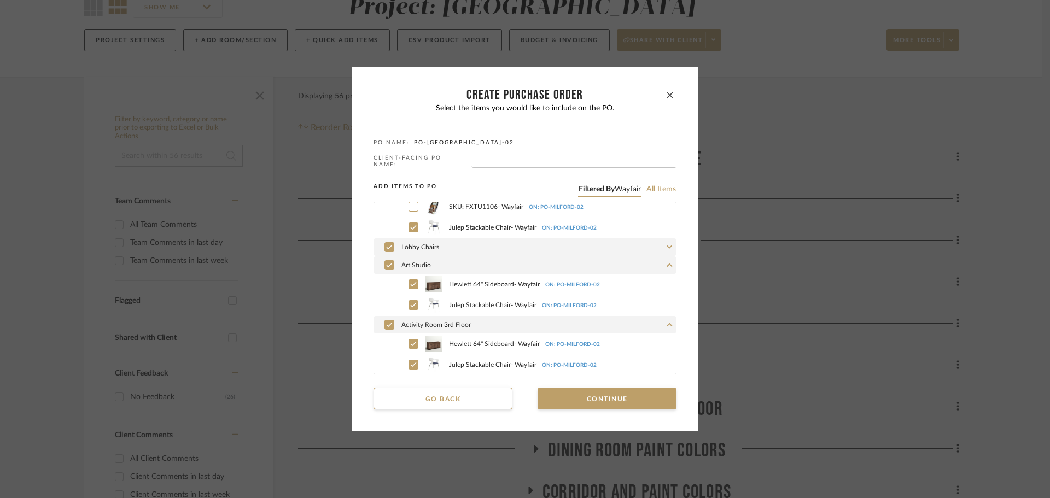
scroll to position [178, 0]
click at [414, 278] on div at bounding box center [414, 283] width 10 height 10
click at [410, 339] on icon at bounding box center [413, 343] width 7 height 8
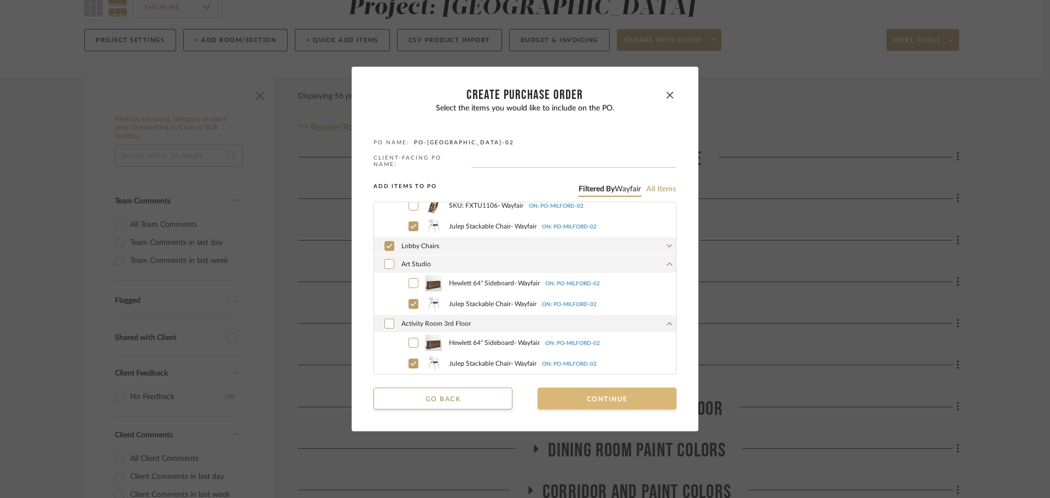
click at [565, 393] on button "Continue" at bounding box center [607, 399] width 139 height 22
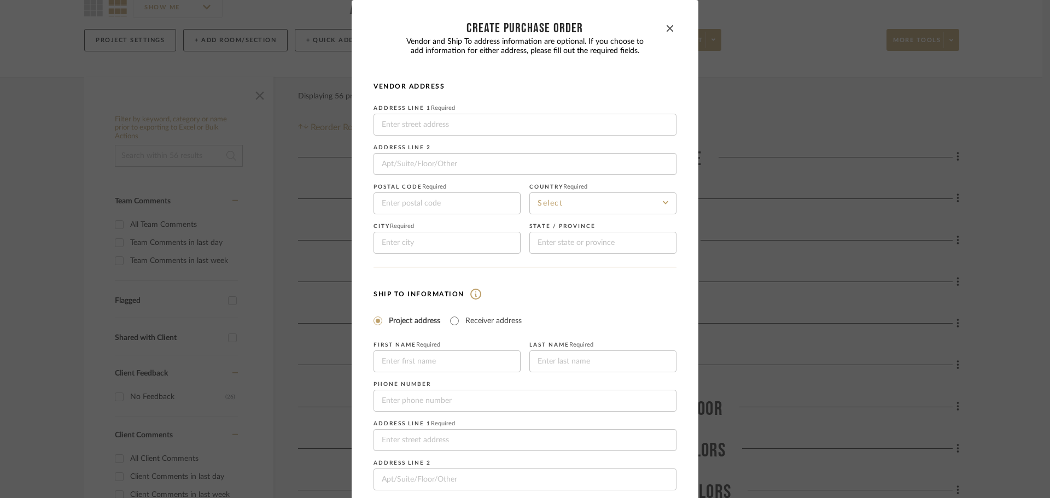
scroll to position [128, 0]
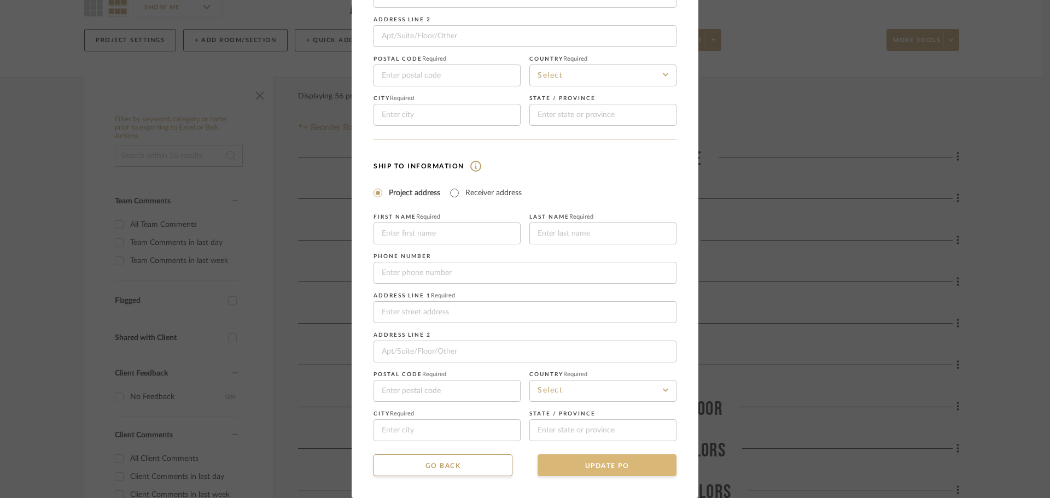
click at [604, 462] on button "UPDATE PO" at bounding box center [607, 466] width 139 height 22
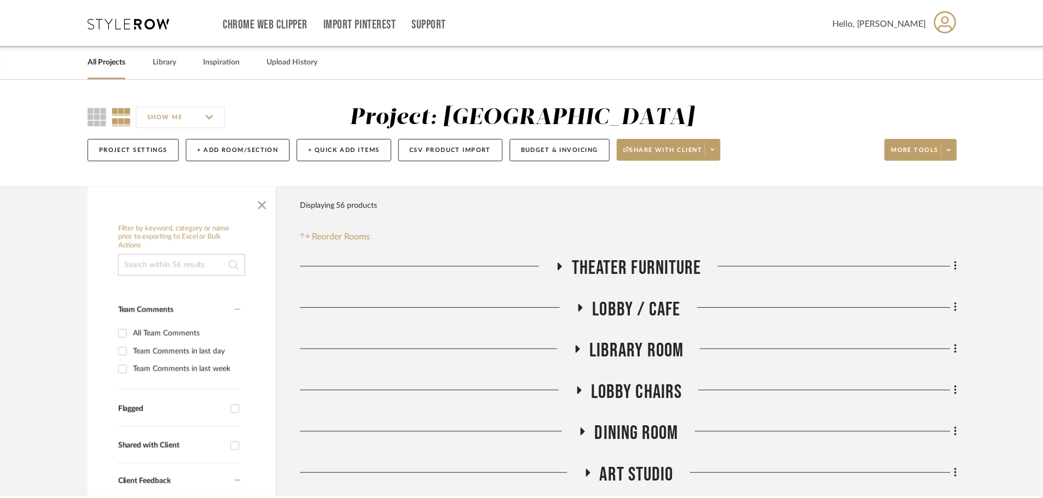
scroll to position [109, 0]
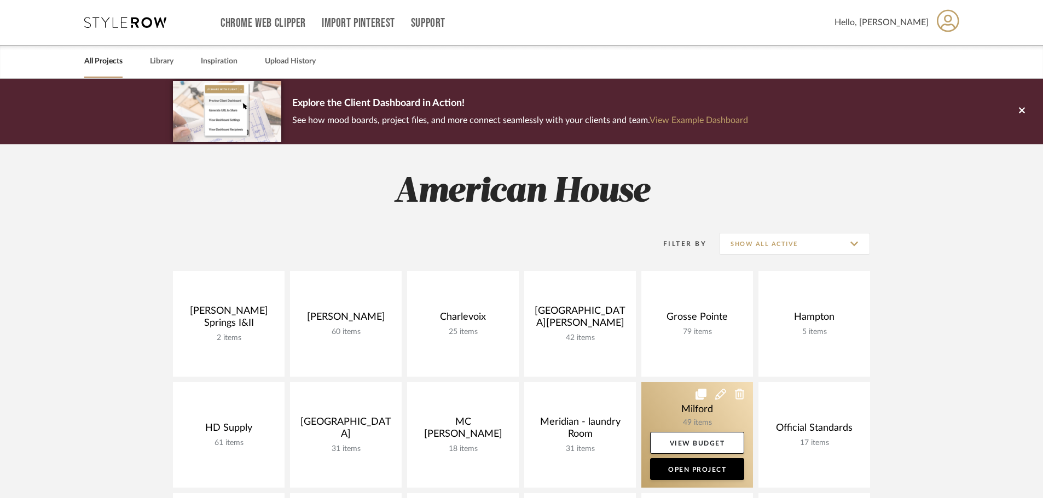
click at [654, 392] on link at bounding box center [697, 435] width 112 height 106
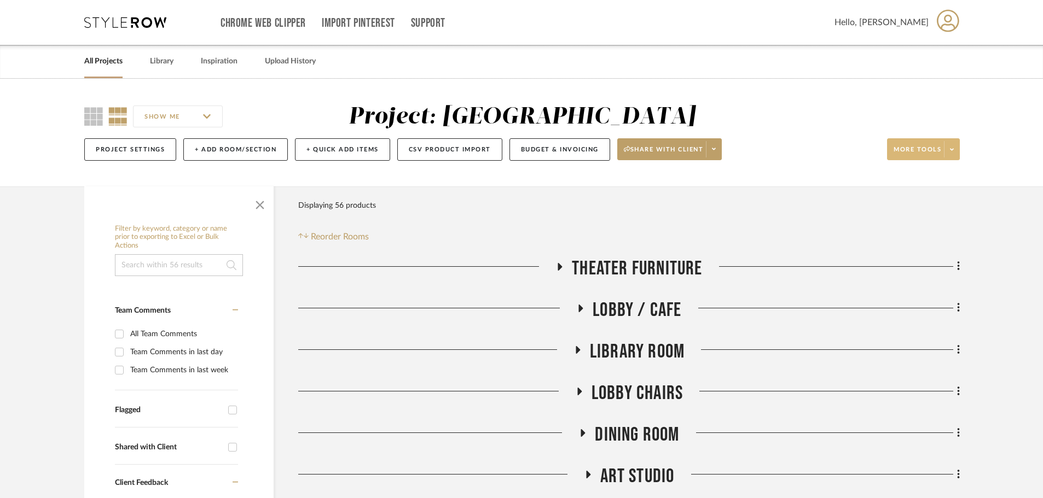
click at [957, 159] on button "More tools" at bounding box center [923, 149] width 73 height 22
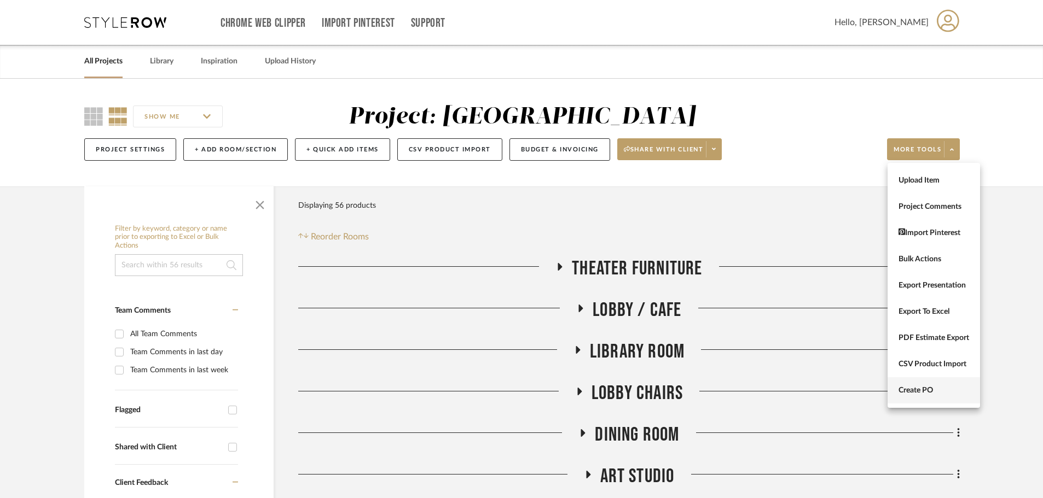
click at [941, 394] on span "Create PO" at bounding box center [933, 390] width 71 height 9
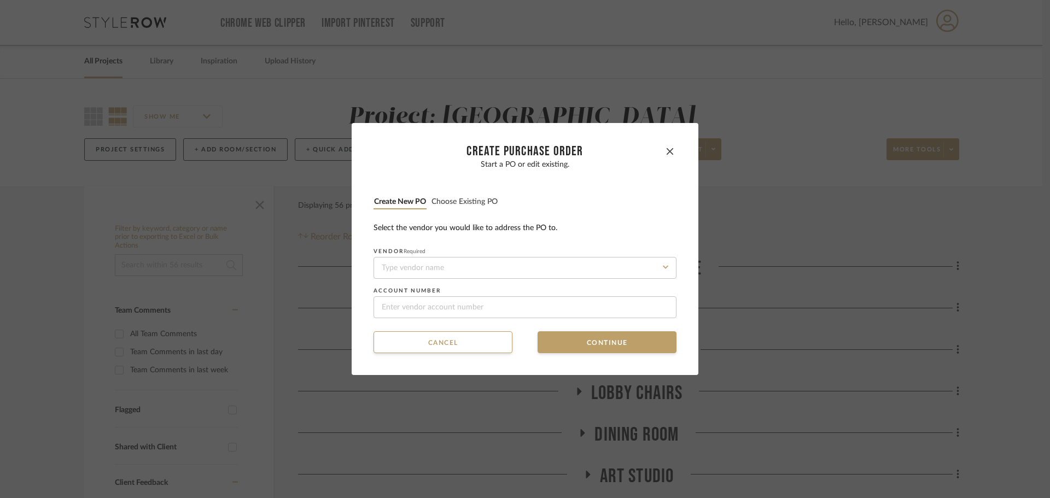
click at [473, 203] on button "Choose existing PO" at bounding box center [464, 202] width 67 height 10
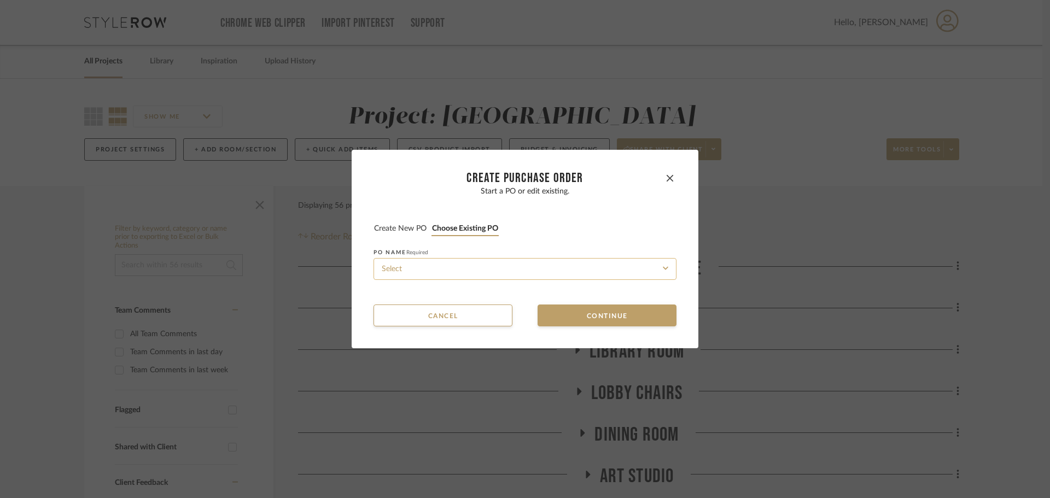
click at [490, 279] on input at bounding box center [525, 269] width 303 height 22
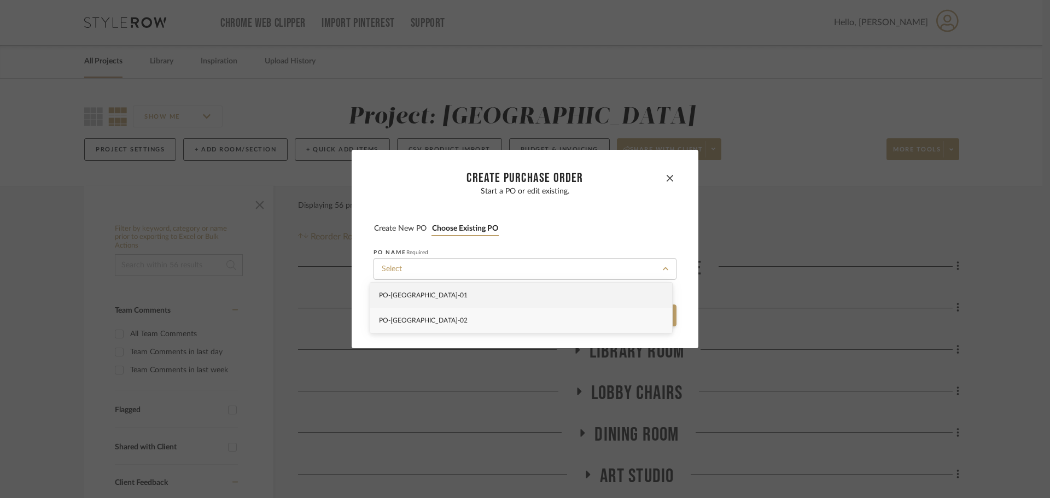
click at [493, 324] on div "PO-[GEOGRAPHIC_DATA]-02" at bounding box center [521, 320] width 302 height 25
type input "PO-[GEOGRAPHIC_DATA]-02"
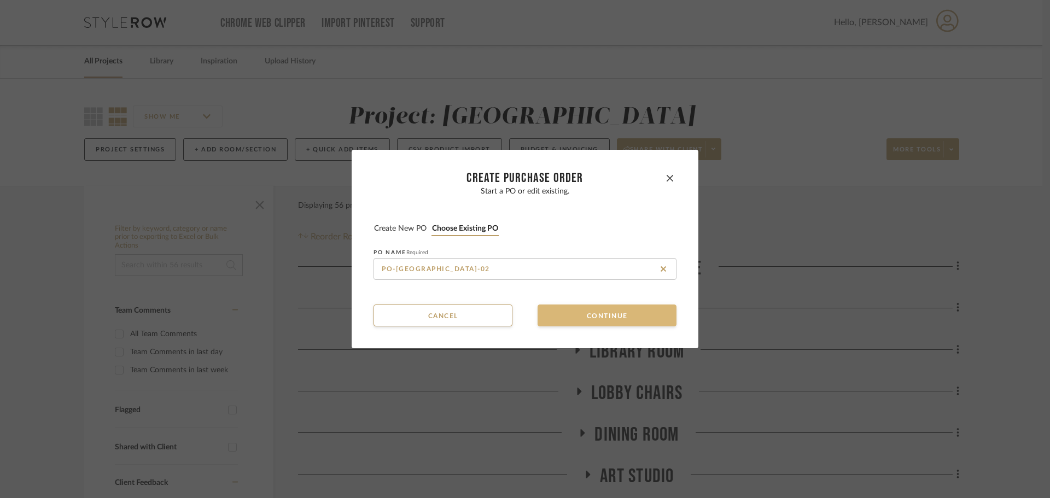
click at [557, 319] on button "Continue" at bounding box center [607, 316] width 139 height 22
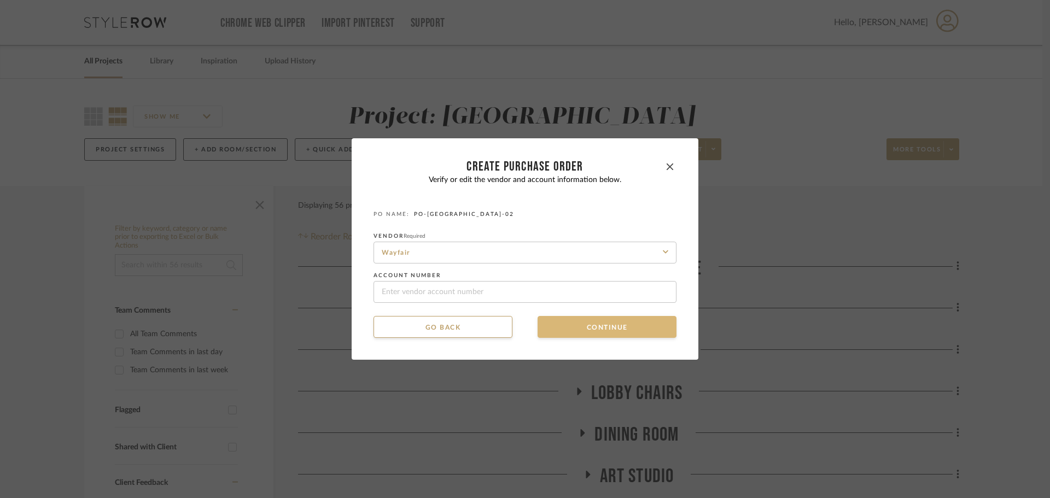
click at [557, 319] on button "Continue" at bounding box center [607, 327] width 139 height 22
click at [560, 323] on button "Continue" at bounding box center [607, 327] width 139 height 22
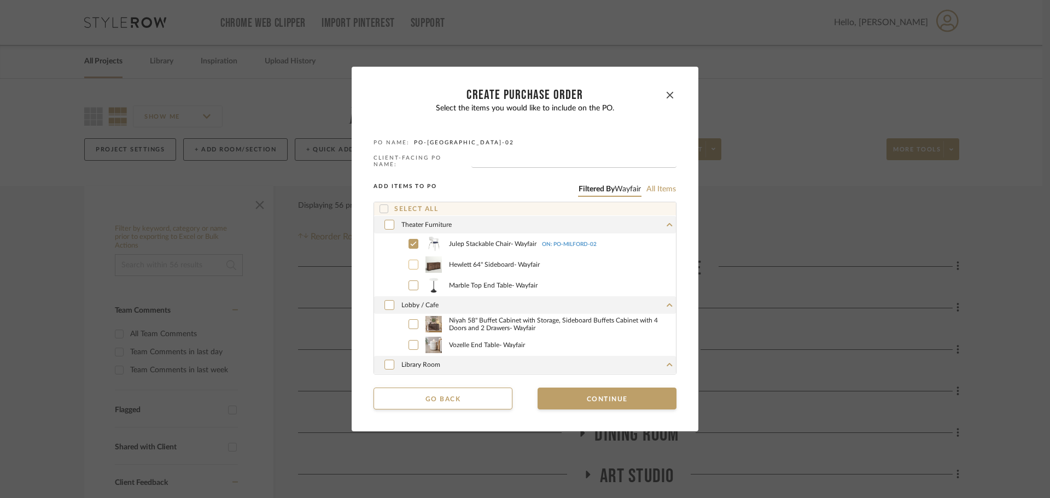
click at [410, 261] on icon at bounding box center [413, 265] width 7 height 8
click at [410, 283] on icon at bounding box center [413, 286] width 7 height 8
click at [385, 301] on div at bounding box center [390, 305] width 10 height 10
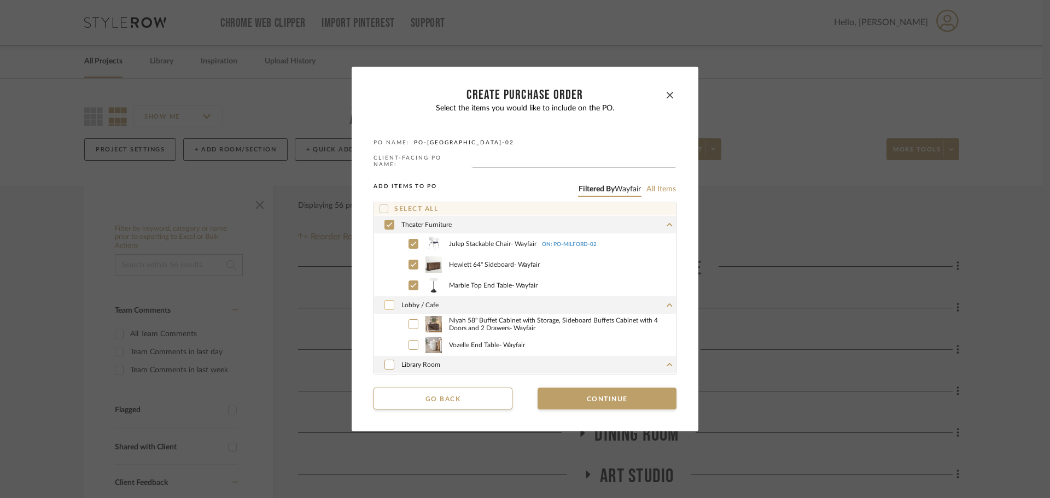
click at [410, 283] on icon at bounding box center [413, 286] width 7 height 8
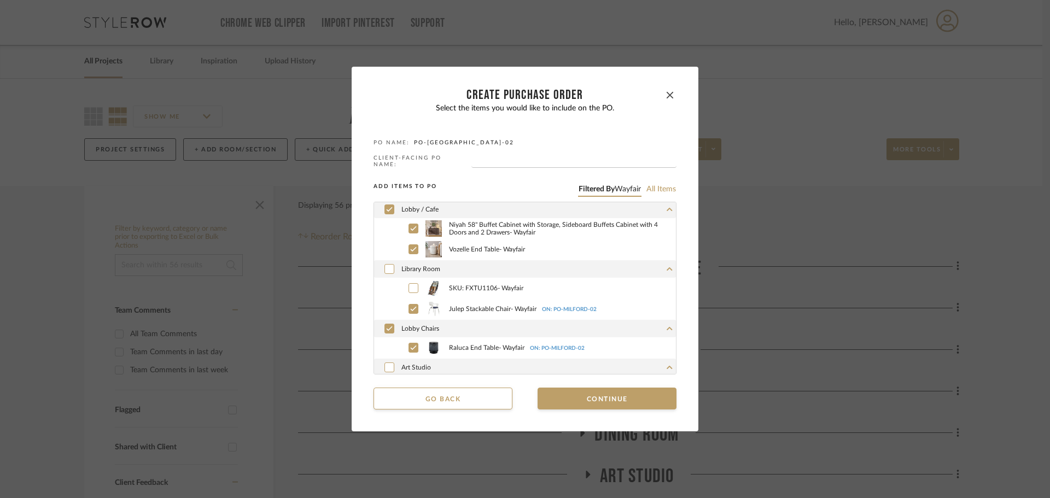
scroll to position [109, 0]
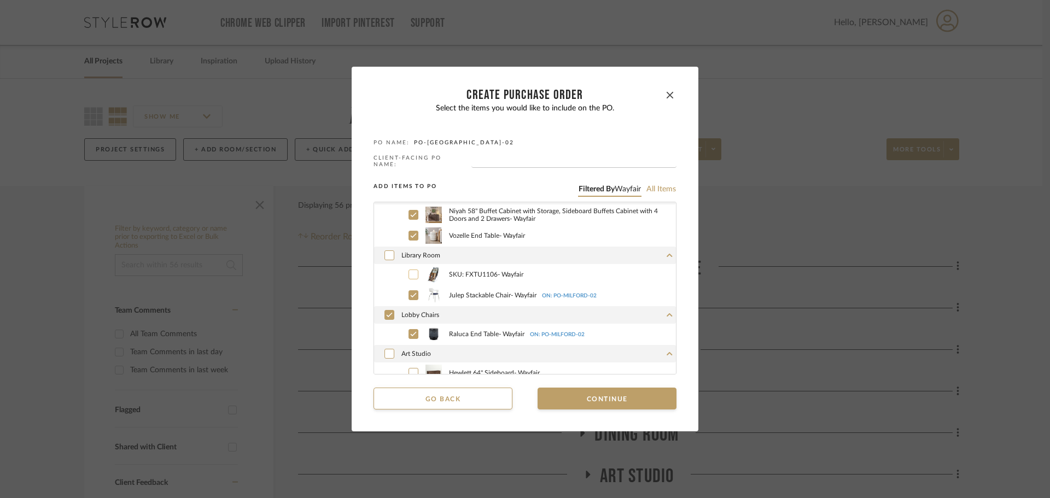
click at [410, 276] on icon at bounding box center [413, 275] width 7 height 8
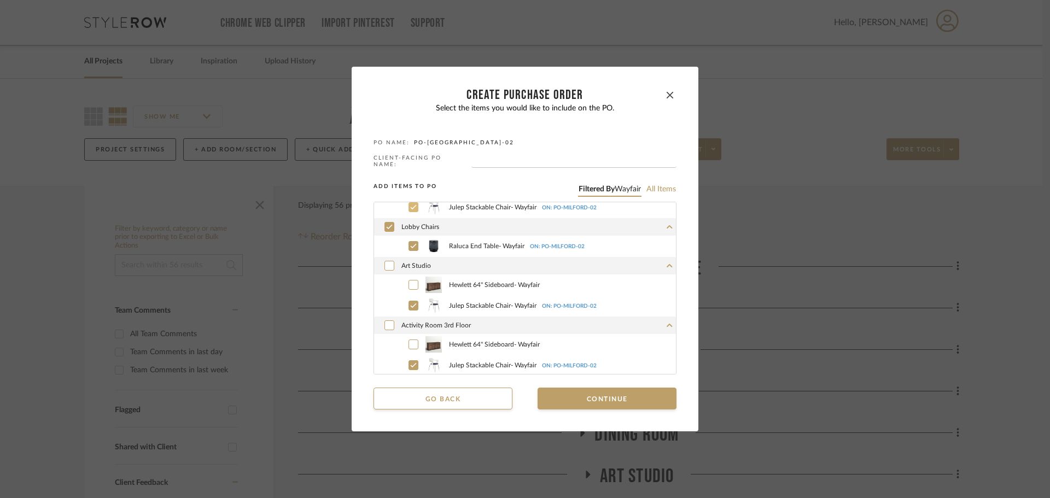
scroll to position [199, 0]
click at [410, 280] on icon at bounding box center [413, 284] width 7 height 8
click at [412, 341] on icon at bounding box center [414, 343] width 6 height 4
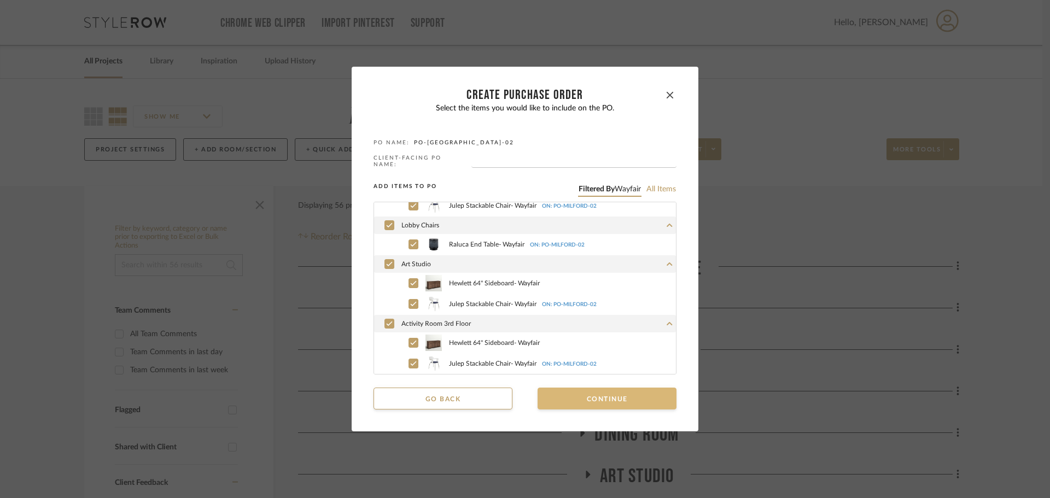
click at [556, 389] on button "Continue" at bounding box center [607, 399] width 139 height 22
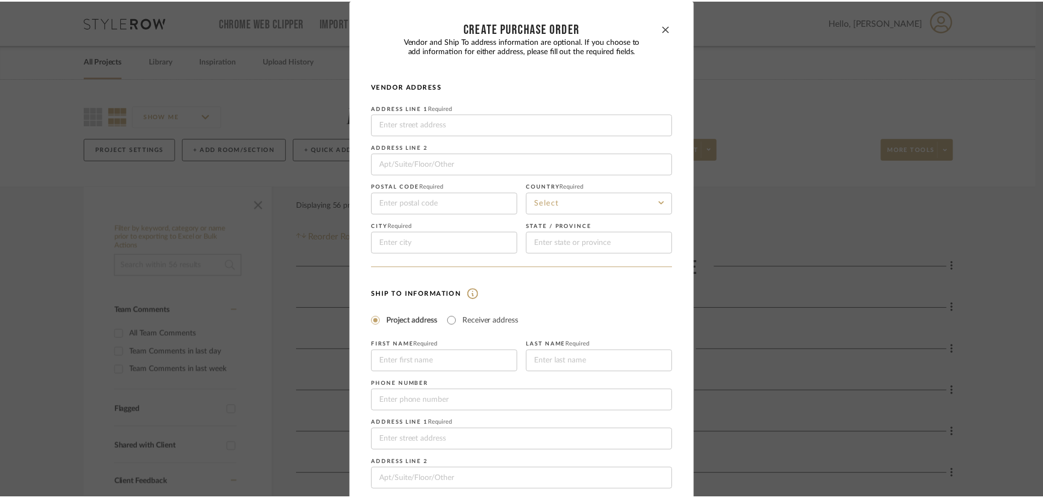
scroll to position [128, 0]
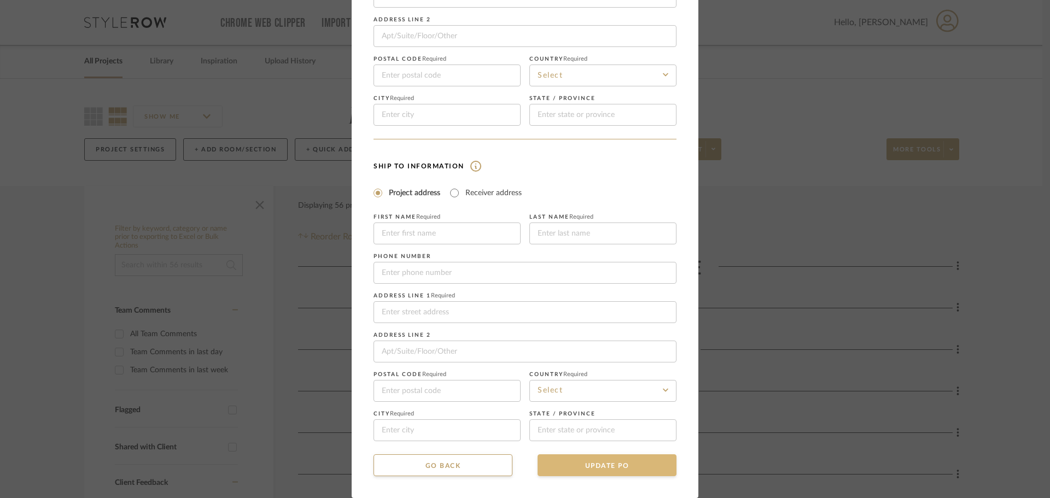
click at [597, 474] on button "UPDATE PO" at bounding box center [607, 466] width 139 height 22
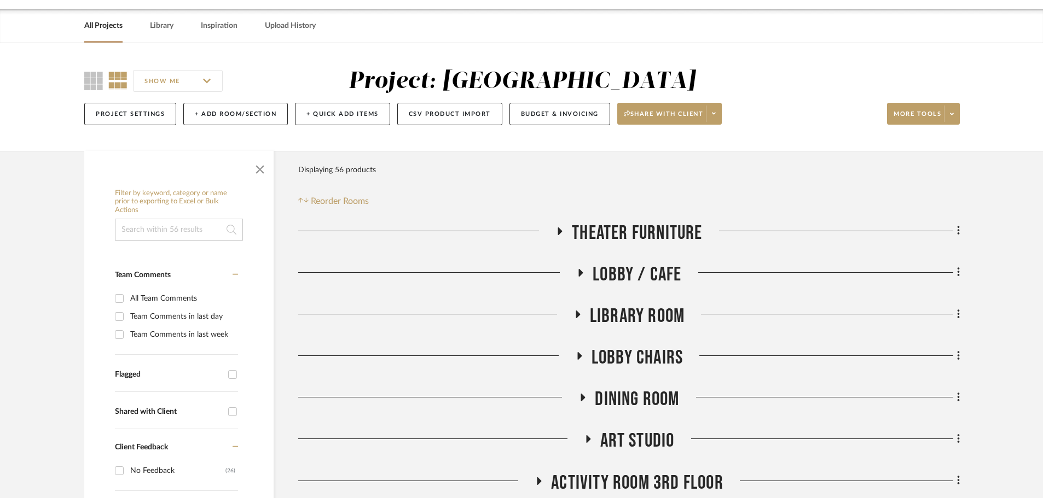
scroll to position [55, 0]
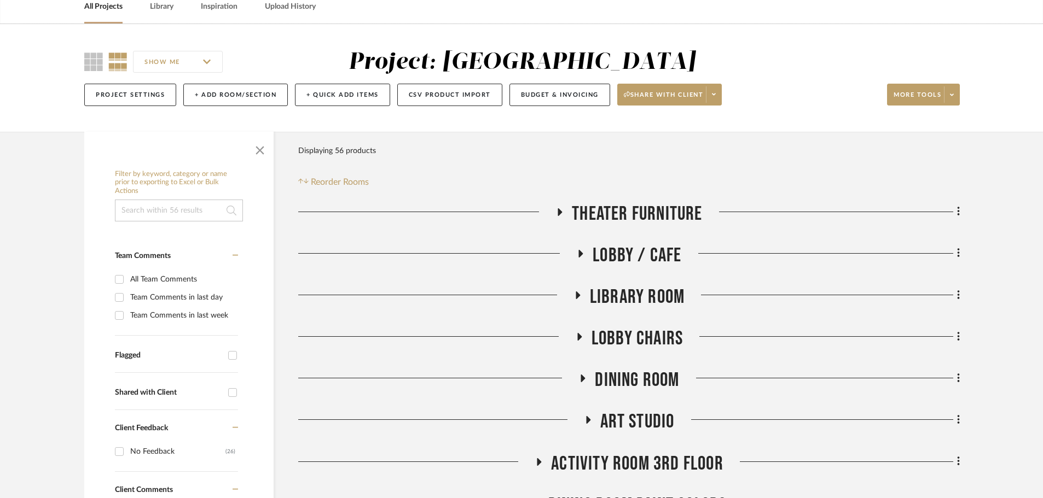
click at [562, 213] on icon at bounding box center [559, 212] width 13 height 8
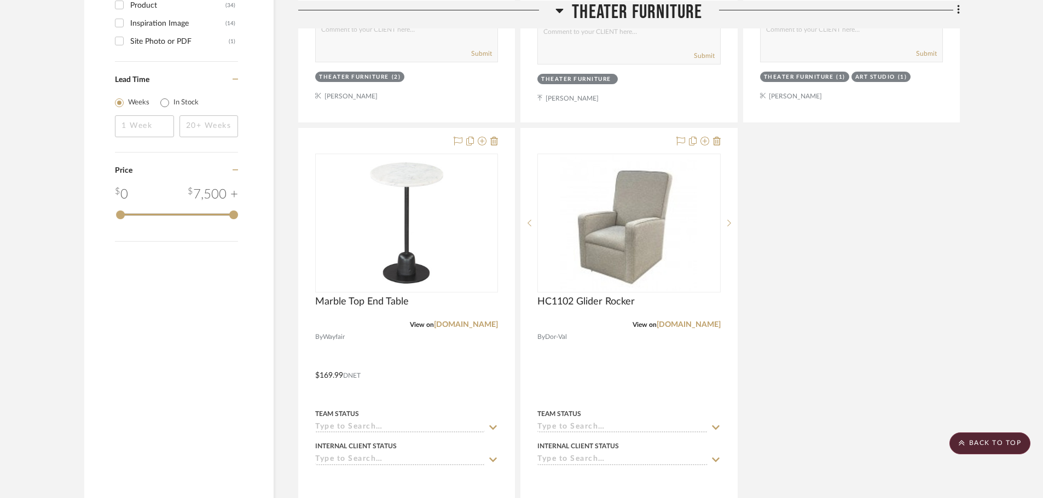
scroll to position [1149, 0]
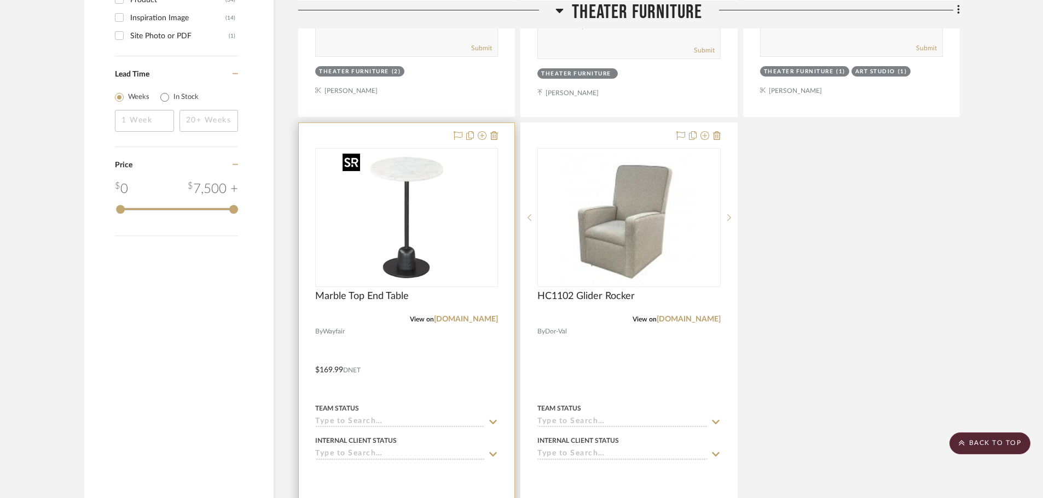
click at [0, 0] on img at bounding box center [0, 0] width 0 height 0
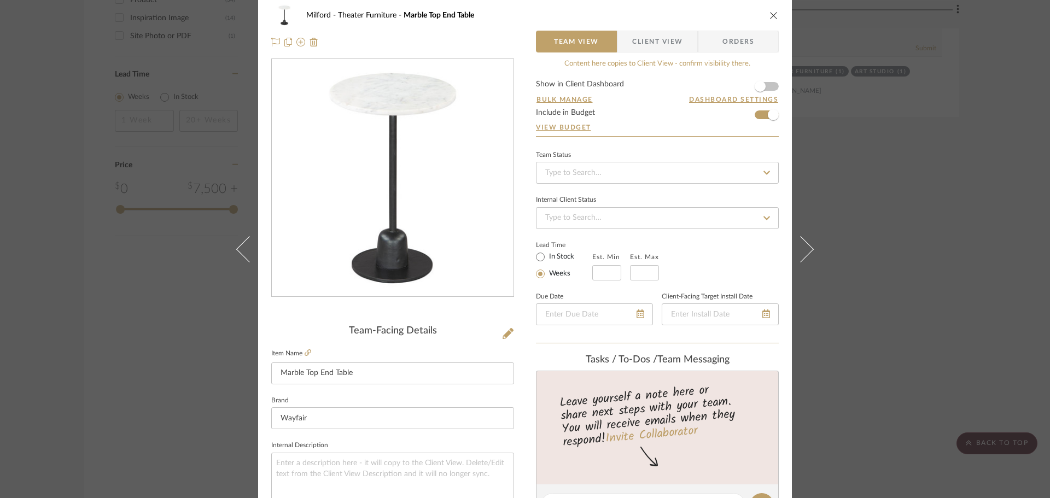
scroll to position [0, 0]
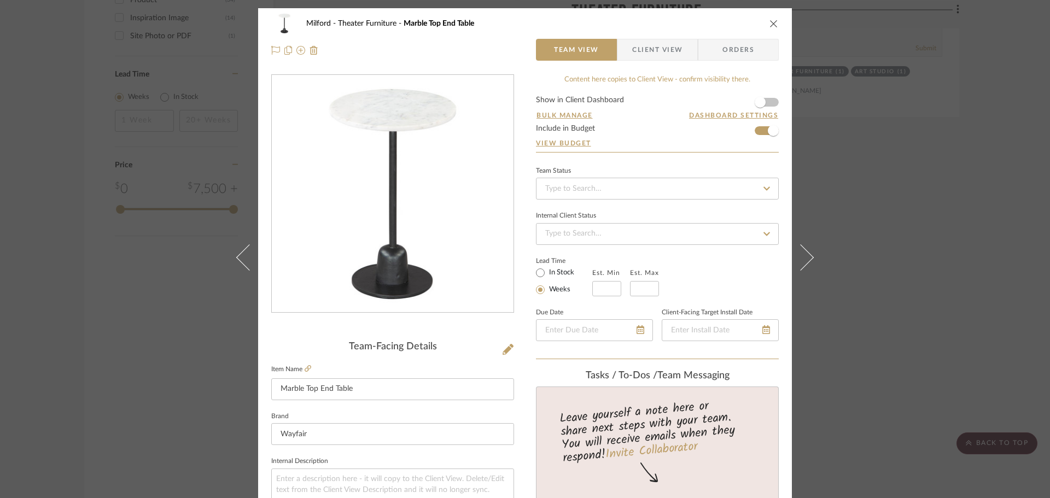
click at [727, 59] on span "Orders" at bounding box center [739, 50] width 56 height 22
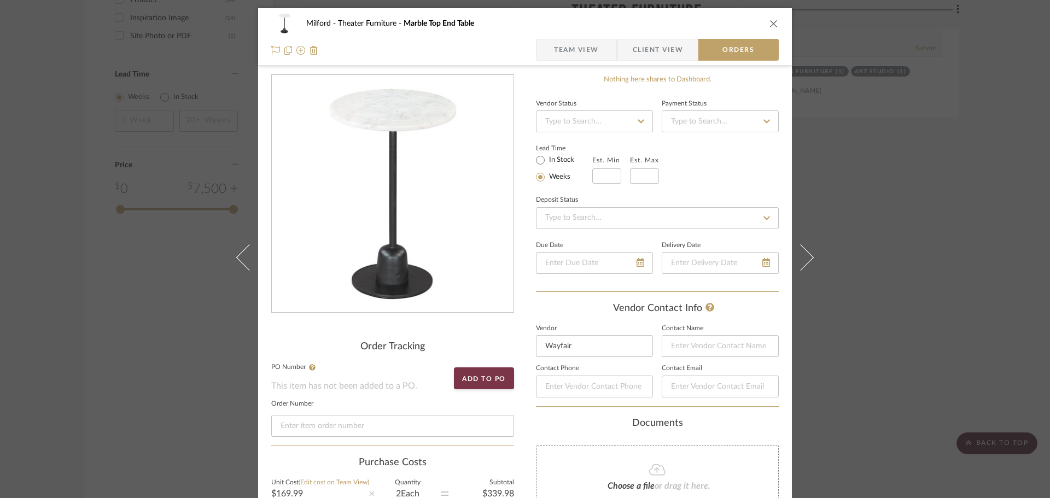
scroll to position [164, 0]
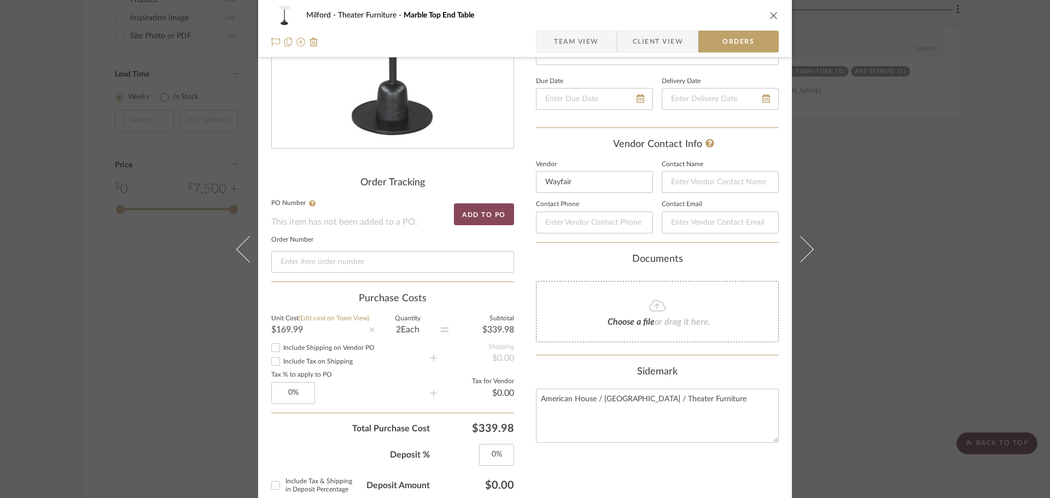
click at [490, 209] on button "Add to PO" at bounding box center [484, 214] width 60 height 22
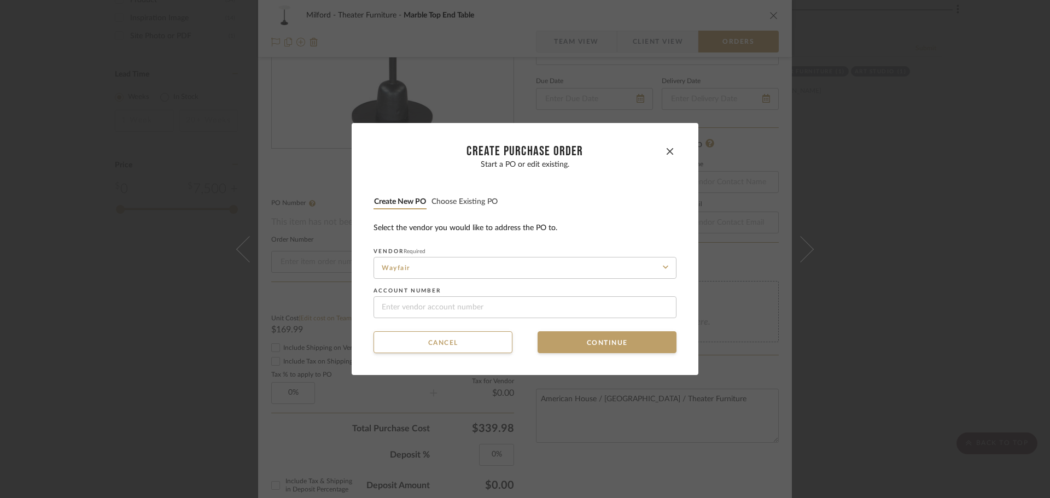
click at [471, 203] on button "Choose existing PO" at bounding box center [464, 202] width 67 height 10
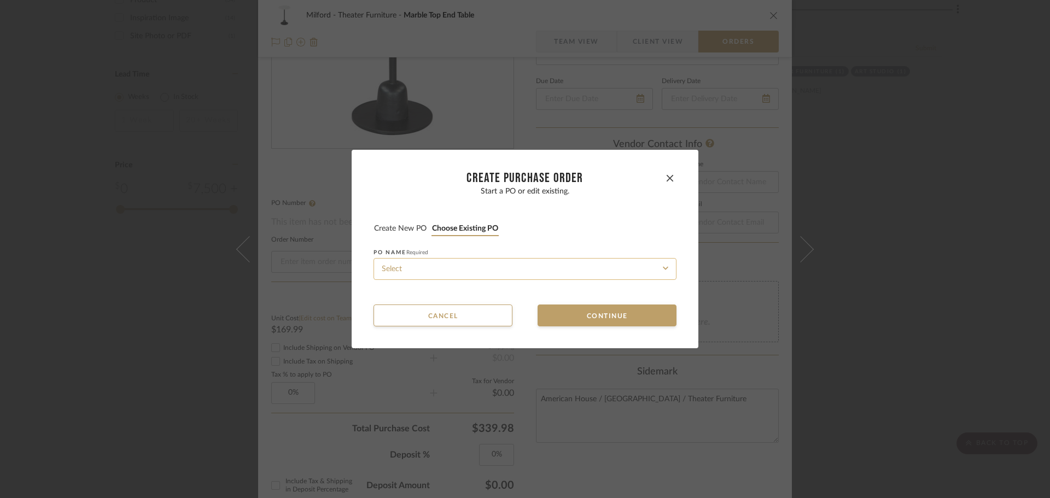
click at [470, 266] on input at bounding box center [525, 269] width 303 height 22
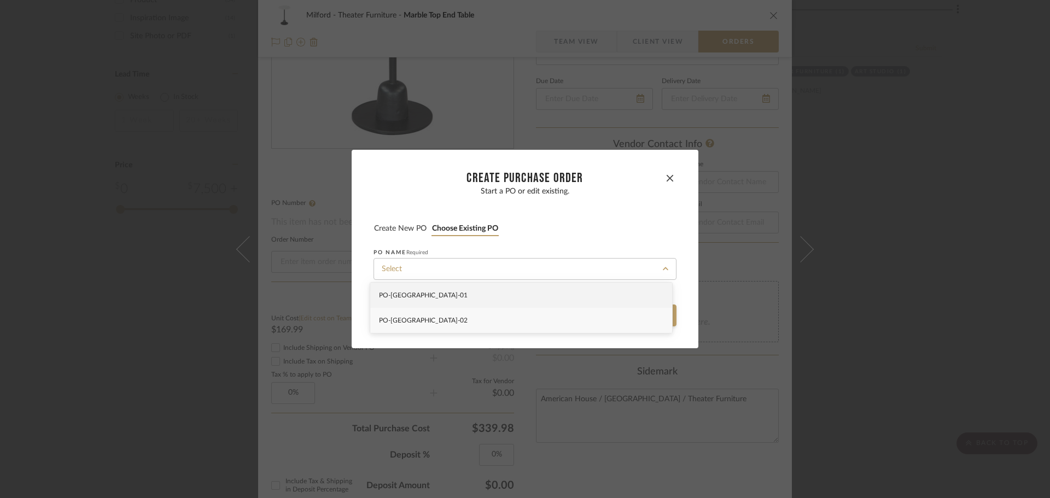
click at [474, 317] on div "PO-[GEOGRAPHIC_DATA]-02" at bounding box center [521, 320] width 302 height 25
type input "PO-[GEOGRAPHIC_DATA]-02"
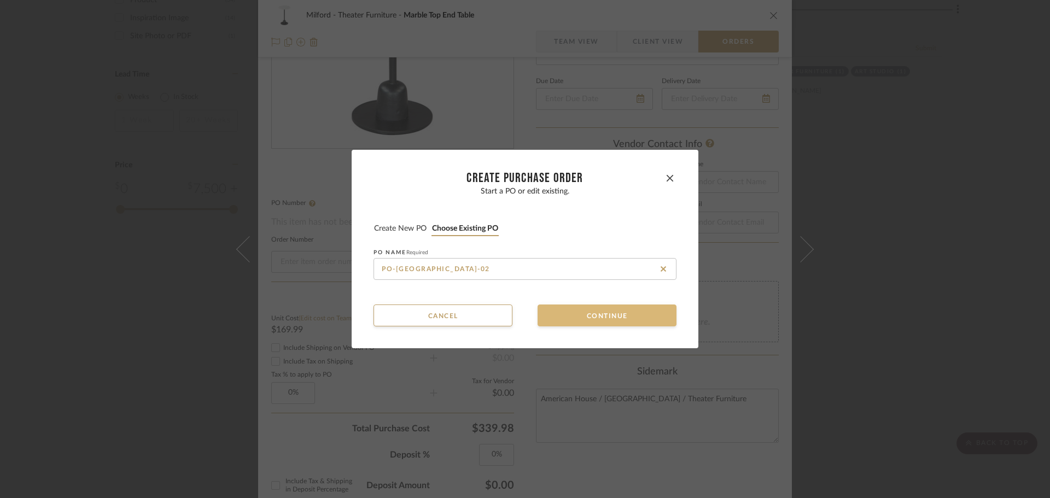
click at [566, 311] on button "Continue" at bounding box center [607, 316] width 139 height 22
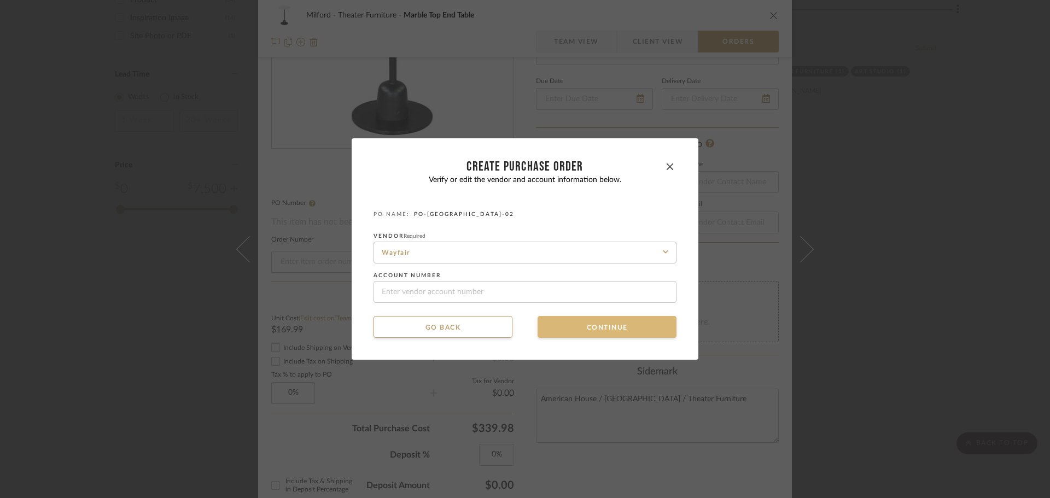
click at [568, 326] on button "Continue" at bounding box center [607, 327] width 139 height 22
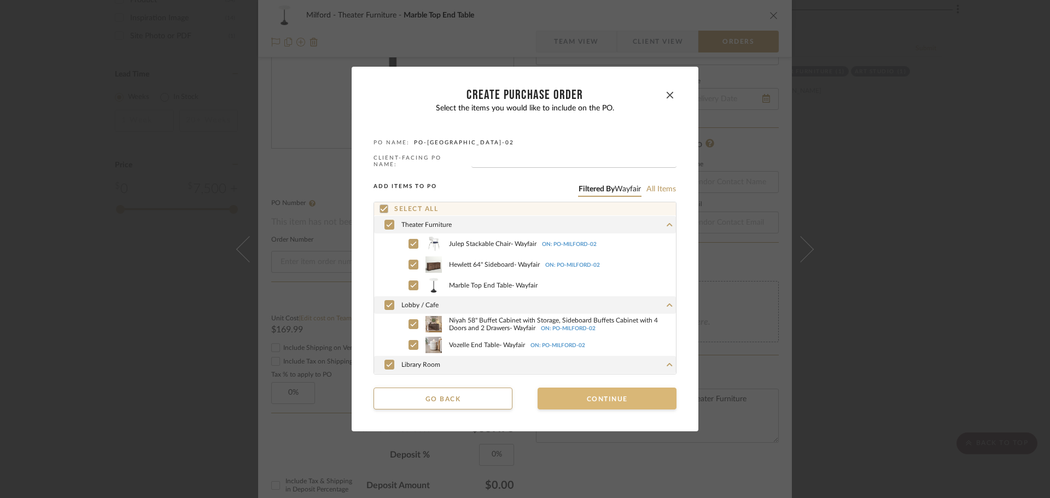
click at [566, 390] on button "Continue" at bounding box center [607, 399] width 139 height 22
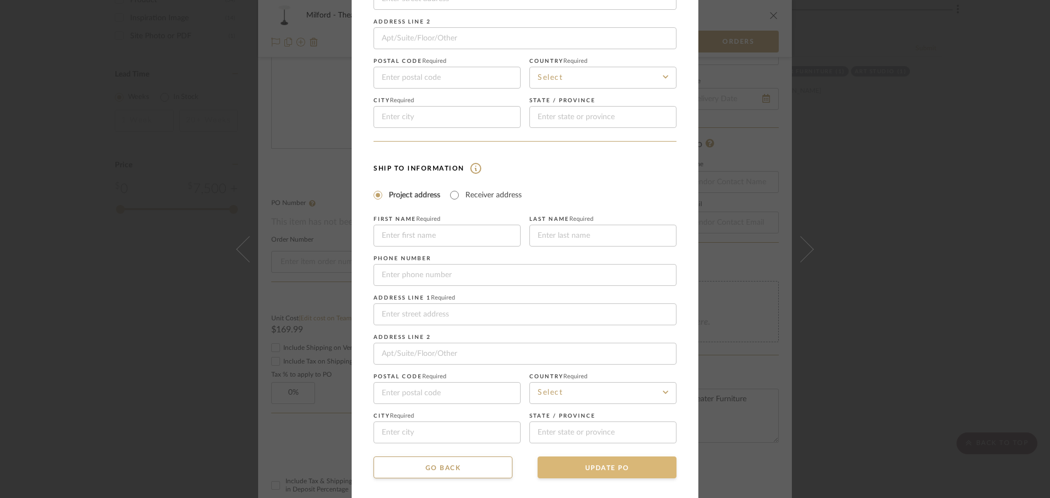
scroll to position [128, 0]
click at [589, 468] on button "UPDATE PO" at bounding box center [607, 466] width 139 height 22
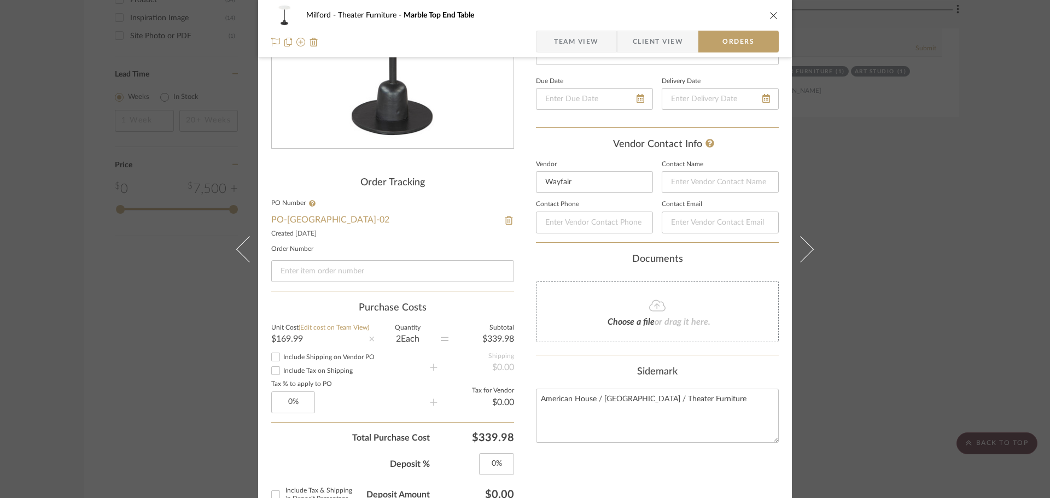
click at [770, 15] on icon "close" at bounding box center [774, 15] width 9 height 9
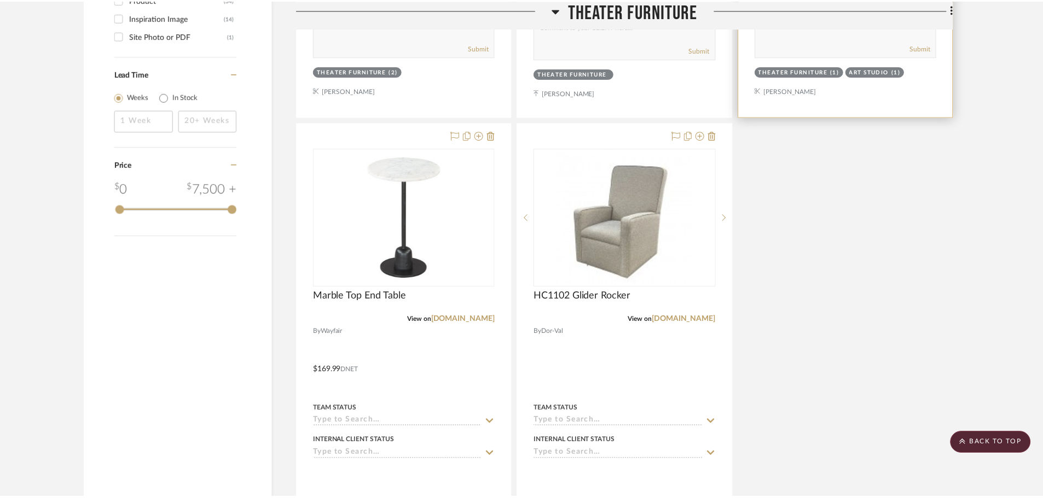
scroll to position [1149, 0]
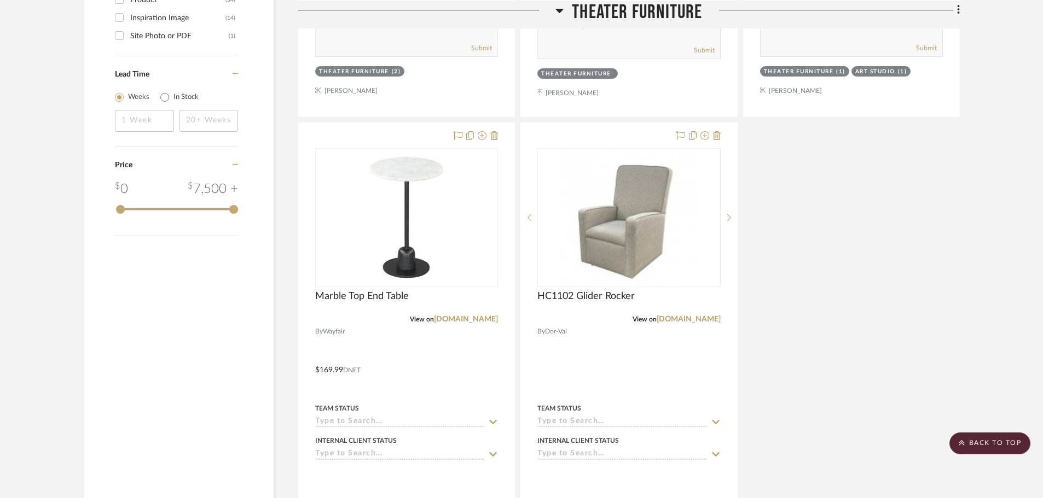
click at [560, 9] on icon at bounding box center [560, 10] width 8 height 4
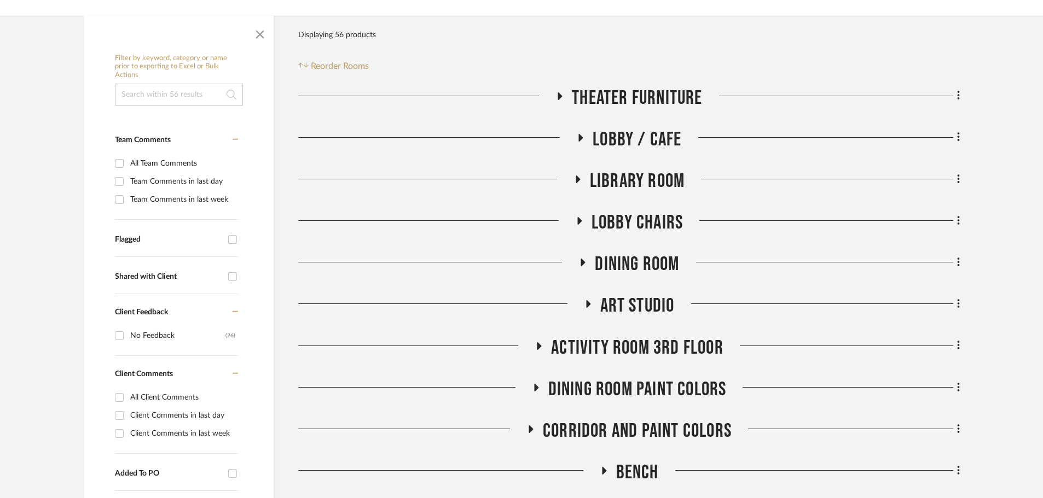
scroll to position [171, 0]
click at [587, 301] on icon at bounding box center [587, 304] width 13 height 8
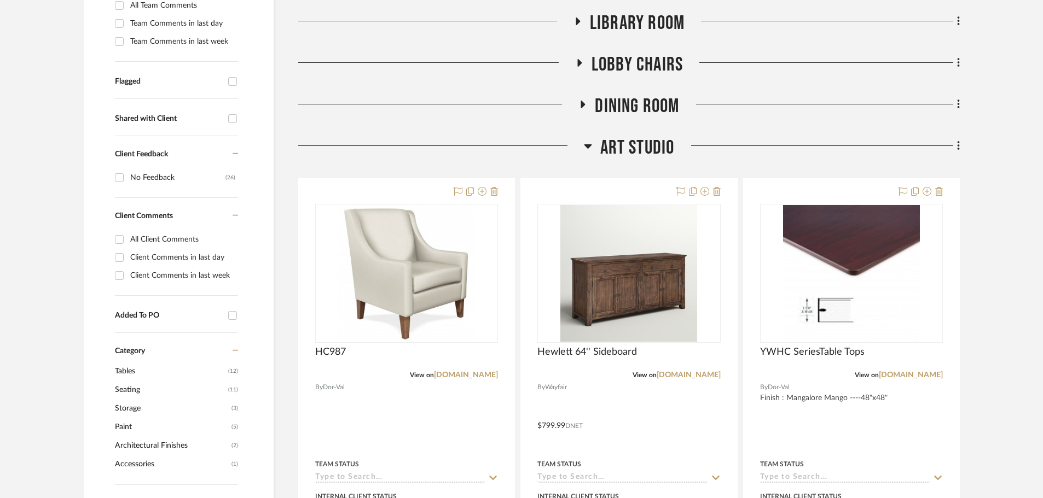
scroll to position [335, 0]
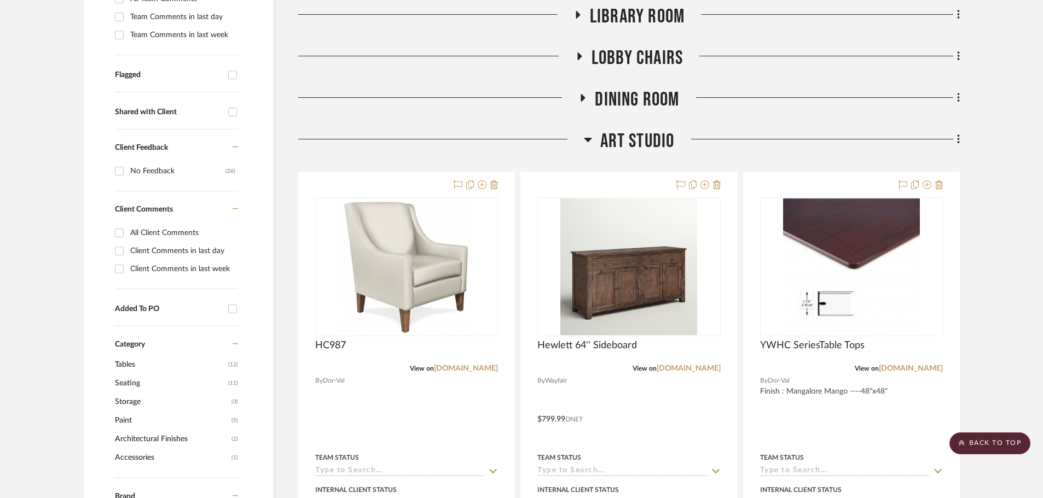
click at [585, 141] on icon at bounding box center [588, 139] width 8 height 13
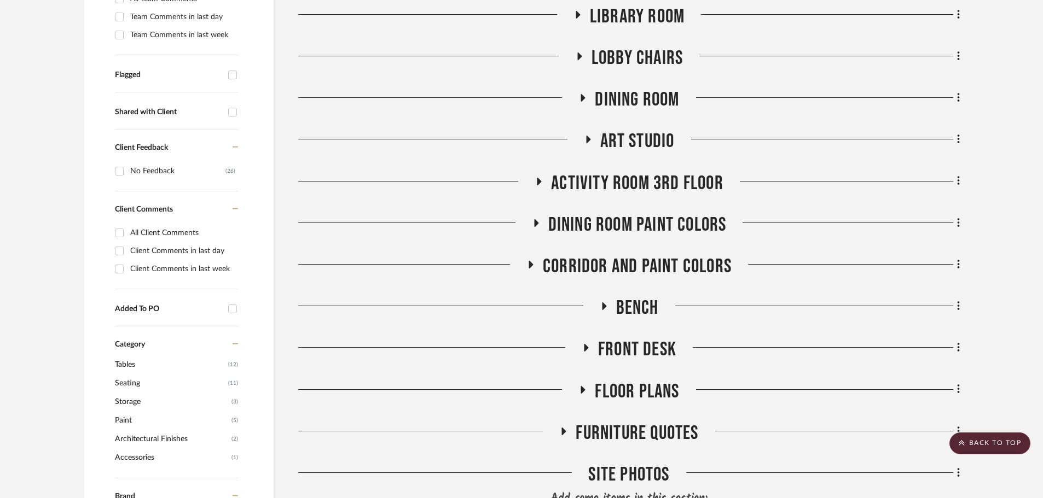
click at [530, 183] on div at bounding box center [416, 186] width 236 height 28
click at [536, 183] on icon at bounding box center [538, 181] width 13 height 8
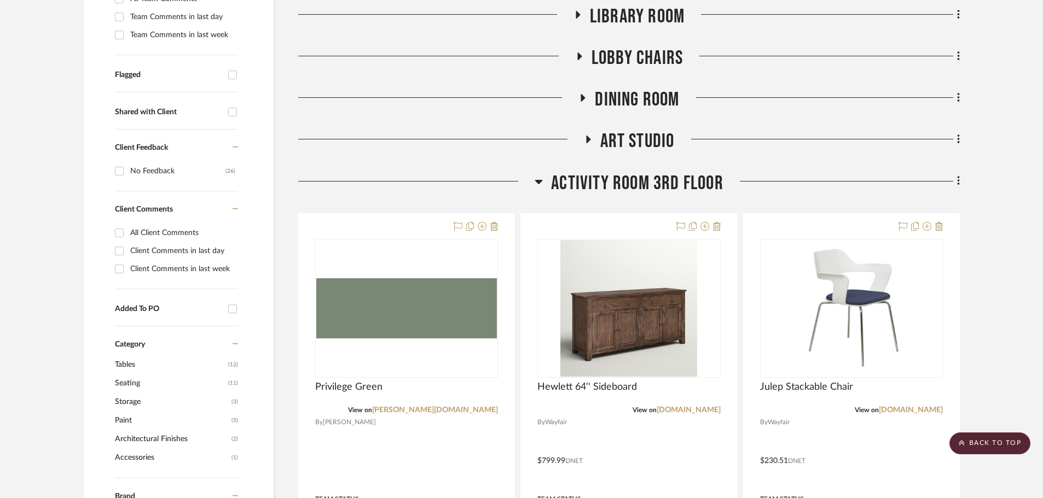
click at [588, 139] on icon at bounding box center [588, 140] width 4 height 8
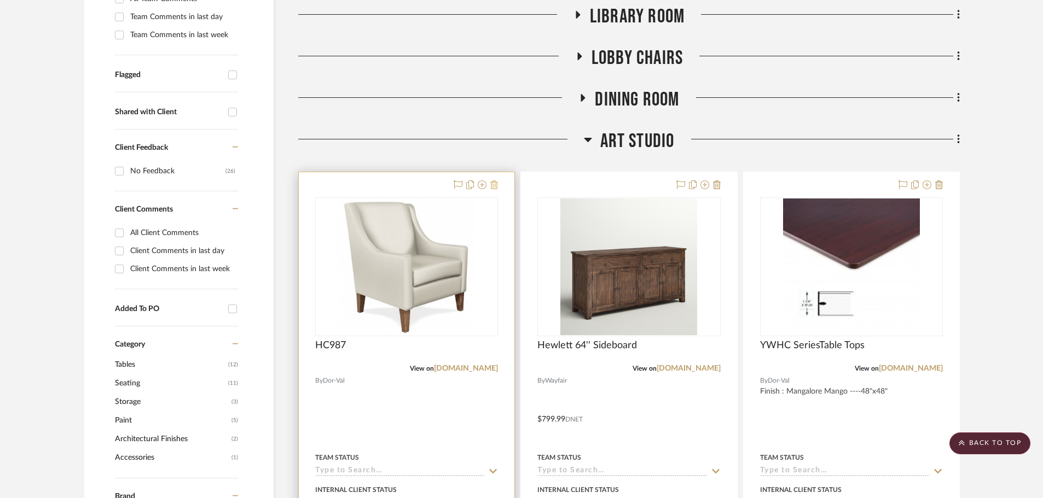
click at [493, 188] on icon at bounding box center [494, 185] width 8 height 9
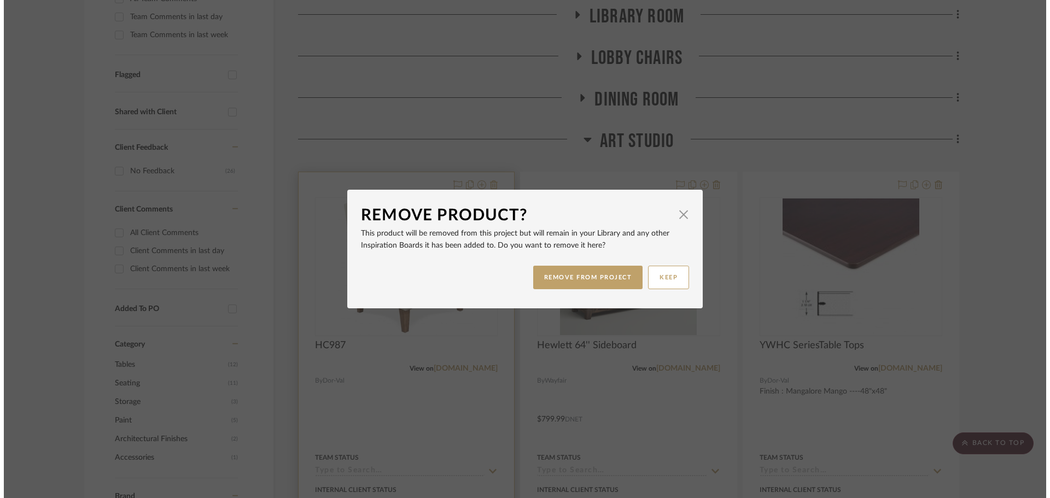
scroll to position [0, 0]
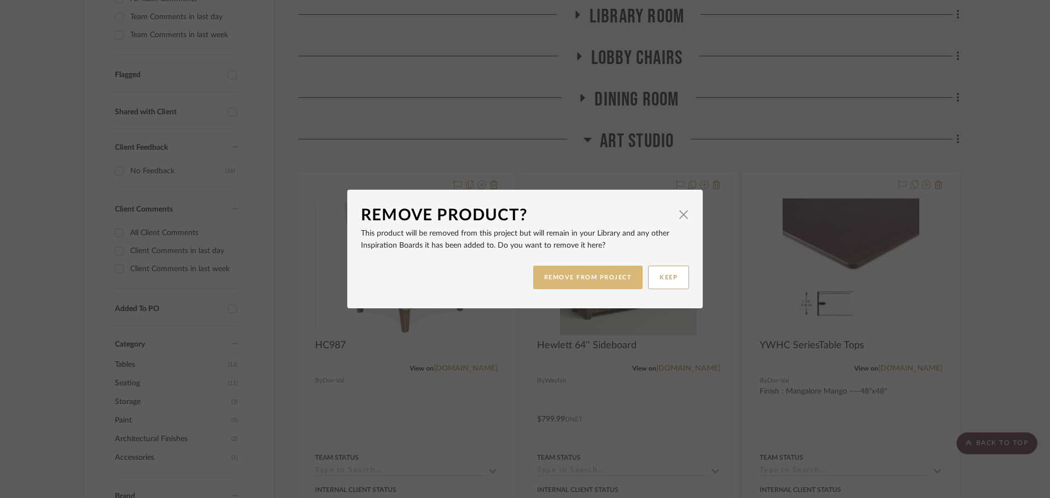
click at [568, 275] on button "REMOVE FROM PROJECT" at bounding box center [588, 278] width 110 height 24
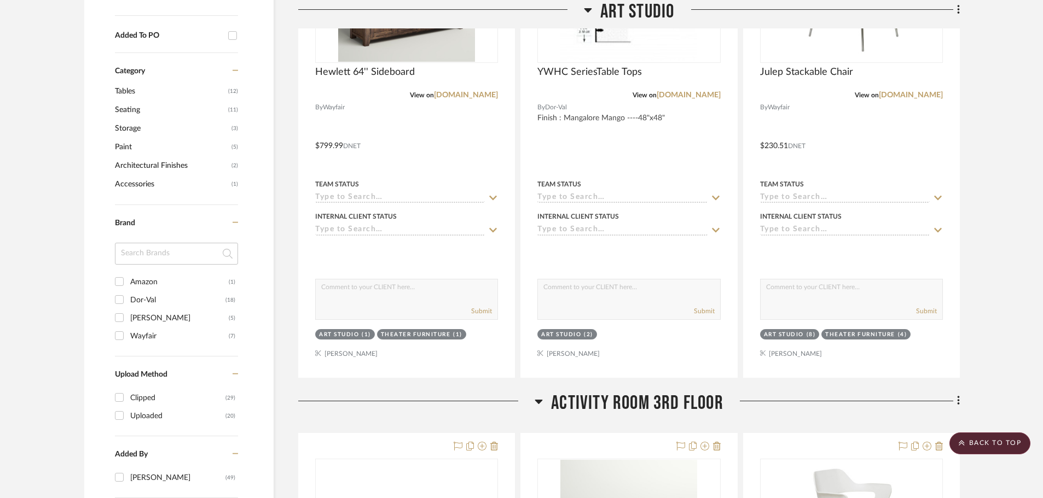
scroll to position [390, 0]
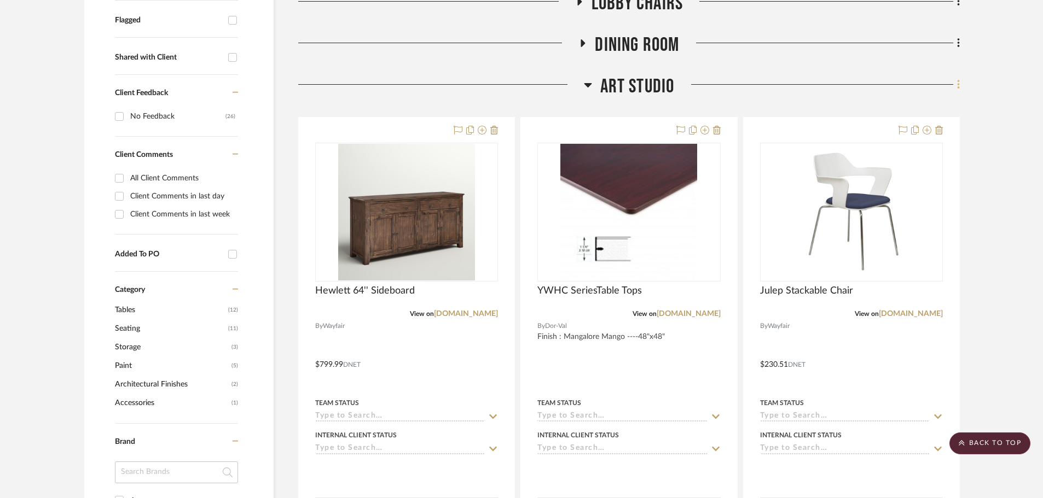
click at [955, 89] on fa-icon at bounding box center [956, 86] width 7 height 18
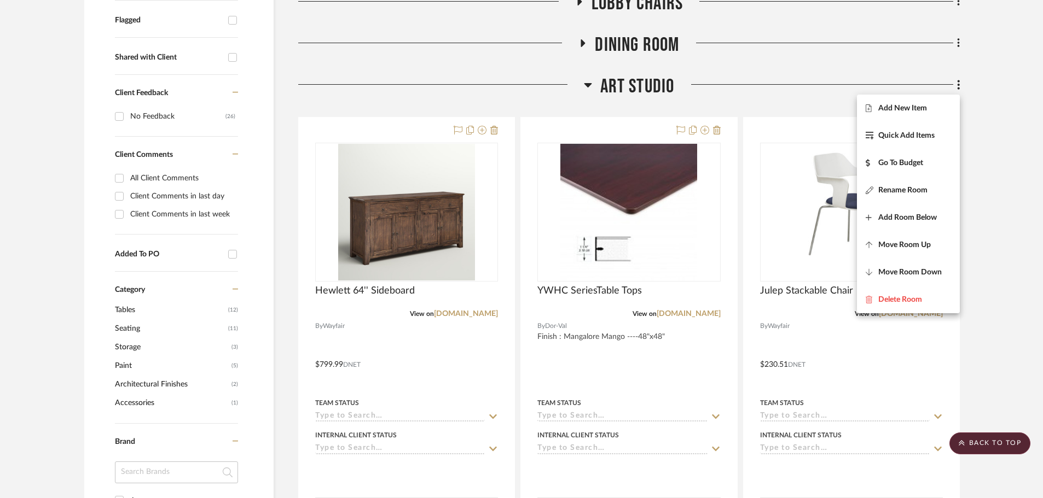
click at [1003, 167] on div at bounding box center [521, 249] width 1043 height 498
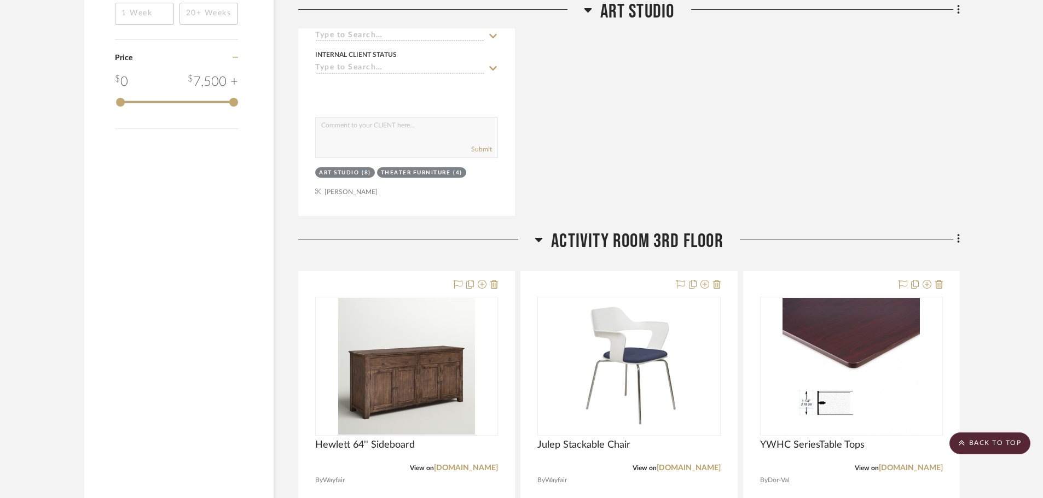
scroll to position [1264, 0]
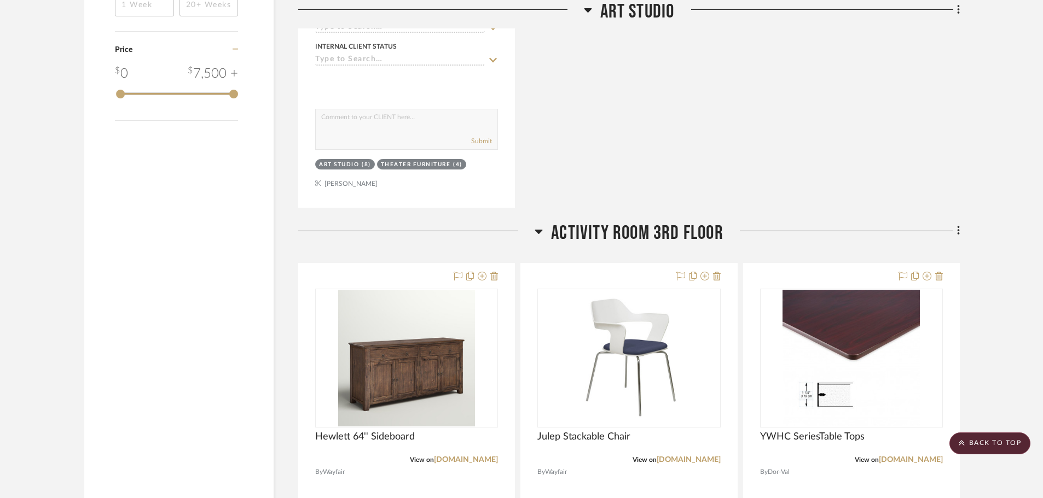
click at [533, 230] on div at bounding box center [416, 236] width 236 height 28
click at [543, 232] on h3 "Activity Room 3rd Floor" at bounding box center [628, 234] width 189 height 24
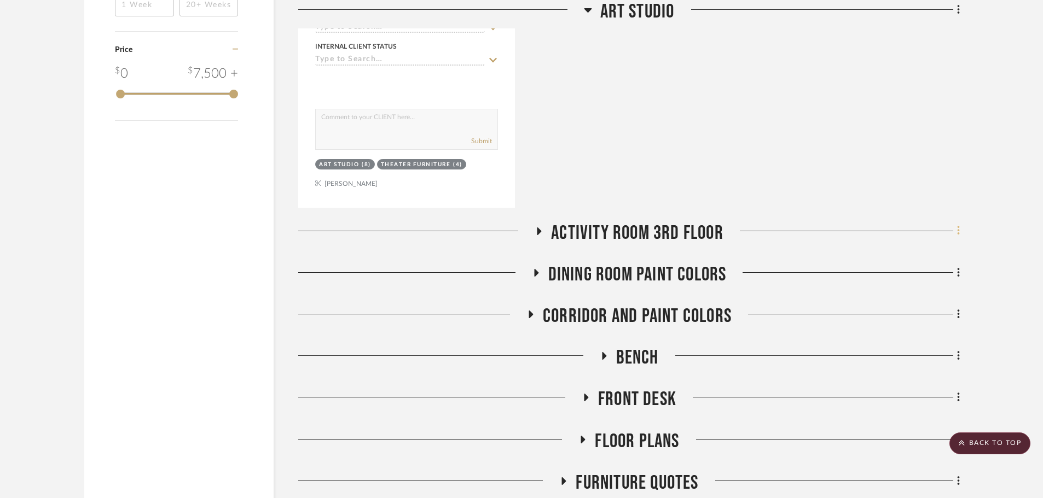
click at [959, 231] on icon at bounding box center [958, 230] width 2 height 9
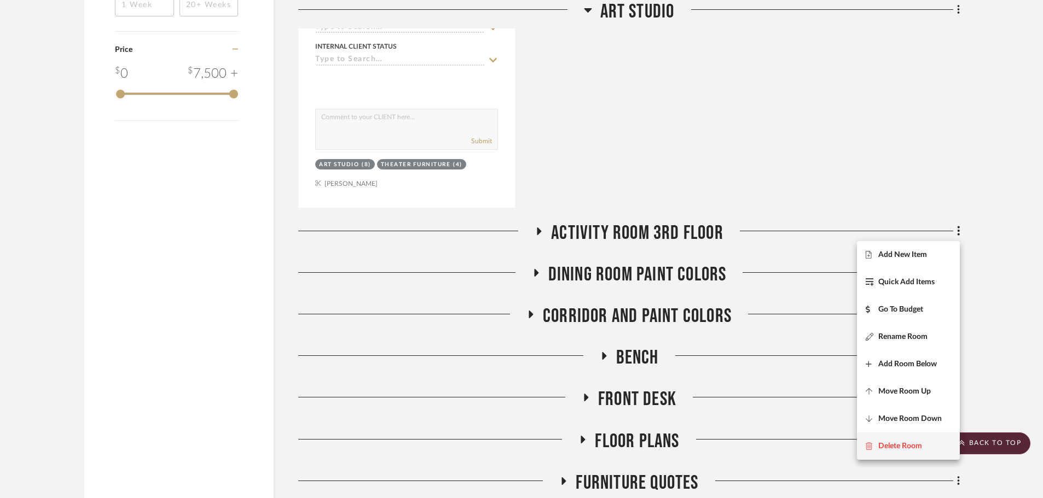
click at [917, 443] on span "Delete Room" at bounding box center [900, 445] width 44 height 9
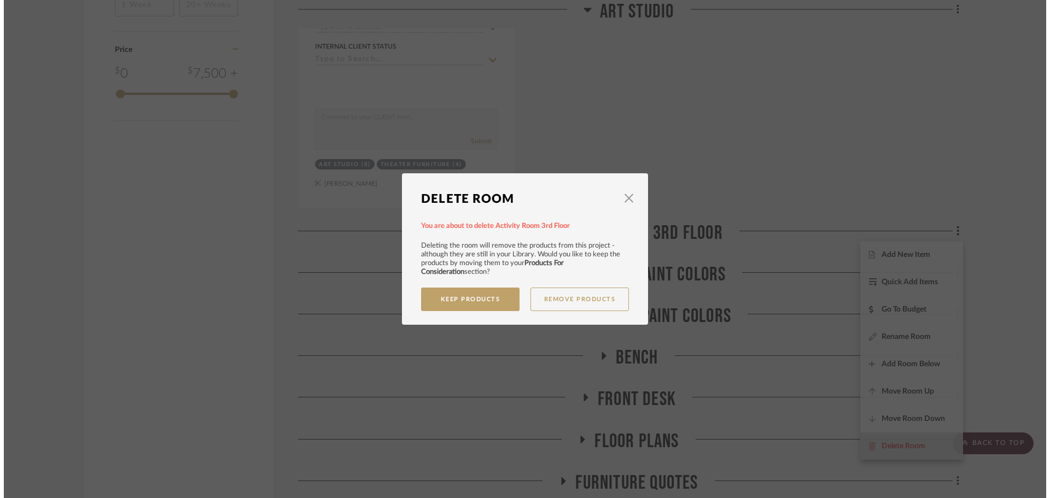
scroll to position [0, 0]
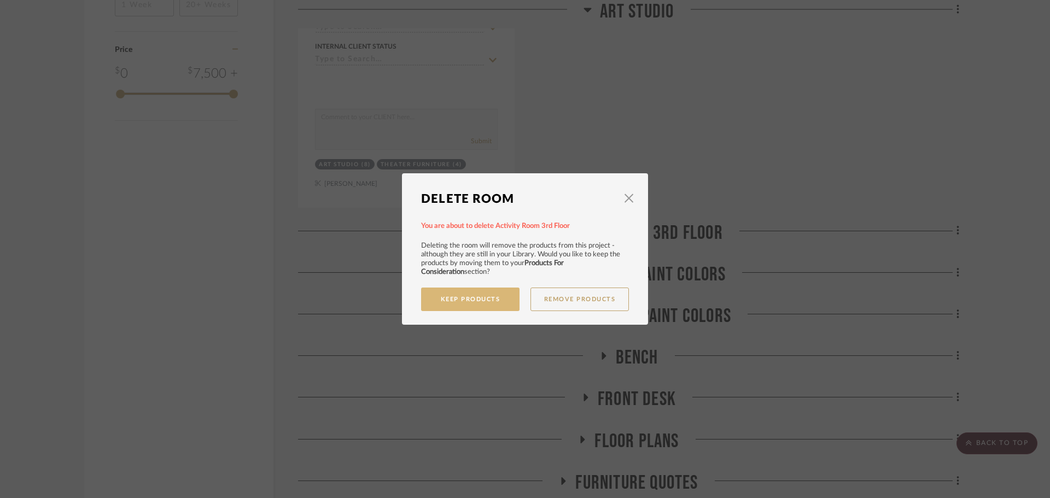
click at [474, 293] on button "Keep Products" at bounding box center [470, 300] width 98 height 24
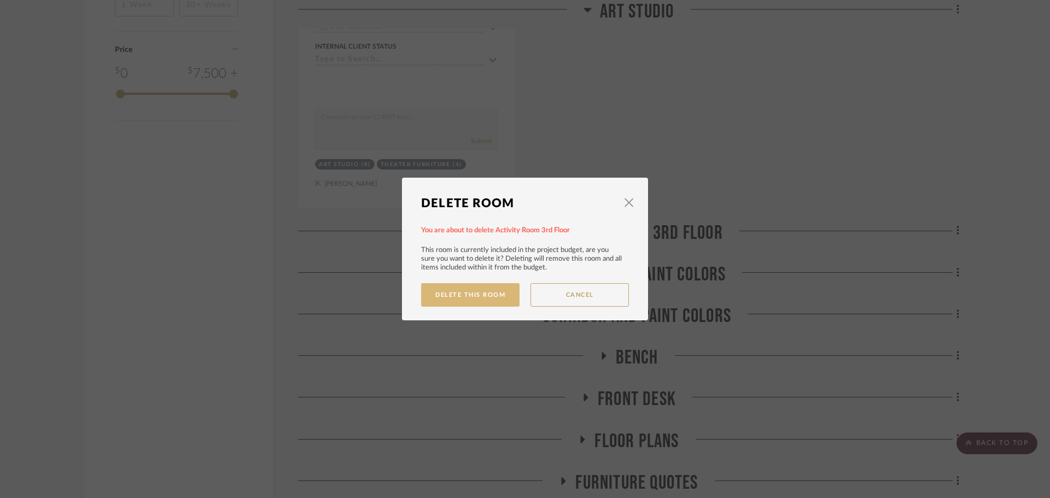
click at [494, 293] on button "Delete This Room" at bounding box center [470, 295] width 98 height 24
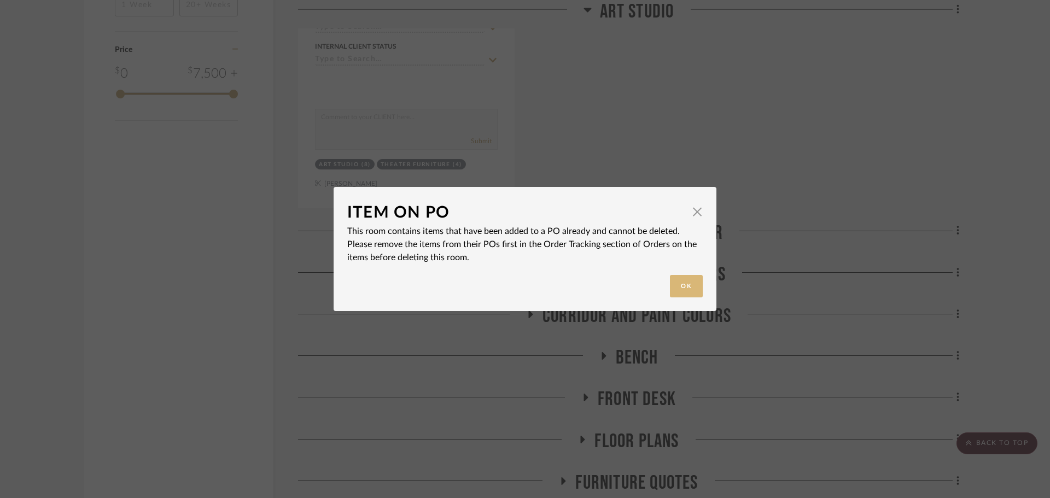
click at [685, 287] on button "Ok" at bounding box center [686, 286] width 33 height 22
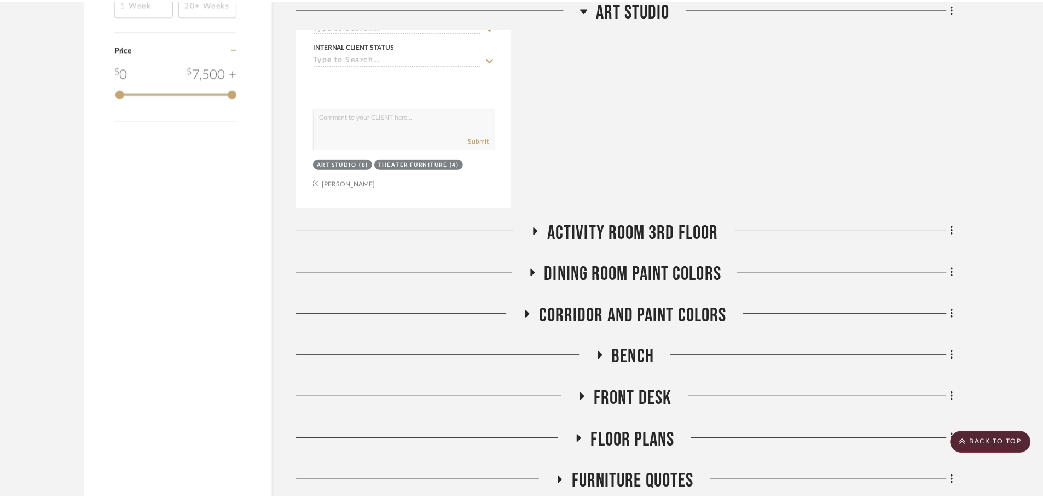
scroll to position [1264, 0]
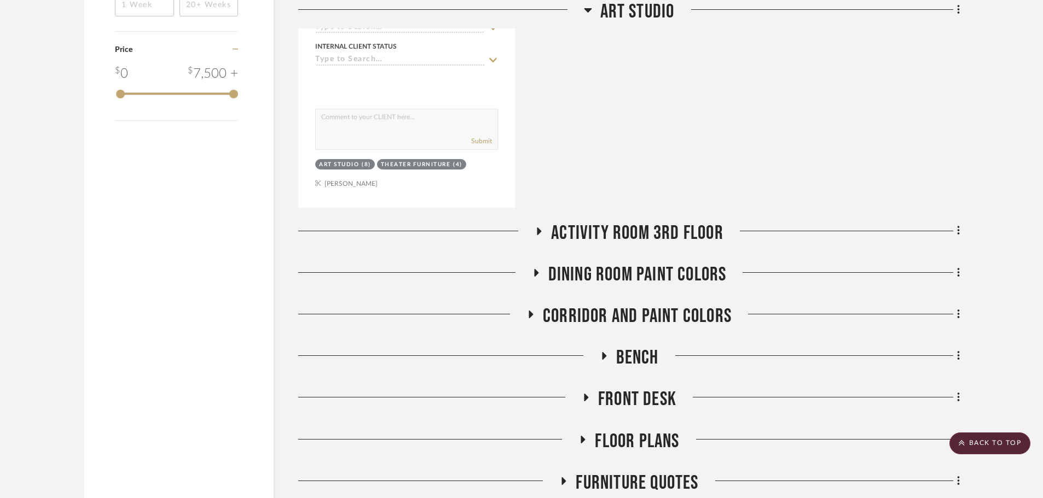
click at [543, 228] on icon at bounding box center [538, 231] width 13 height 8
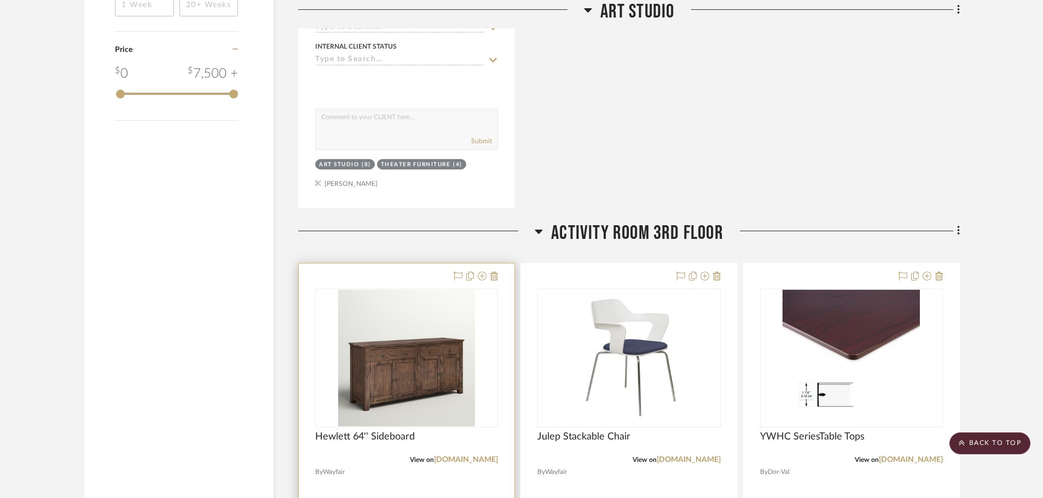
click at [436, 279] on div at bounding box center [407, 503] width 216 height 479
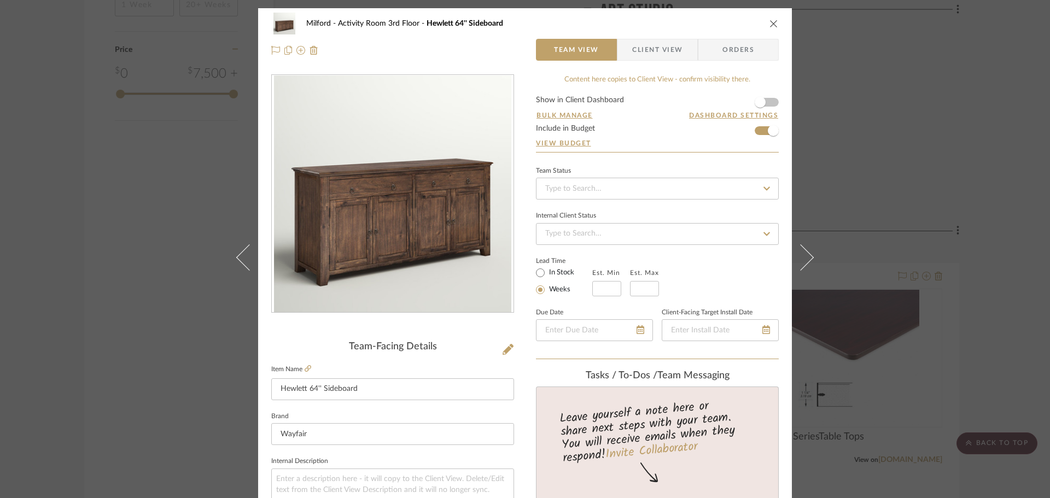
click at [725, 47] on span "Orders" at bounding box center [739, 50] width 56 height 22
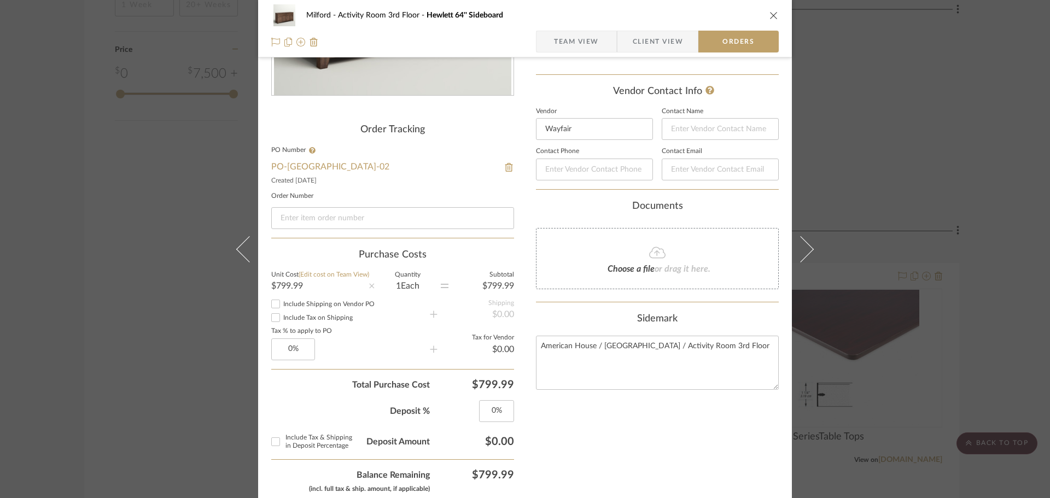
scroll to position [219, 0]
click at [499, 159] on fieldset "PO Number PO-MILFORD-02 Created 09/02/2025" at bounding box center [392, 164] width 243 height 38
click at [507, 167] on img at bounding box center [509, 165] width 10 height 9
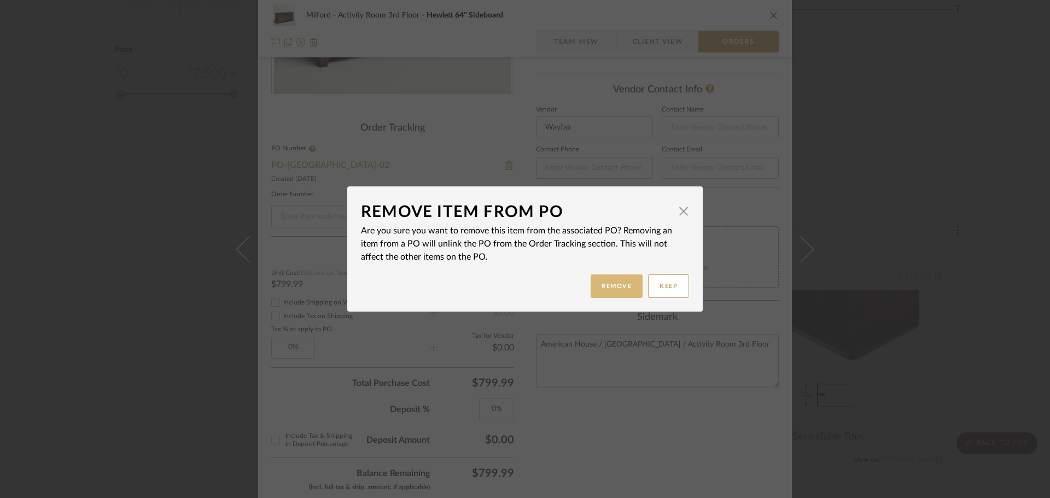
click at [620, 286] on button "Remove" at bounding box center [617, 287] width 52 height 24
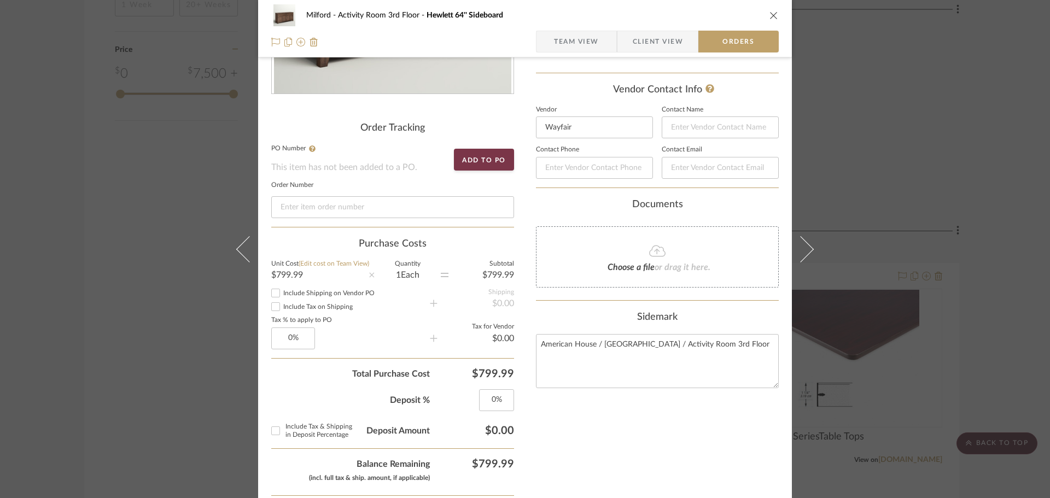
click at [770, 13] on icon "close" at bounding box center [774, 15] width 9 height 9
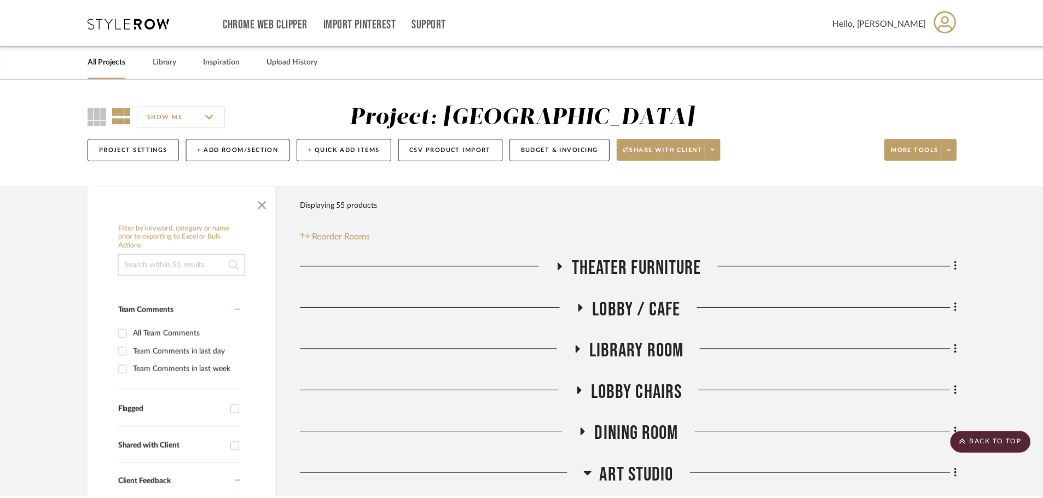
scroll to position [1264, 0]
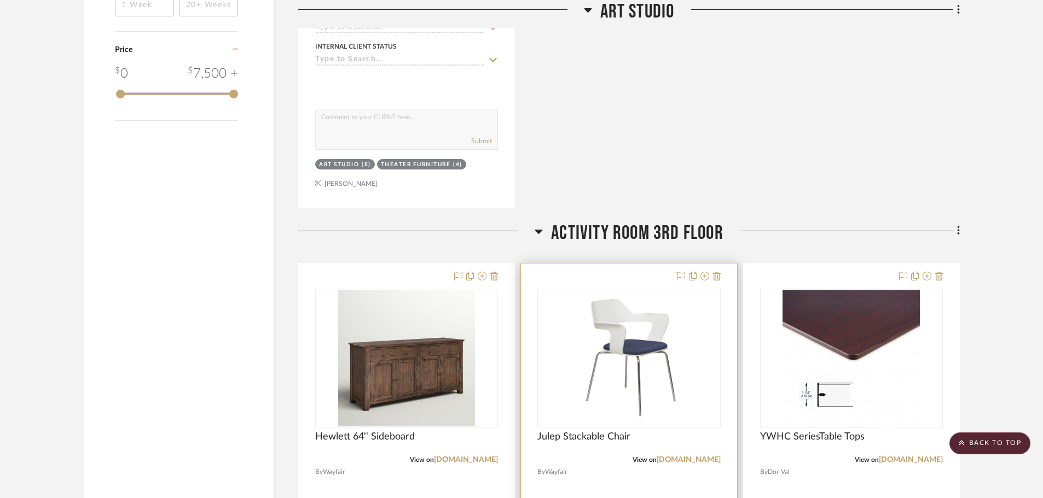
click at [633, 277] on div at bounding box center [629, 503] width 216 height 479
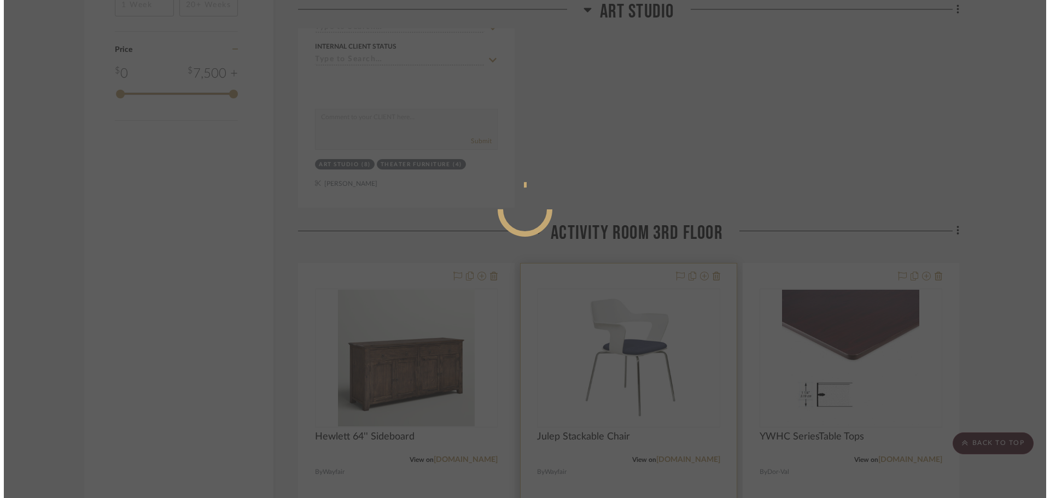
scroll to position [0, 0]
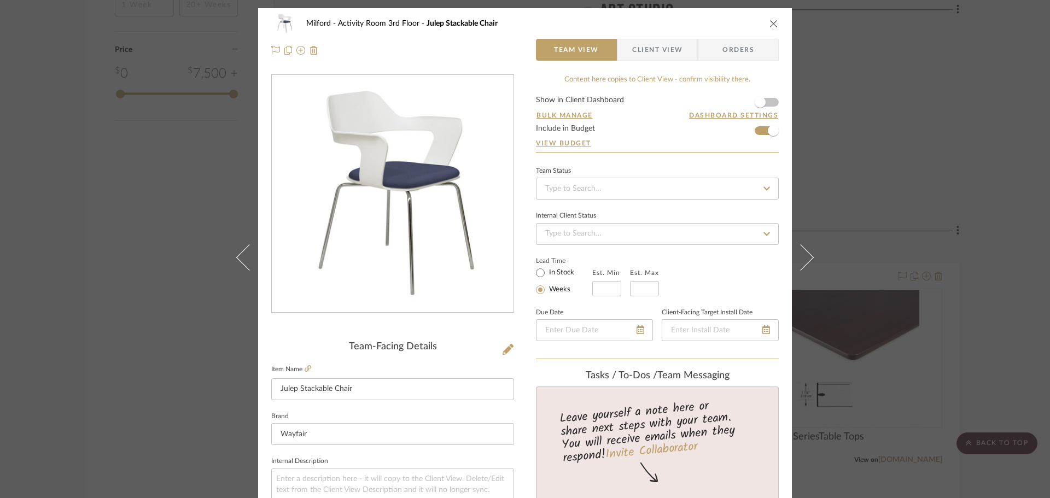
click at [725, 44] on span "Orders" at bounding box center [739, 50] width 56 height 22
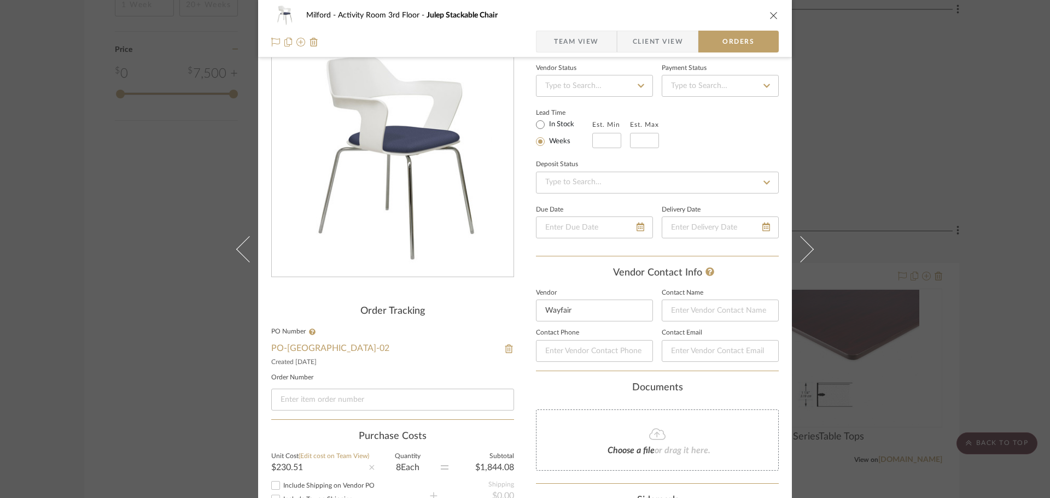
scroll to position [55, 0]
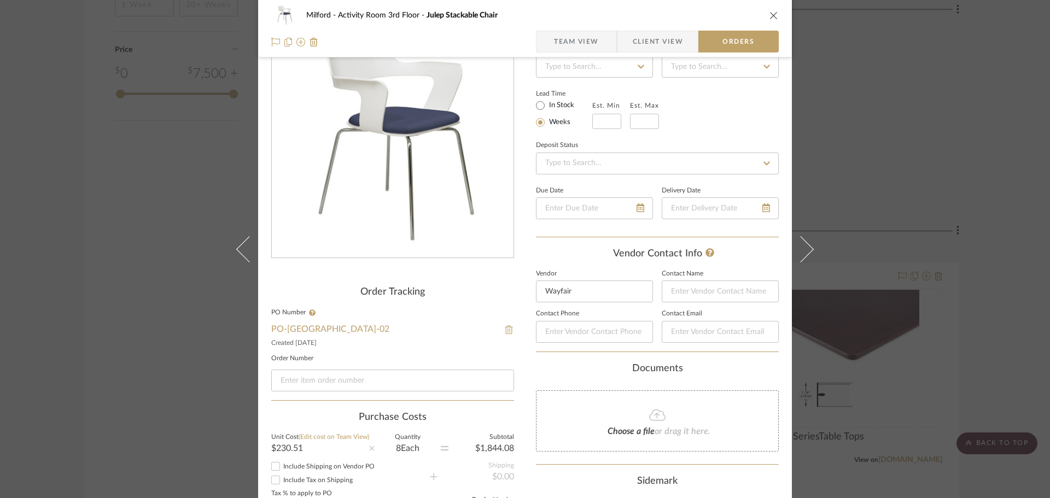
click at [505, 328] on img at bounding box center [509, 329] width 10 height 9
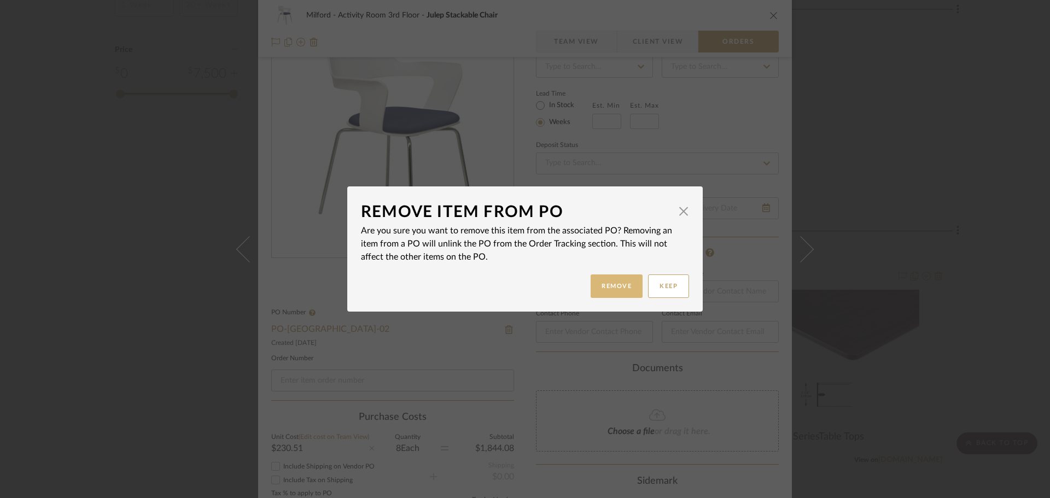
click at [603, 291] on button "Remove" at bounding box center [617, 287] width 52 height 24
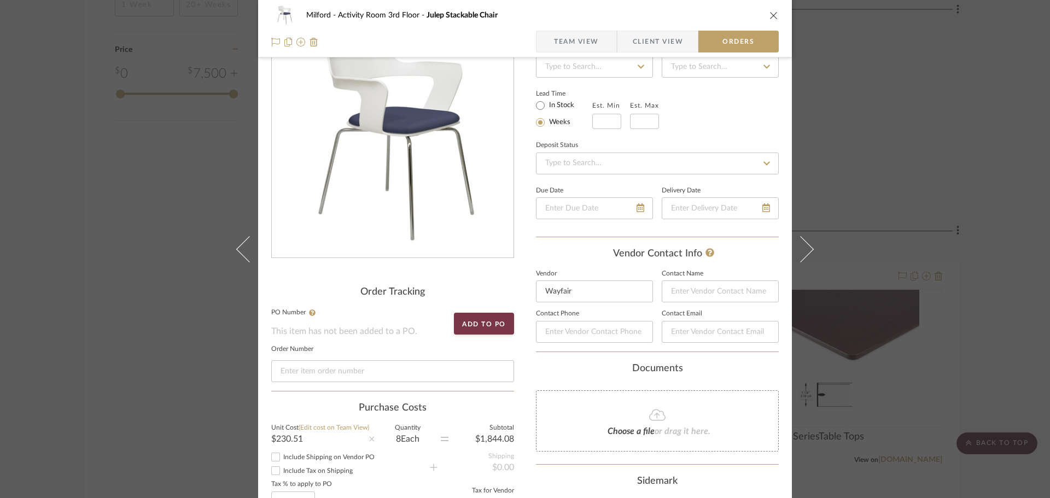
click at [773, 13] on icon "close" at bounding box center [774, 15] width 9 height 9
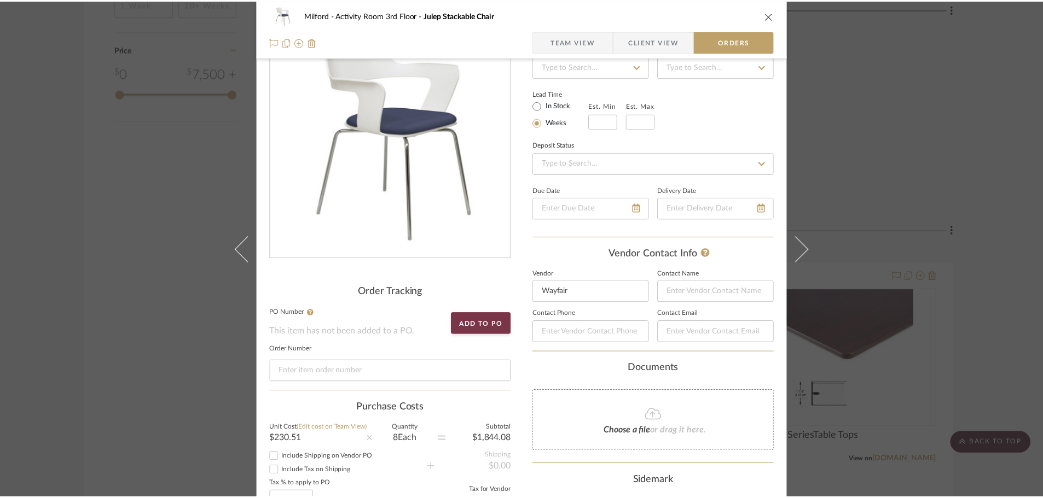
scroll to position [1264, 0]
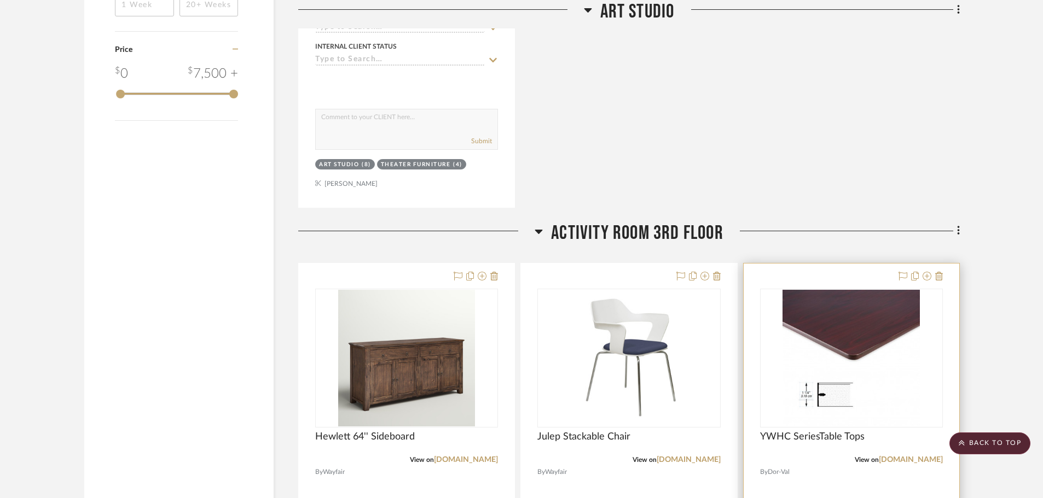
click at [860, 270] on div at bounding box center [851, 503] width 216 height 479
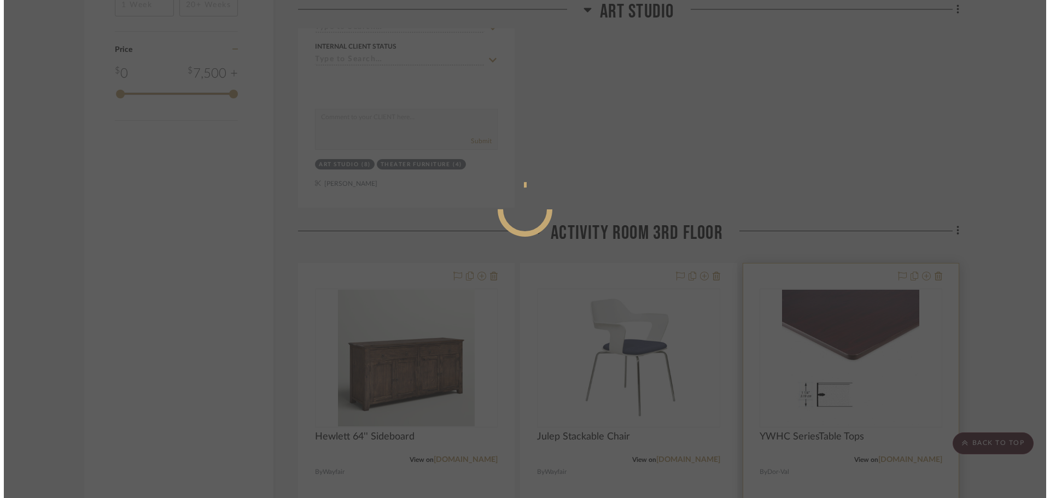
scroll to position [0, 0]
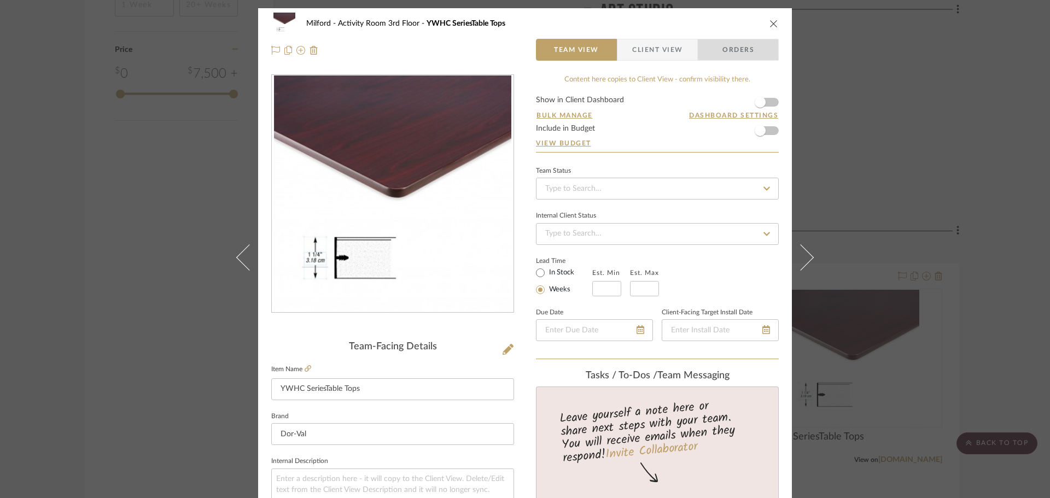
click at [747, 50] on span "Orders" at bounding box center [739, 50] width 56 height 22
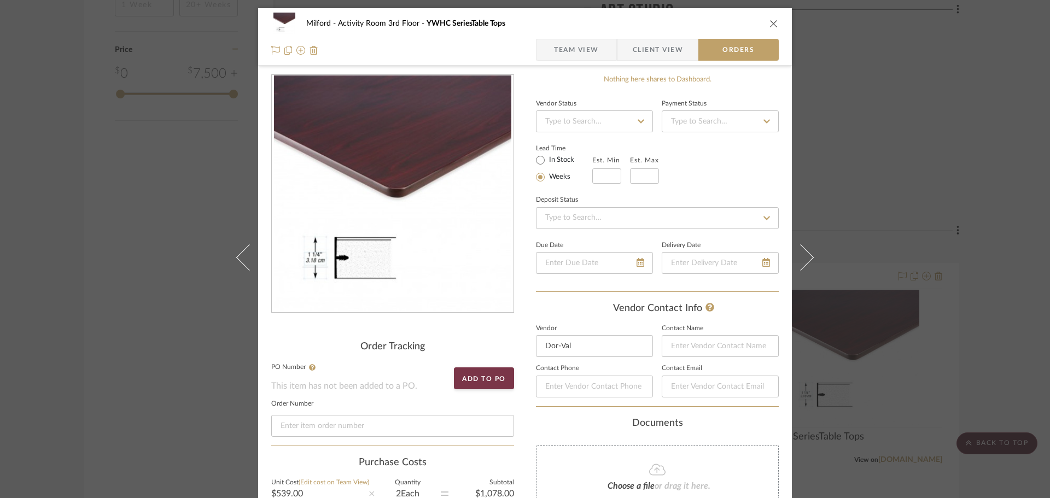
scroll to position [219, 0]
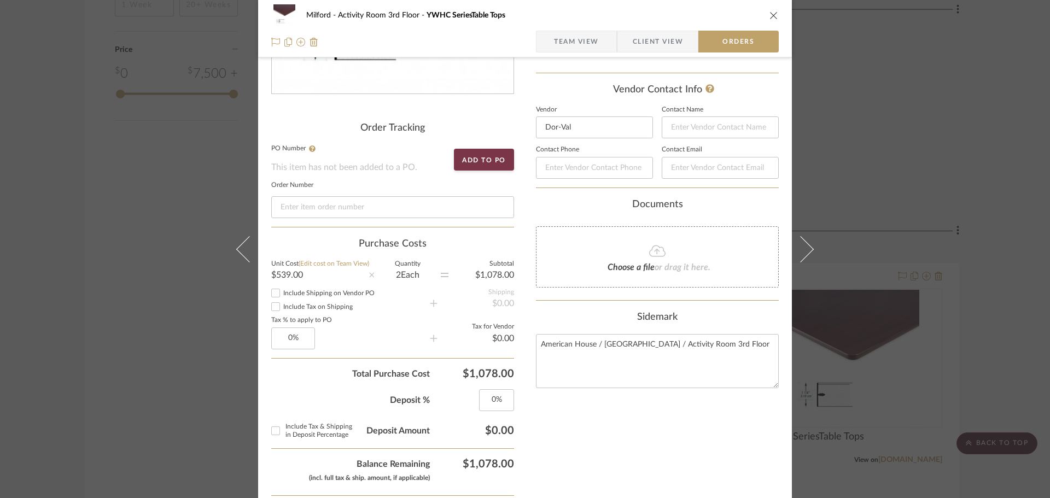
click at [771, 14] on icon "close" at bounding box center [774, 15] width 9 height 9
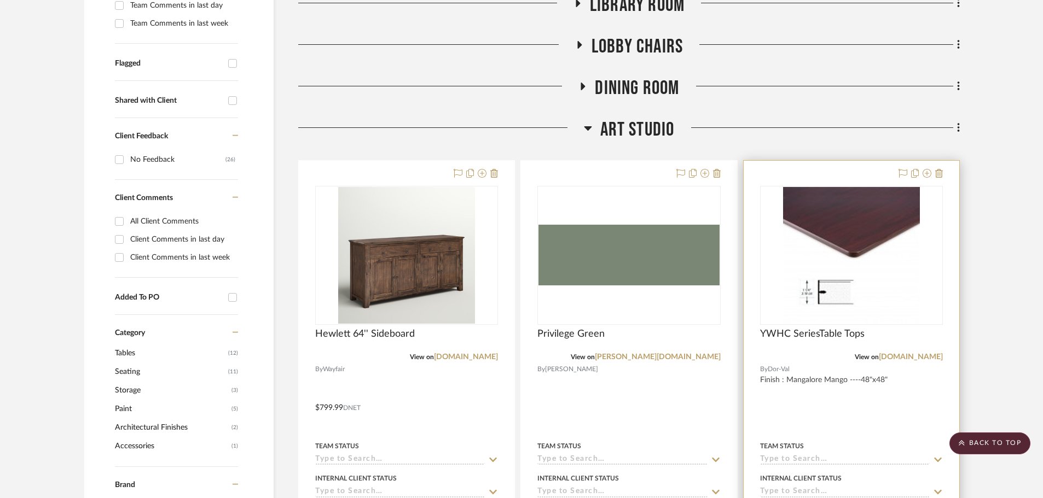
scroll to position [334, 0]
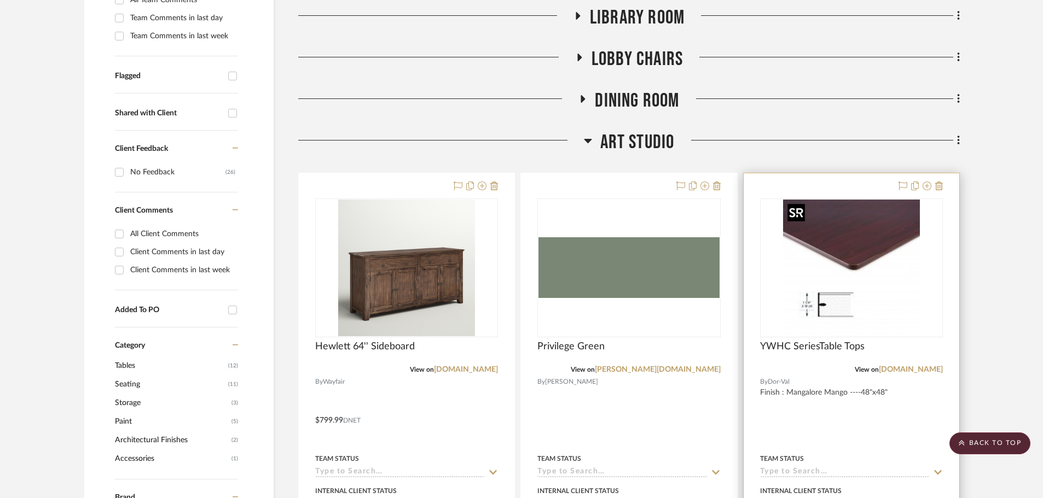
click at [826, 221] on img "0" at bounding box center [851, 268] width 137 height 137
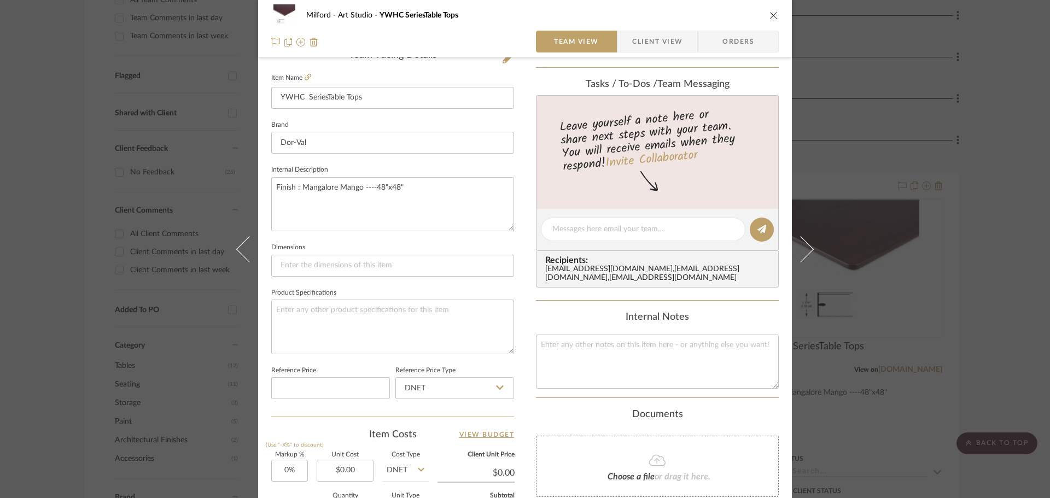
scroll to position [438, 0]
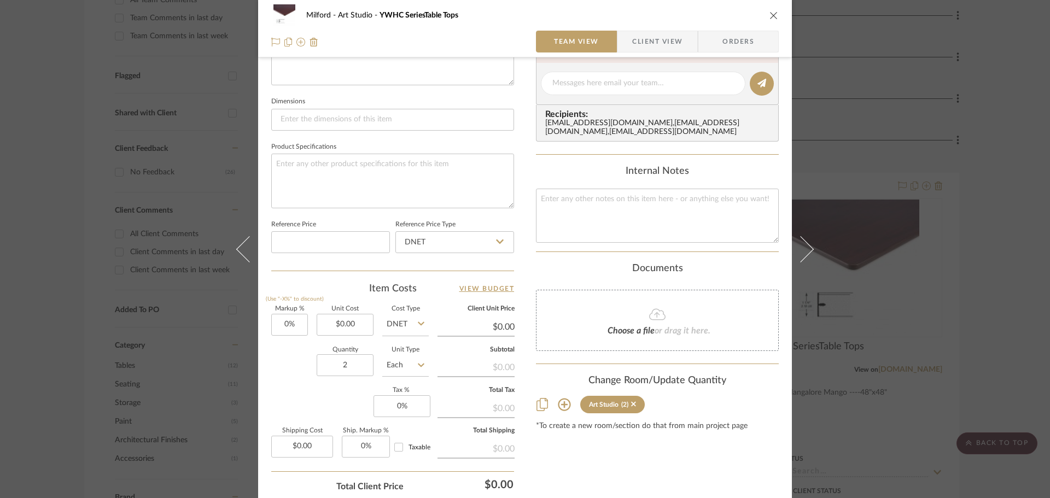
click at [769, 10] on div "Milford Art Studio YWHC SeriesTable Tops" at bounding box center [525, 15] width 508 height 22
click at [770, 17] on icon "close" at bounding box center [774, 15] width 9 height 9
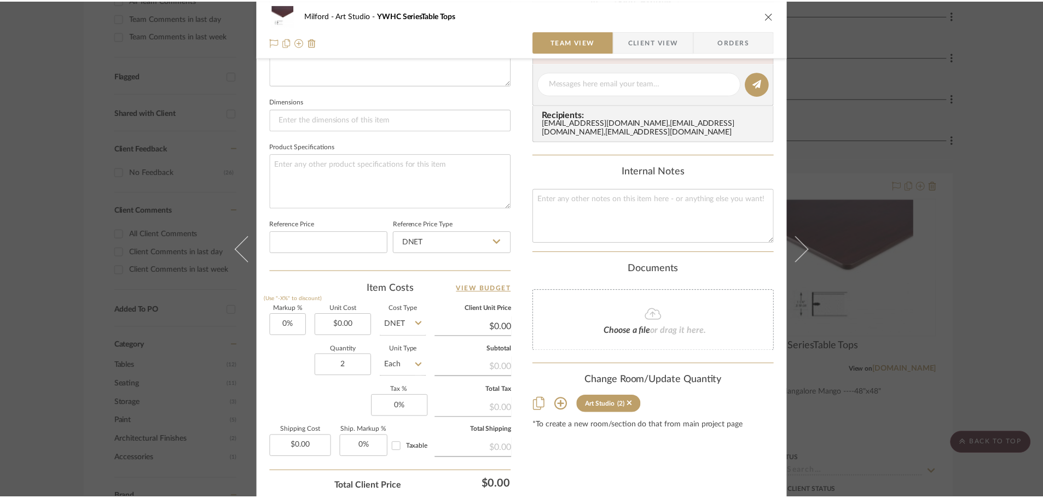
scroll to position [334, 0]
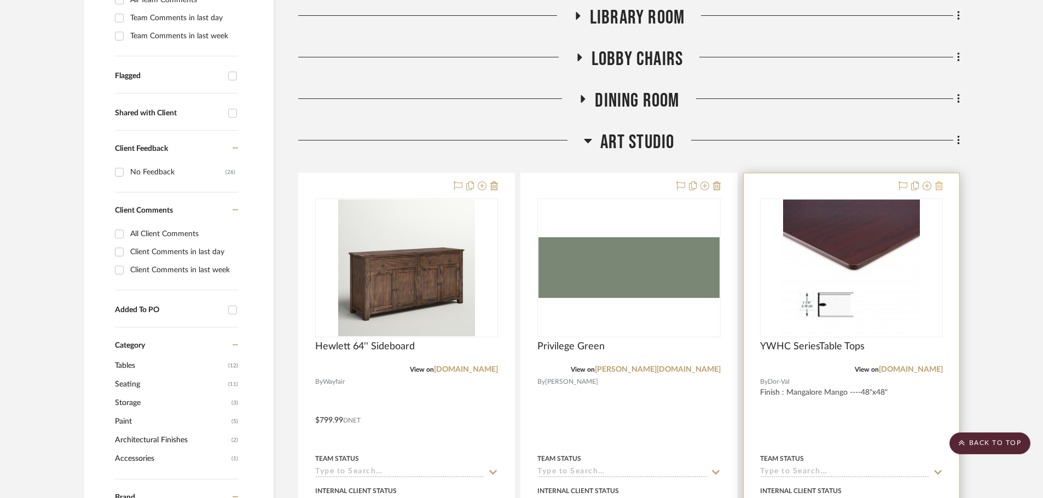
click at [936, 187] on icon at bounding box center [939, 186] width 8 height 9
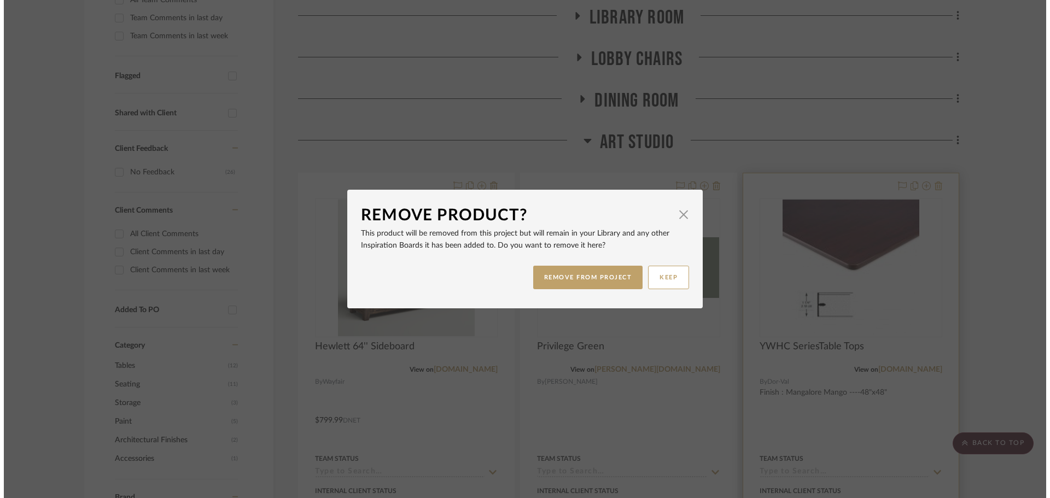
scroll to position [0, 0]
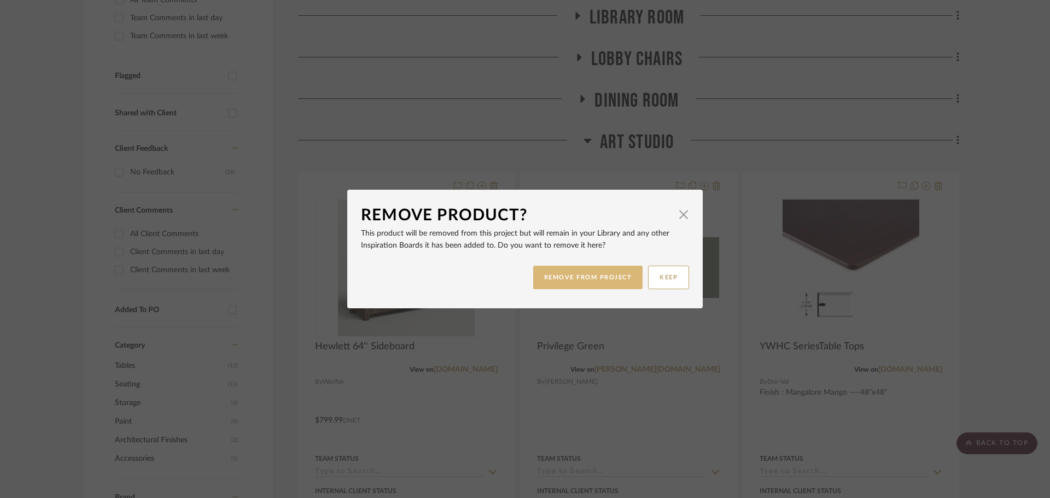
click at [581, 281] on button "REMOVE FROM PROJECT" at bounding box center [588, 278] width 110 height 24
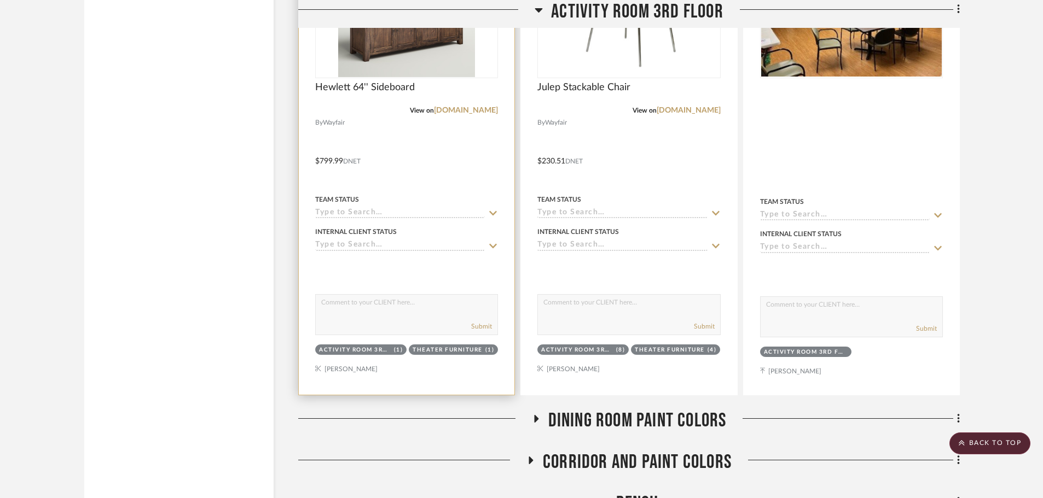
scroll to position [1450, 0]
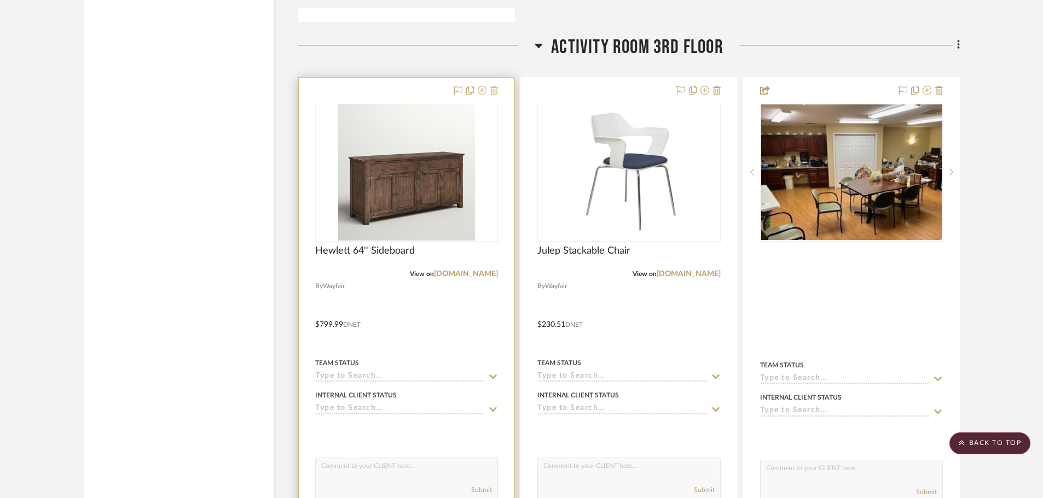
click at [493, 92] on icon at bounding box center [494, 90] width 8 height 9
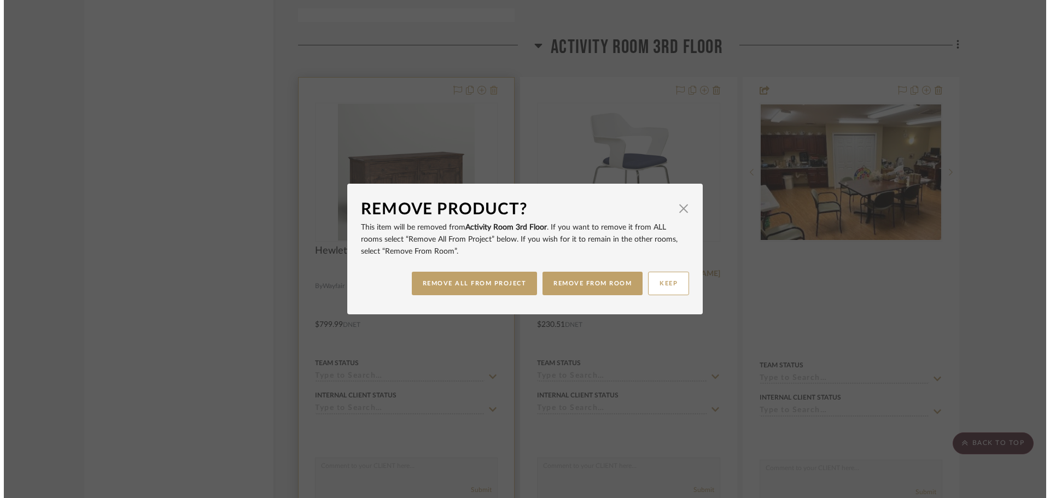
scroll to position [0, 0]
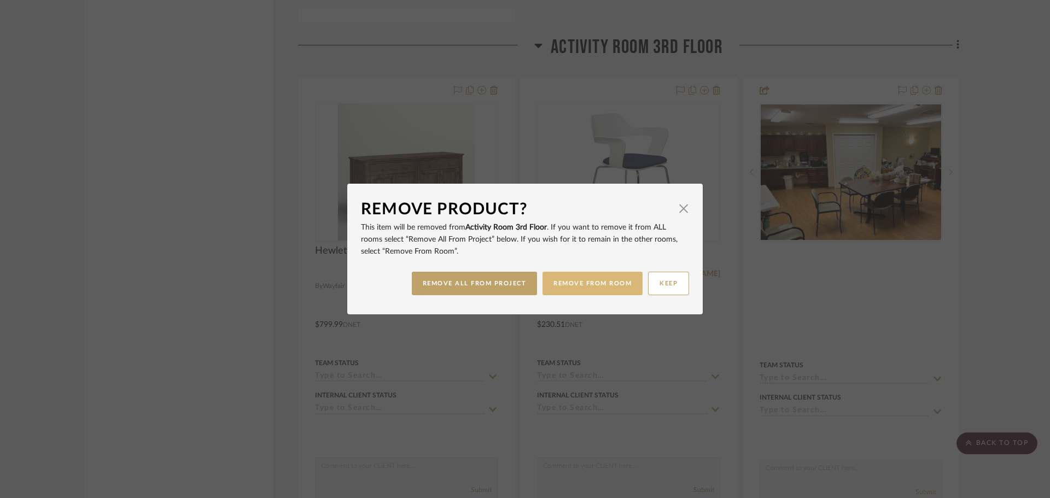
click at [552, 289] on button "REMOVE FROM ROOM" at bounding box center [593, 284] width 100 height 24
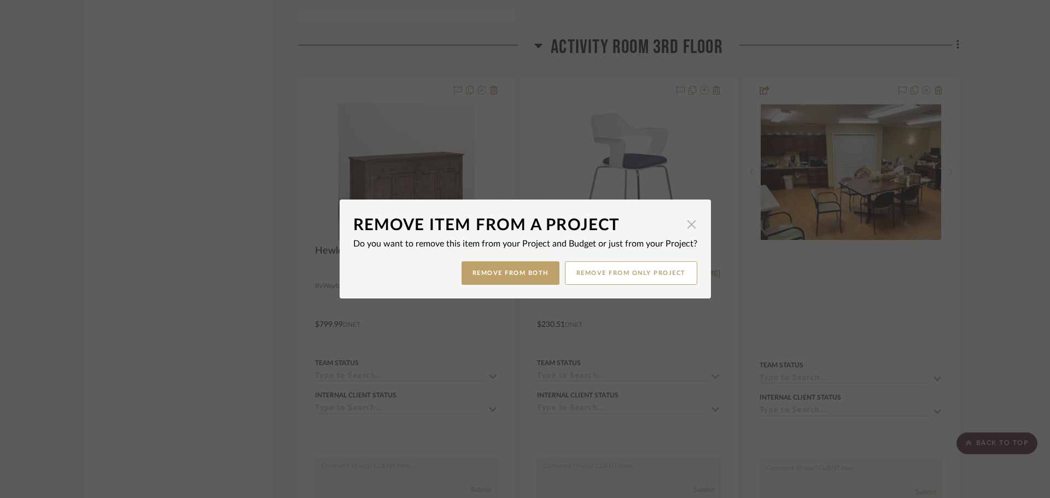
click at [685, 223] on span "button" at bounding box center [692, 224] width 22 height 22
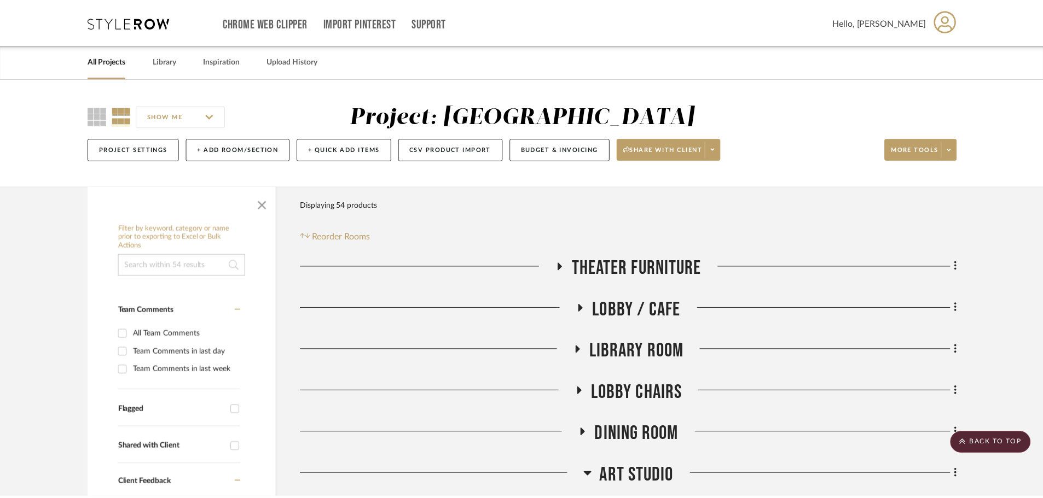
scroll to position [1450, 0]
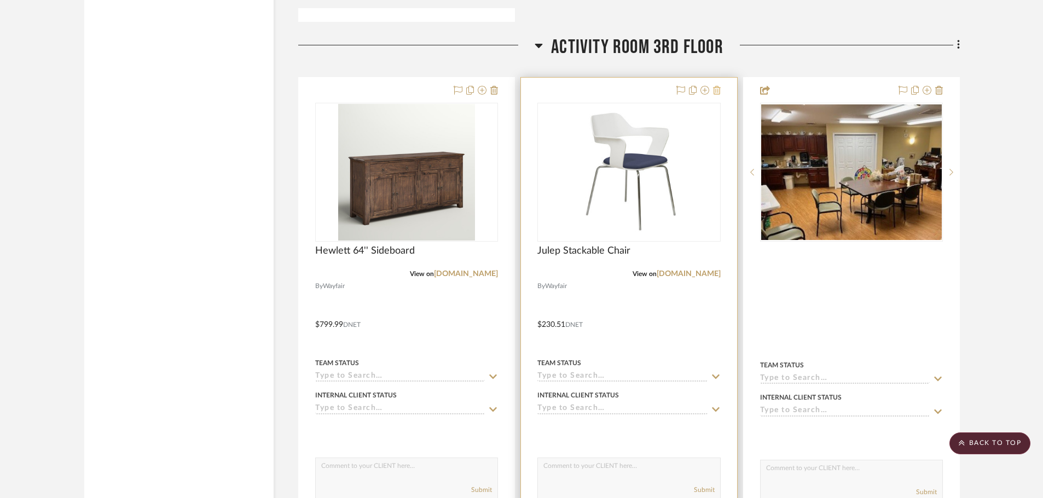
click at [717, 92] on icon at bounding box center [717, 90] width 8 height 9
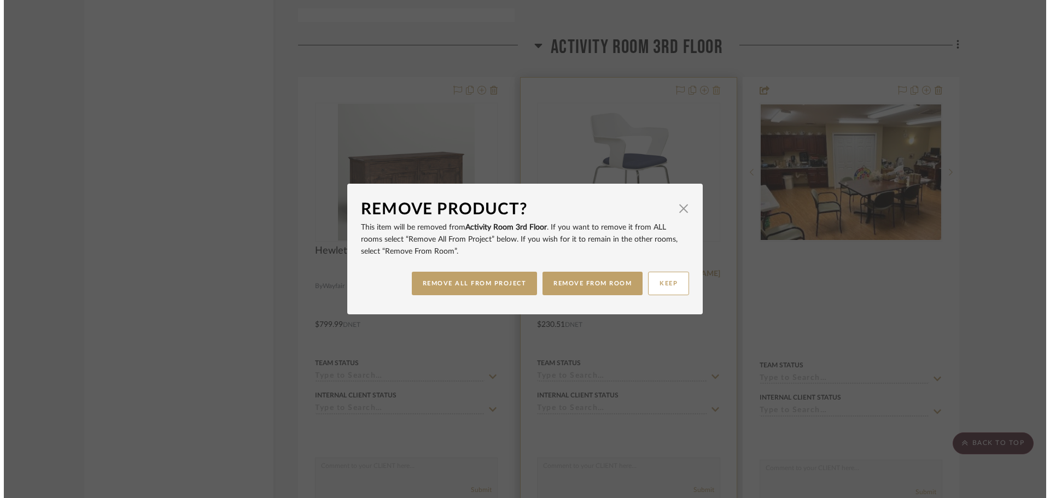
scroll to position [0, 0]
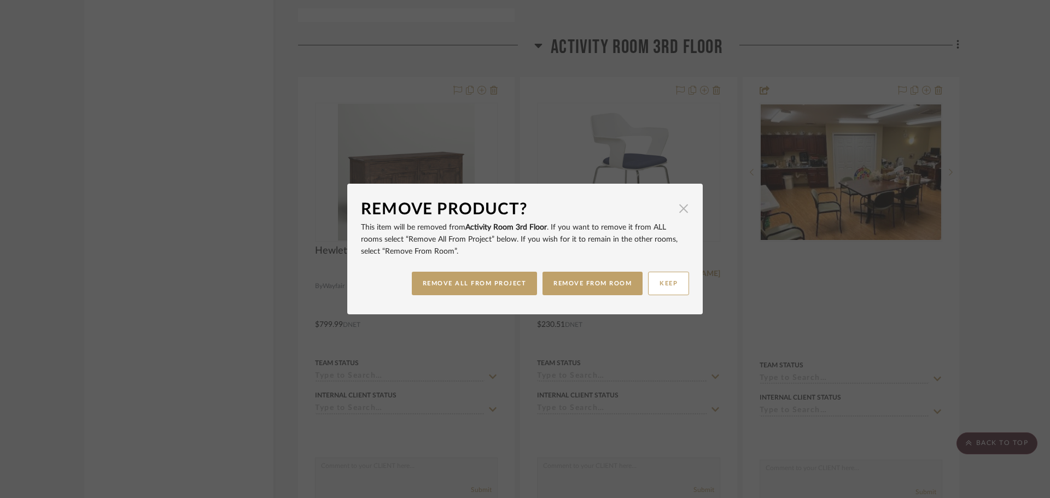
click at [678, 201] on span "button" at bounding box center [684, 208] width 22 height 22
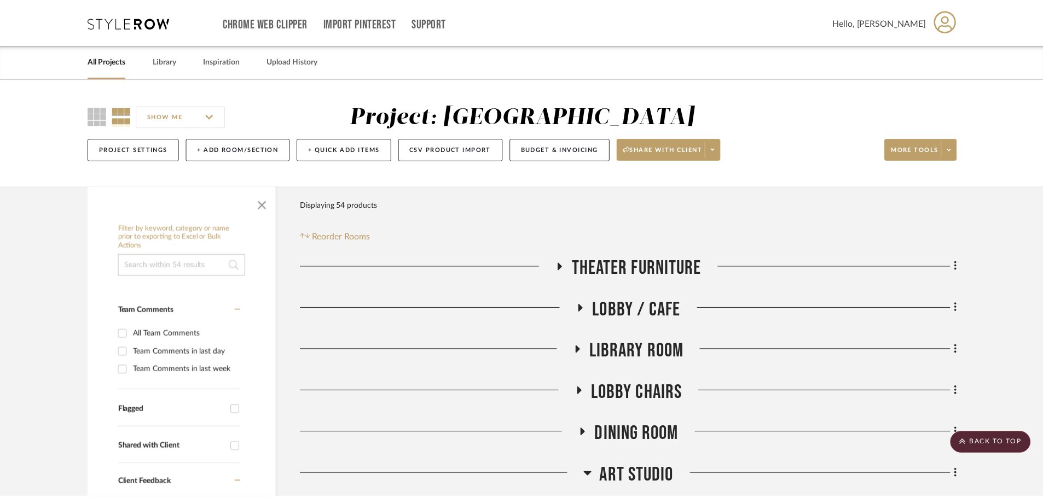
scroll to position [1450, 0]
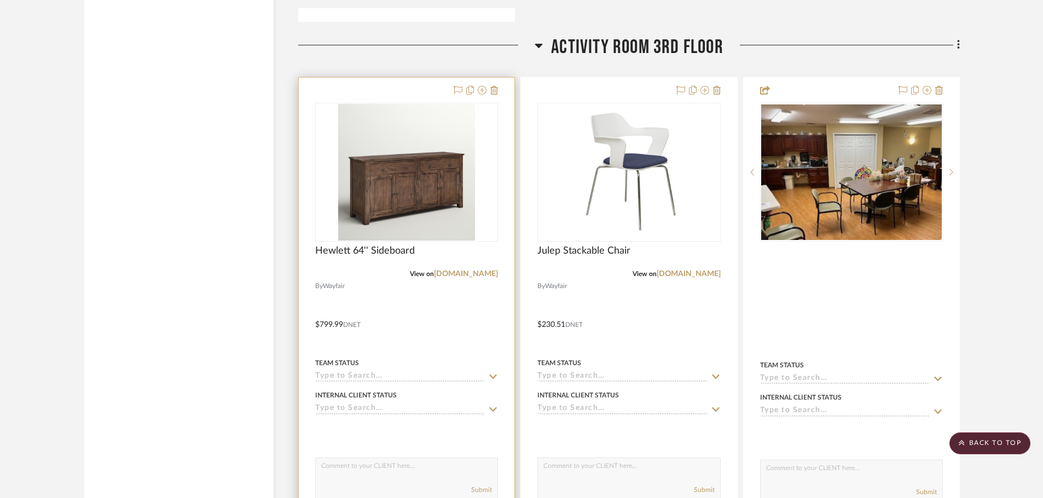
click at [411, 94] on div at bounding box center [407, 318] width 216 height 481
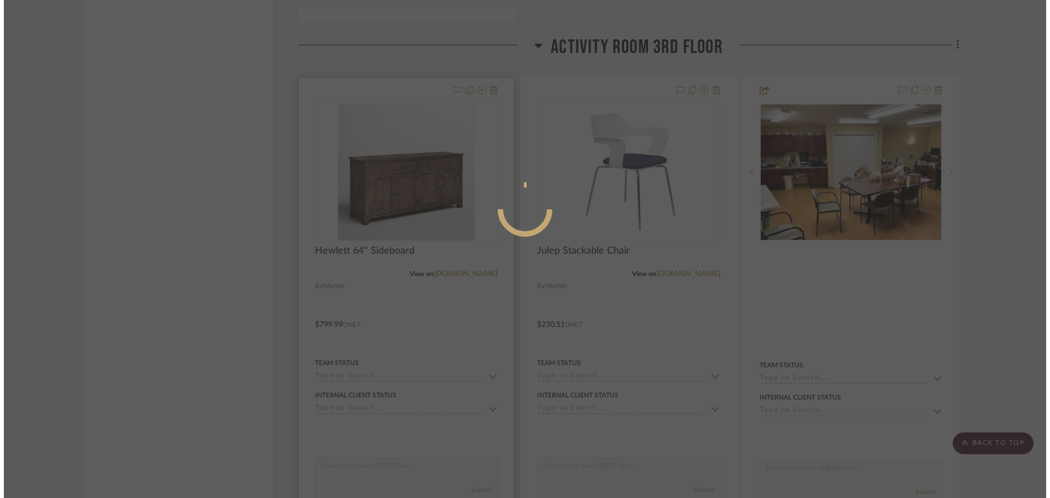
scroll to position [0, 0]
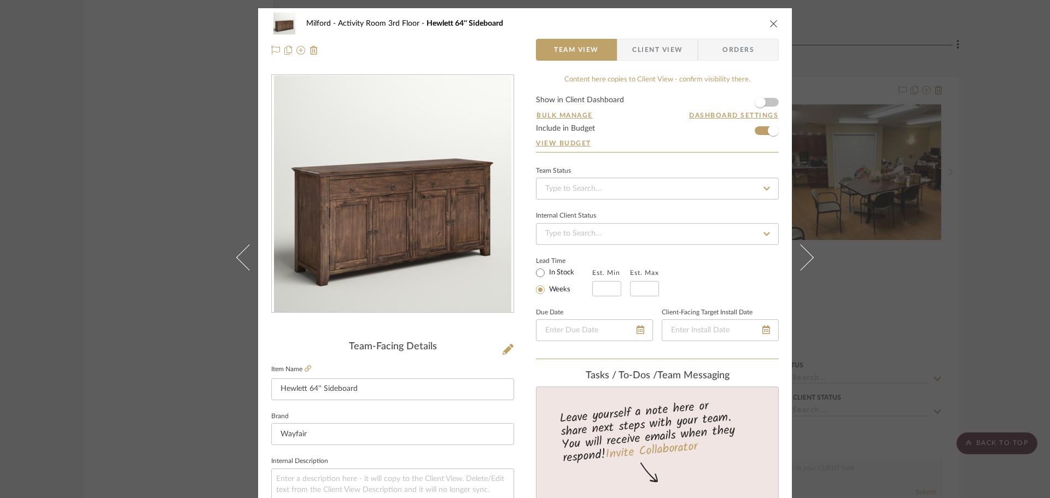
click at [712, 53] on span "Orders" at bounding box center [739, 50] width 56 height 22
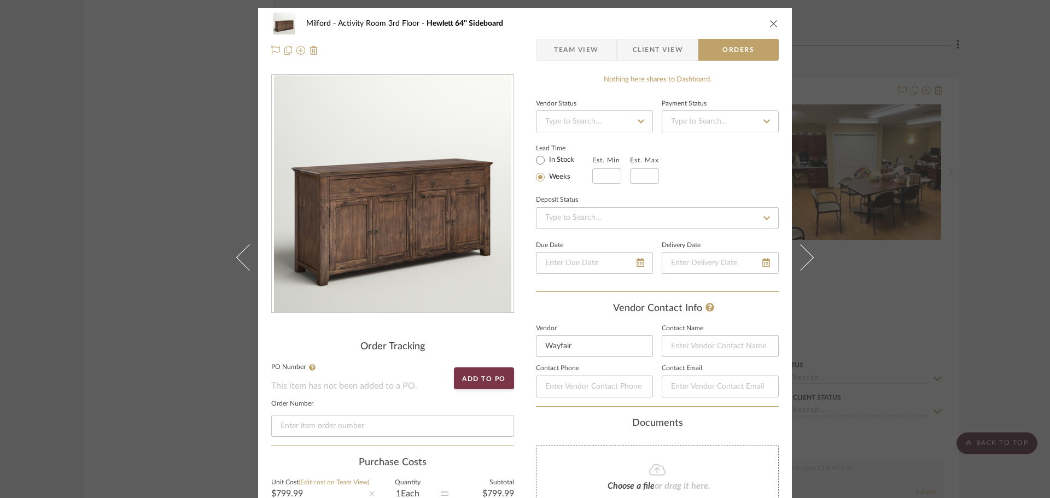
click at [771, 24] on icon "close" at bounding box center [774, 23] width 9 height 9
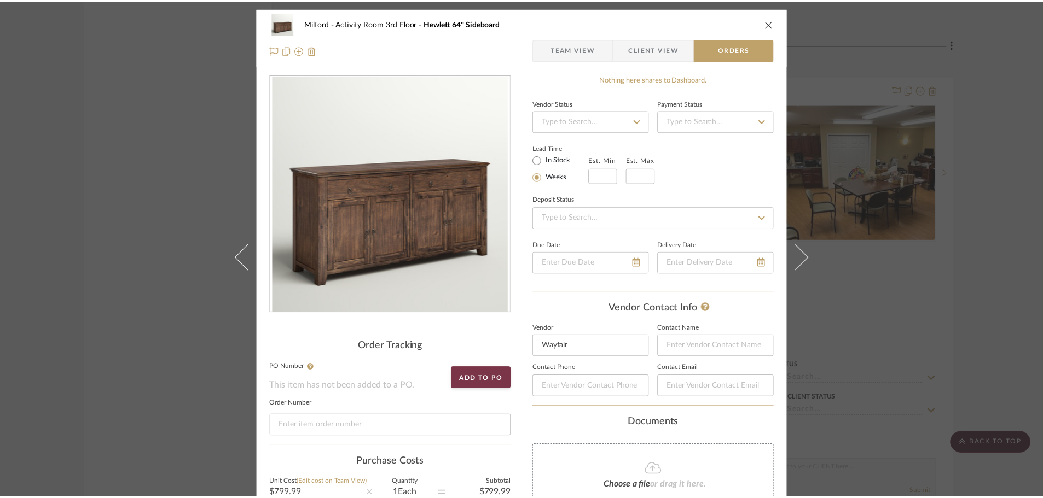
scroll to position [1450, 0]
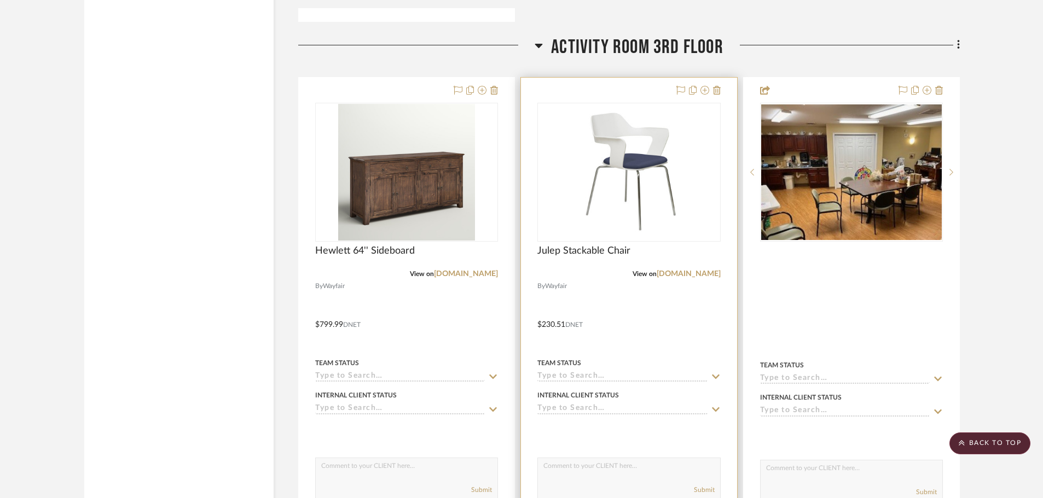
click at [587, 83] on div at bounding box center [629, 318] width 216 height 481
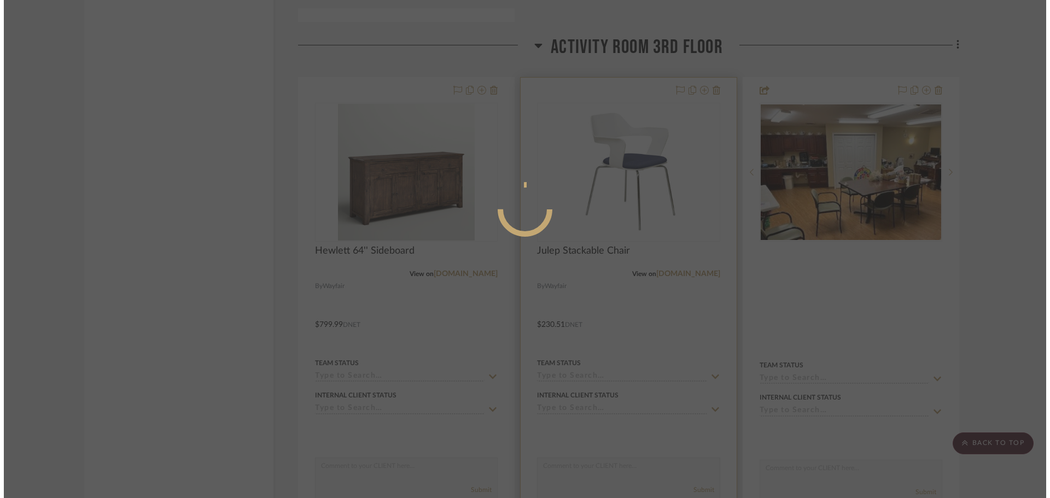
scroll to position [0, 0]
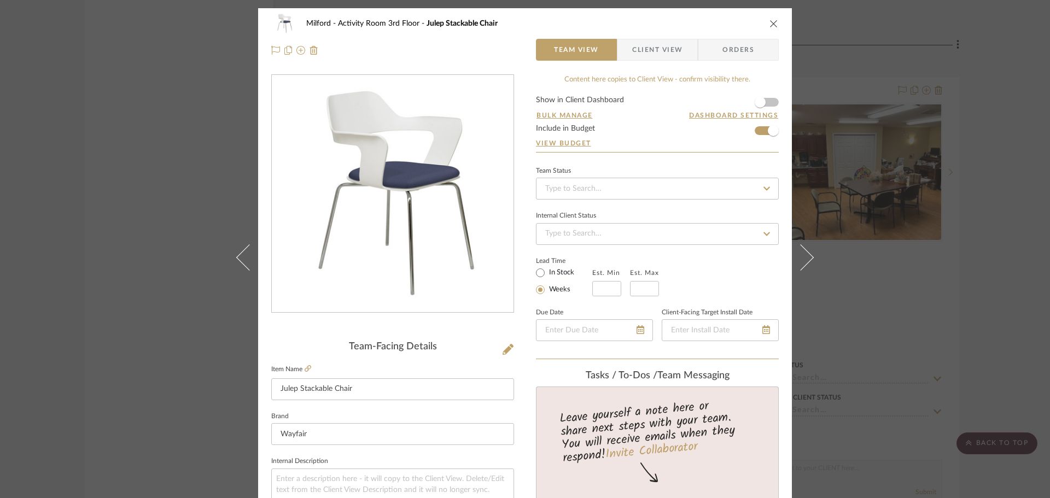
click at [737, 50] on span "Orders" at bounding box center [739, 50] width 56 height 22
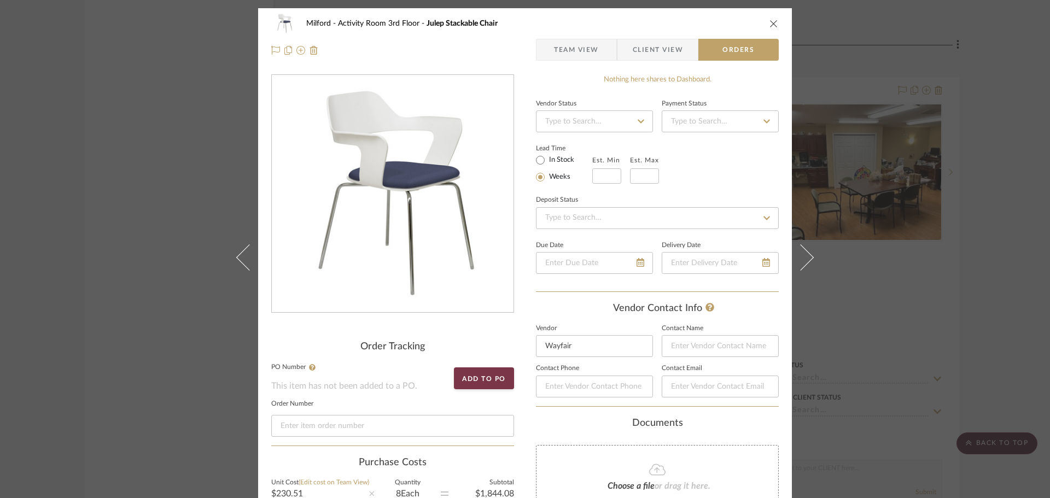
click at [770, 23] on icon "close" at bounding box center [774, 23] width 9 height 9
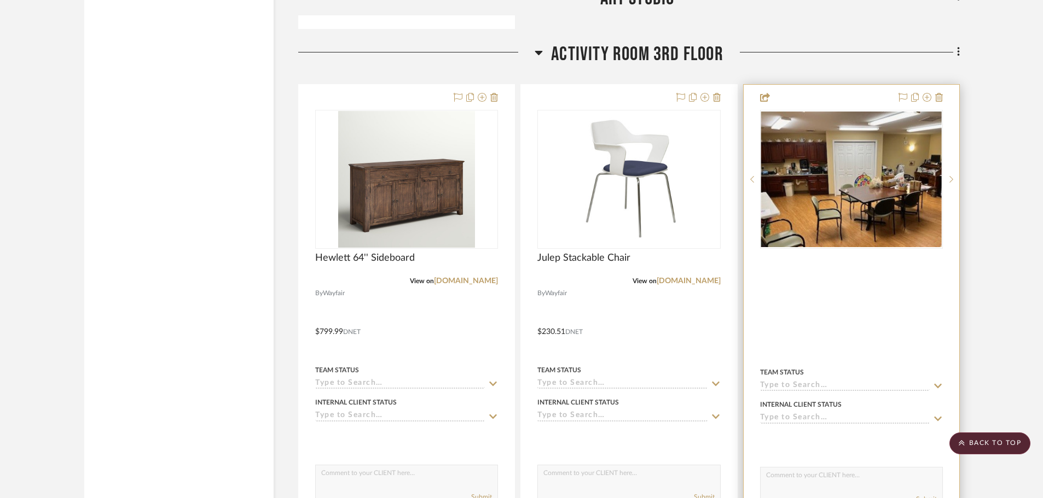
scroll to position [1286, 0]
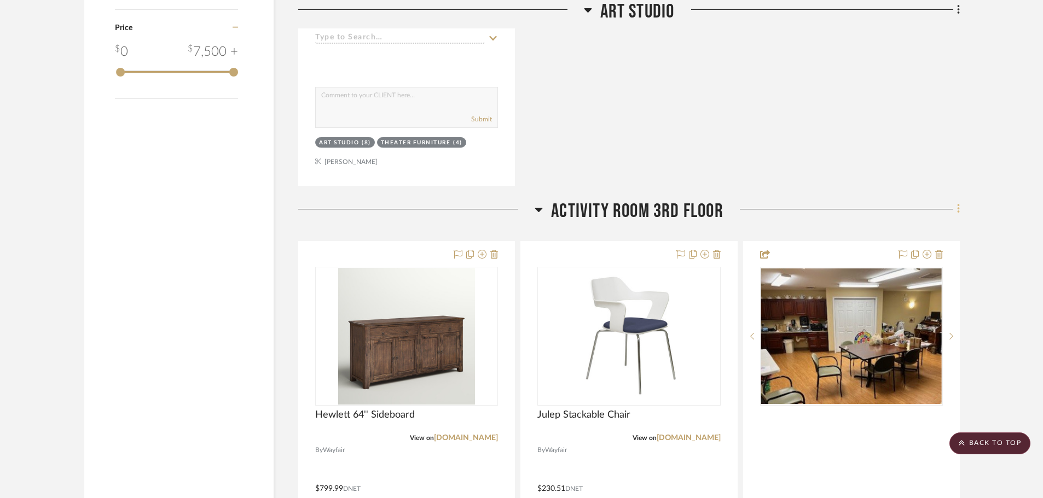
click at [959, 206] on icon at bounding box center [958, 209] width 3 height 12
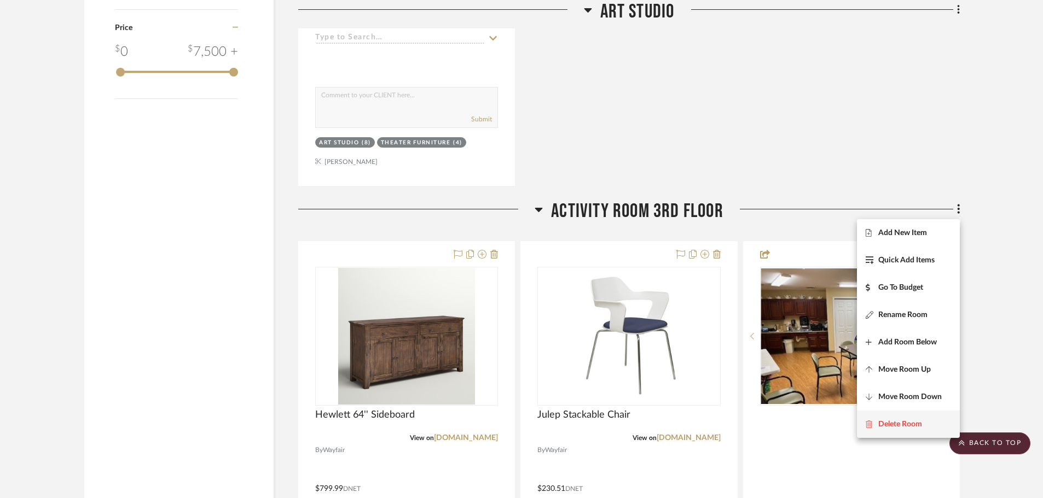
click at [916, 421] on span "Delete Room" at bounding box center [900, 424] width 44 height 9
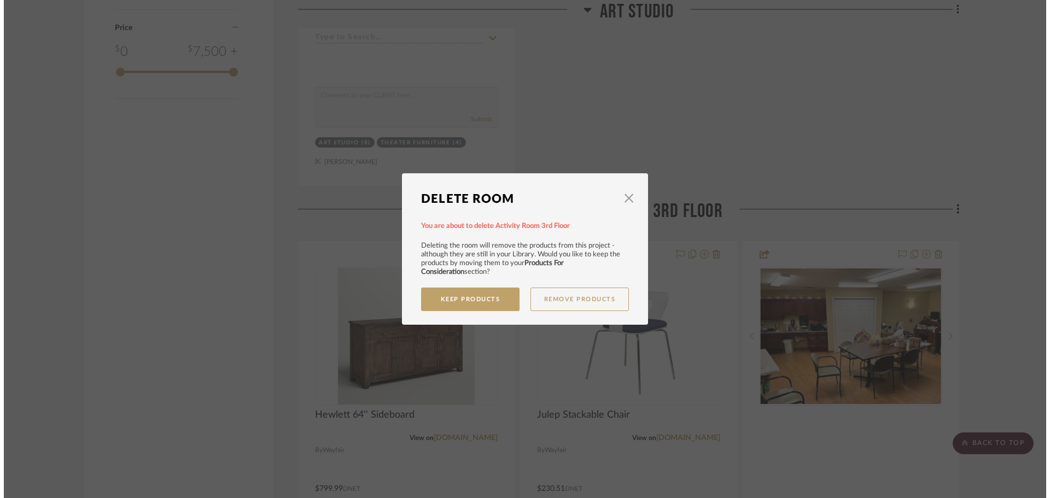
scroll to position [0, 0]
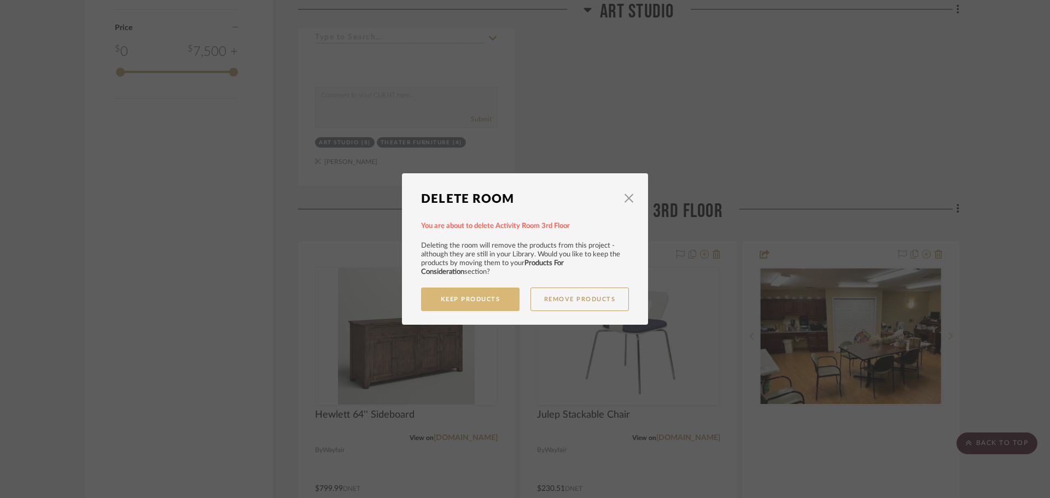
click at [506, 298] on button "Keep Products" at bounding box center [470, 300] width 98 height 24
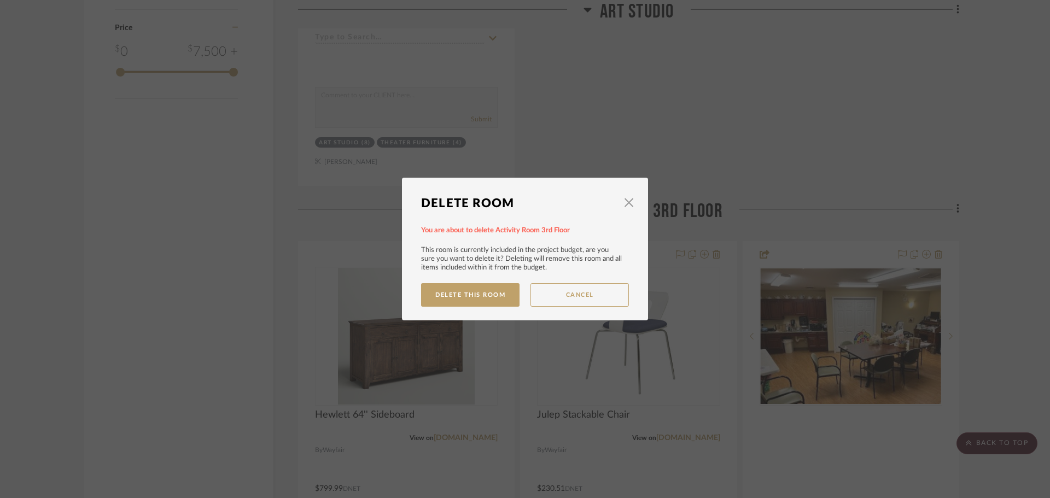
click at [506, 298] on button "Delete This Room" at bounding box center [470, 295] width 98 height 24
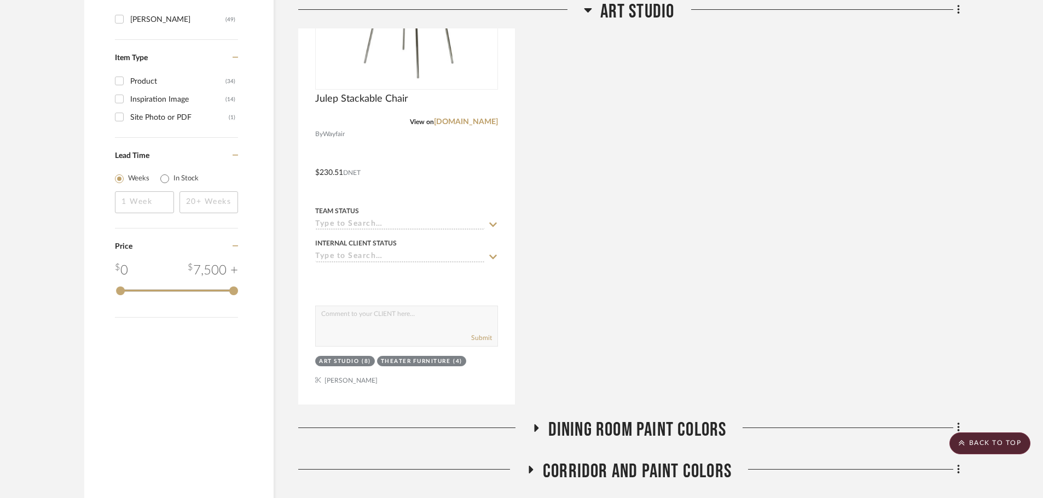
scroll to position [848, 0]
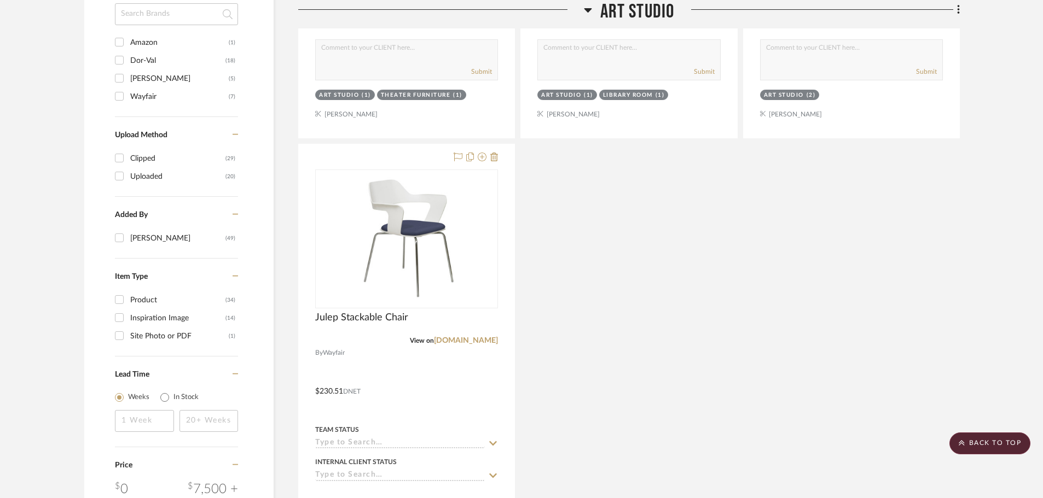
click at [589, 12] on icon at bounding box center [588, 9] width 8 height 13
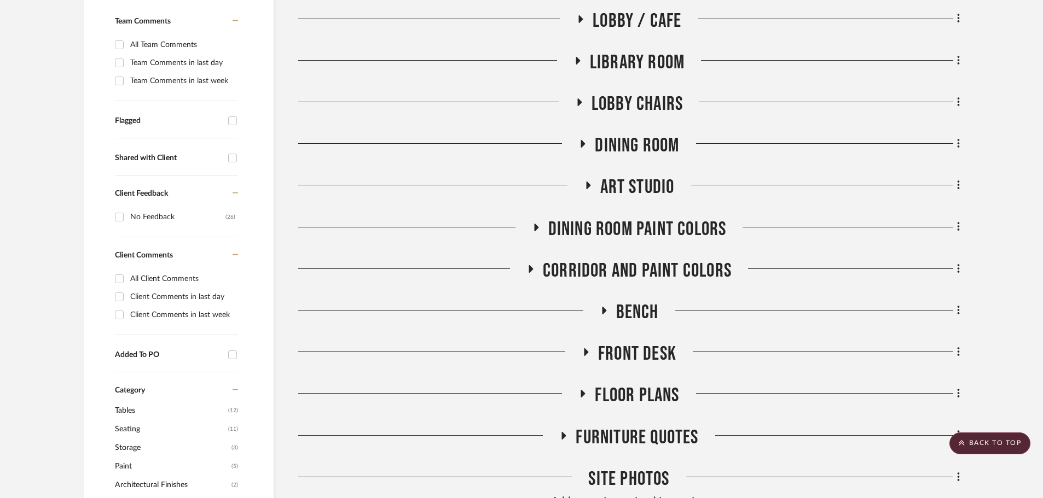
scroll to position [226, 0]
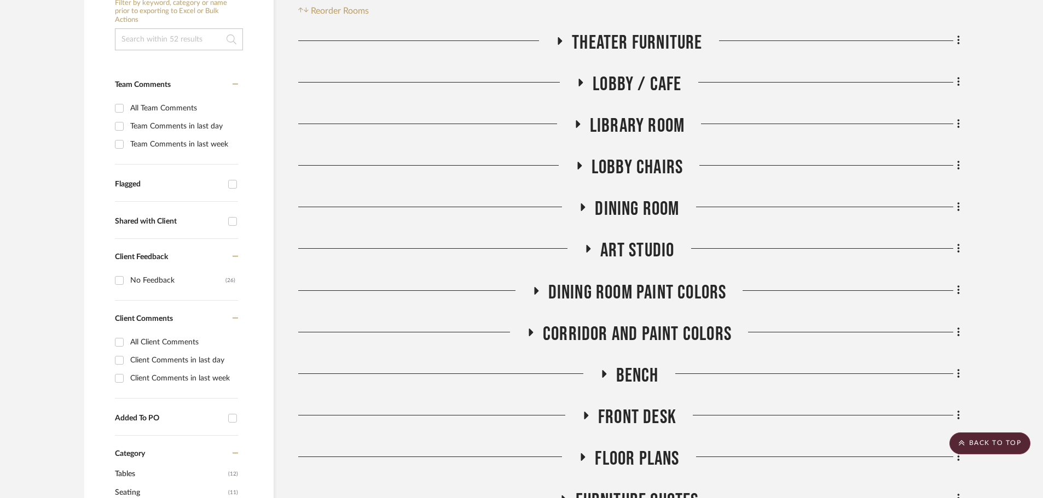
click at [575, 124] on icon at bounding box center [576, 124] width 13 height 8
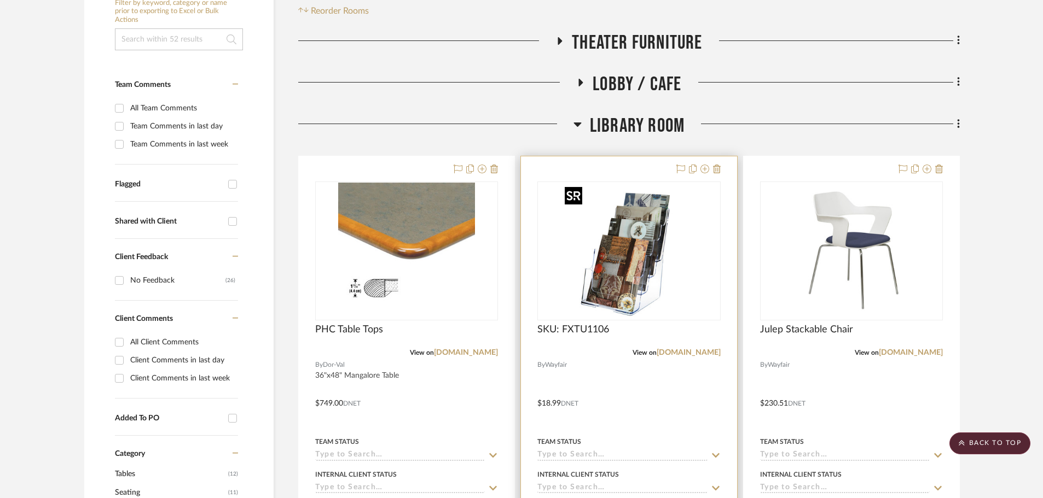
click at [622, 262] on img "0" at bounding box center [628, 251] width 137 height 137
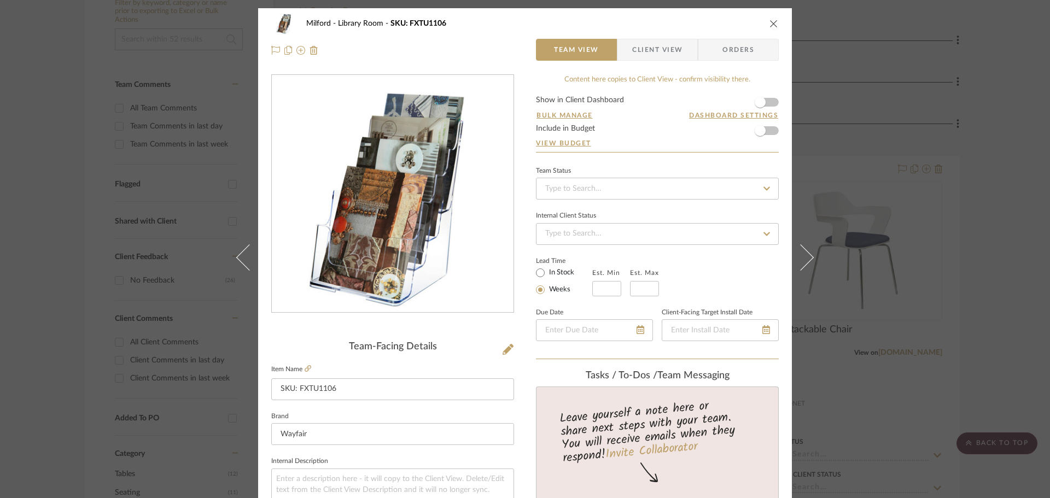
click at [737, 50] on span "Orders" at bounding box center [739, 50] width 56 height 22
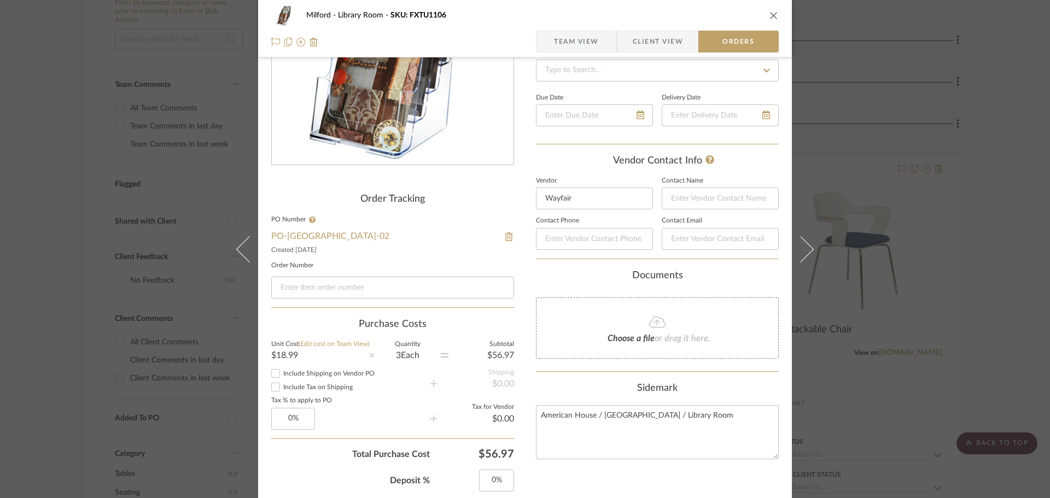
scroll to position [164, 0]
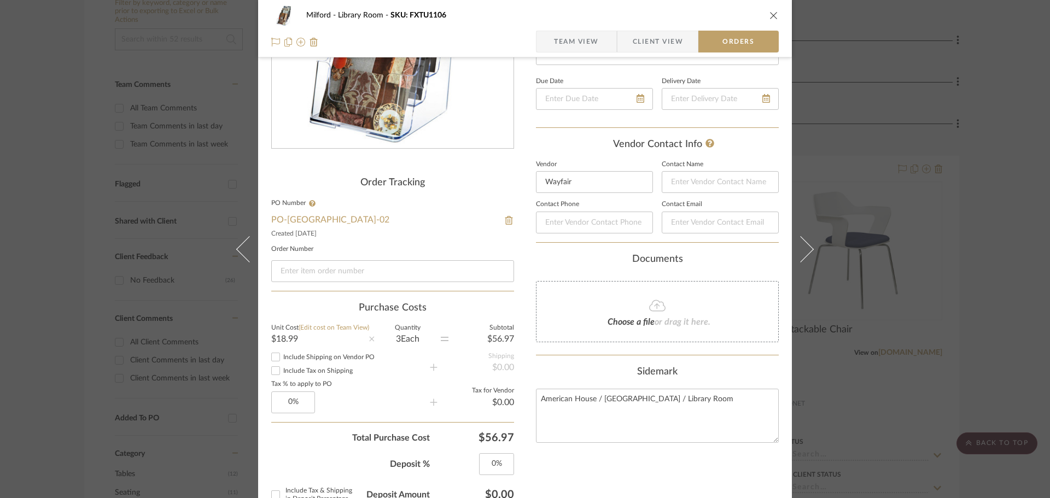
click at [770, 17] on icon "close" at bounding box center [774, 15] width 9 height 9
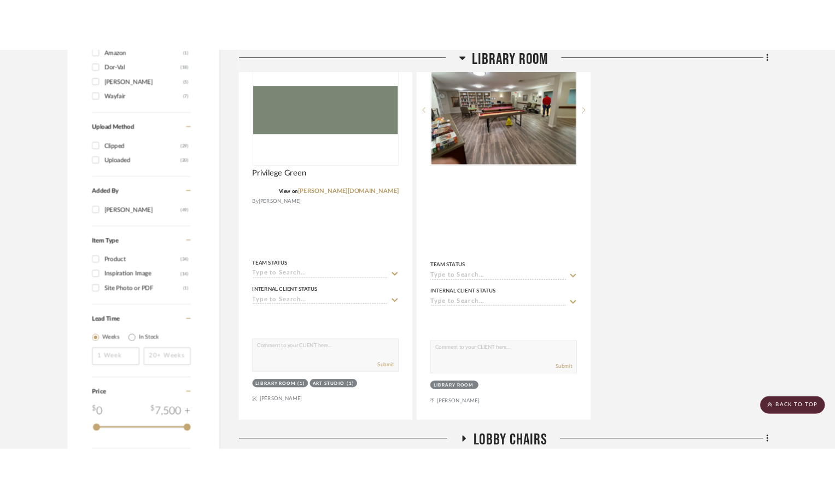
scroll to position [882, 0]
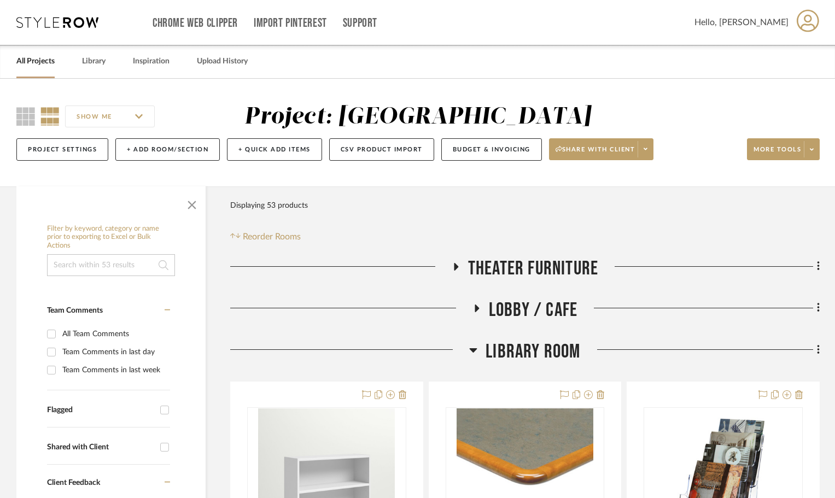
click at [481, 308] on icon at bounding box center [476, 308] width 13 height 8
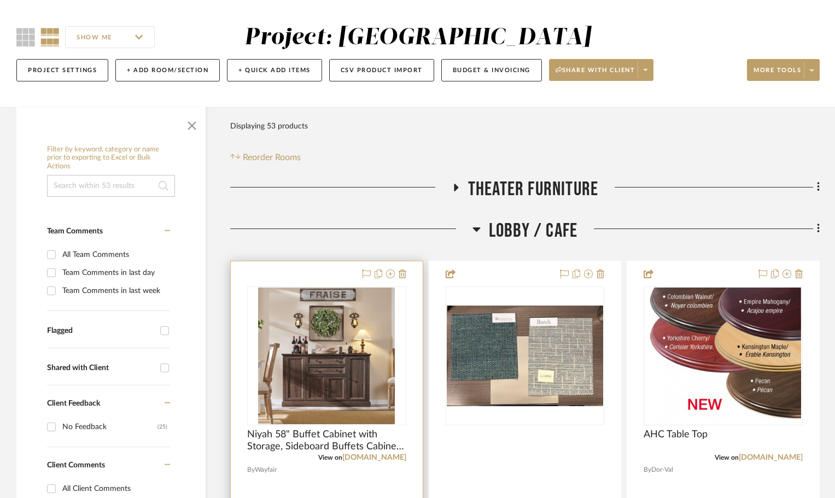
scroll to position [273, 0]
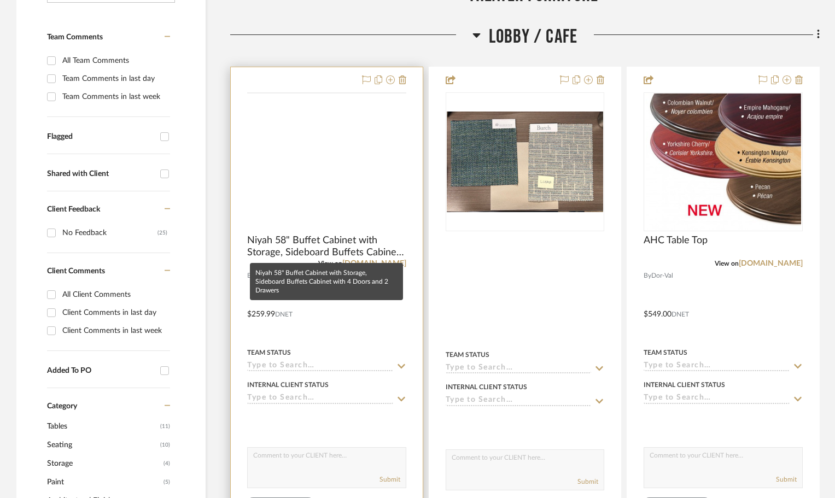
click at [0, 0] on img at bounding box center [0, 0] width 0 height 0
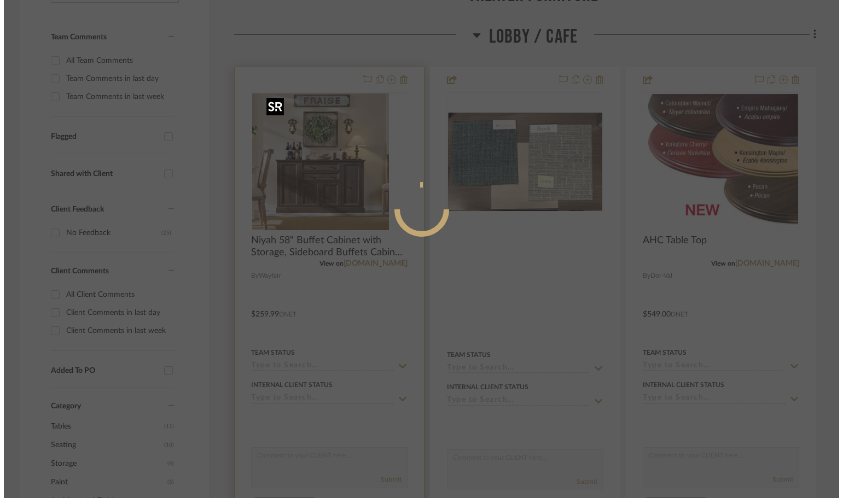
scroll to position [0, 0]
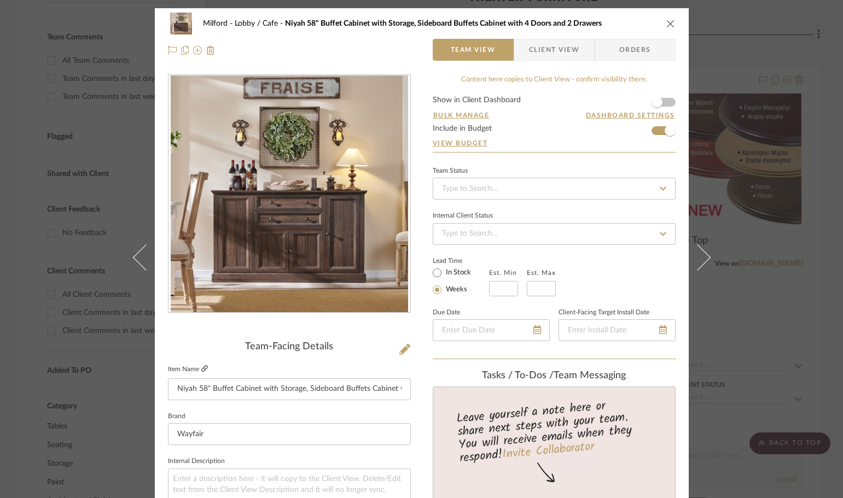
click at [202, 369] on icon at bounding box center [204, 368] width 7 height 7
click at [667, 25] on icon "close" at bounding box center [670, 23] width 9 height 9
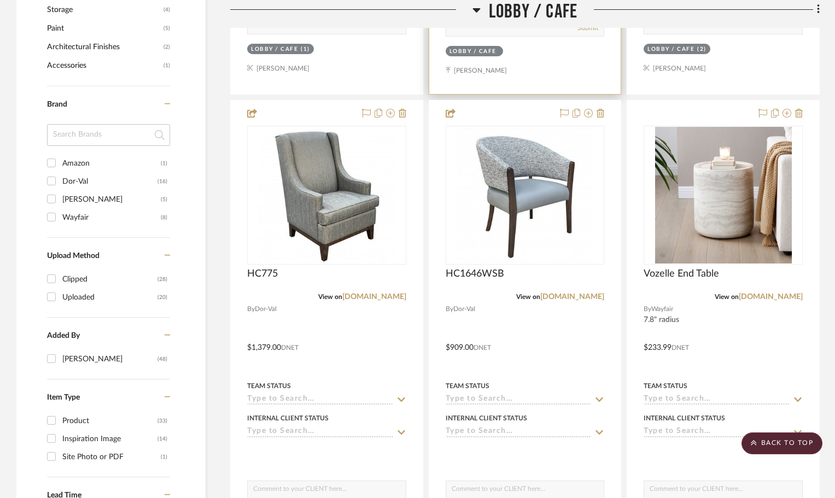
scroll to position [820, 0]
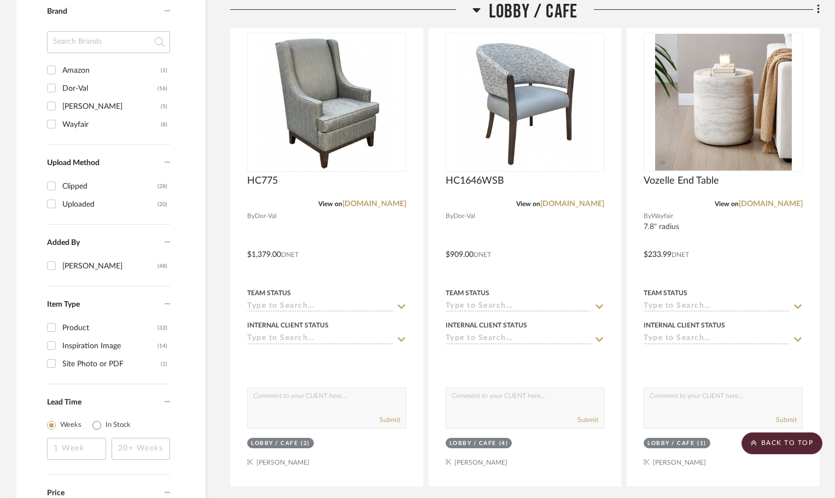
click at [475, 9] on icon at bounding box center [477, 10] width 8 height 4
